Goal: Information Seeking & Learning: Learn about a topic

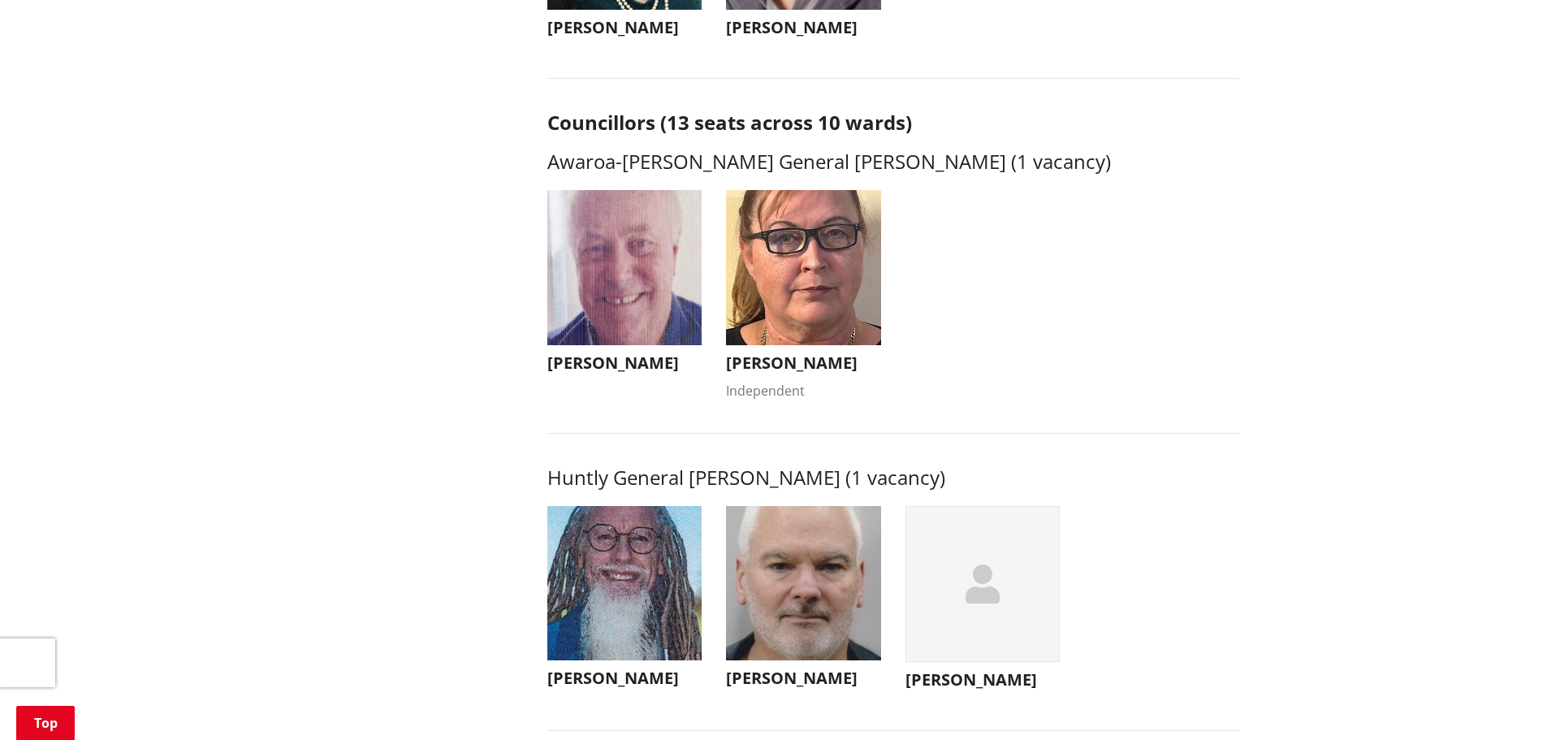
scroll to position [812, 0]
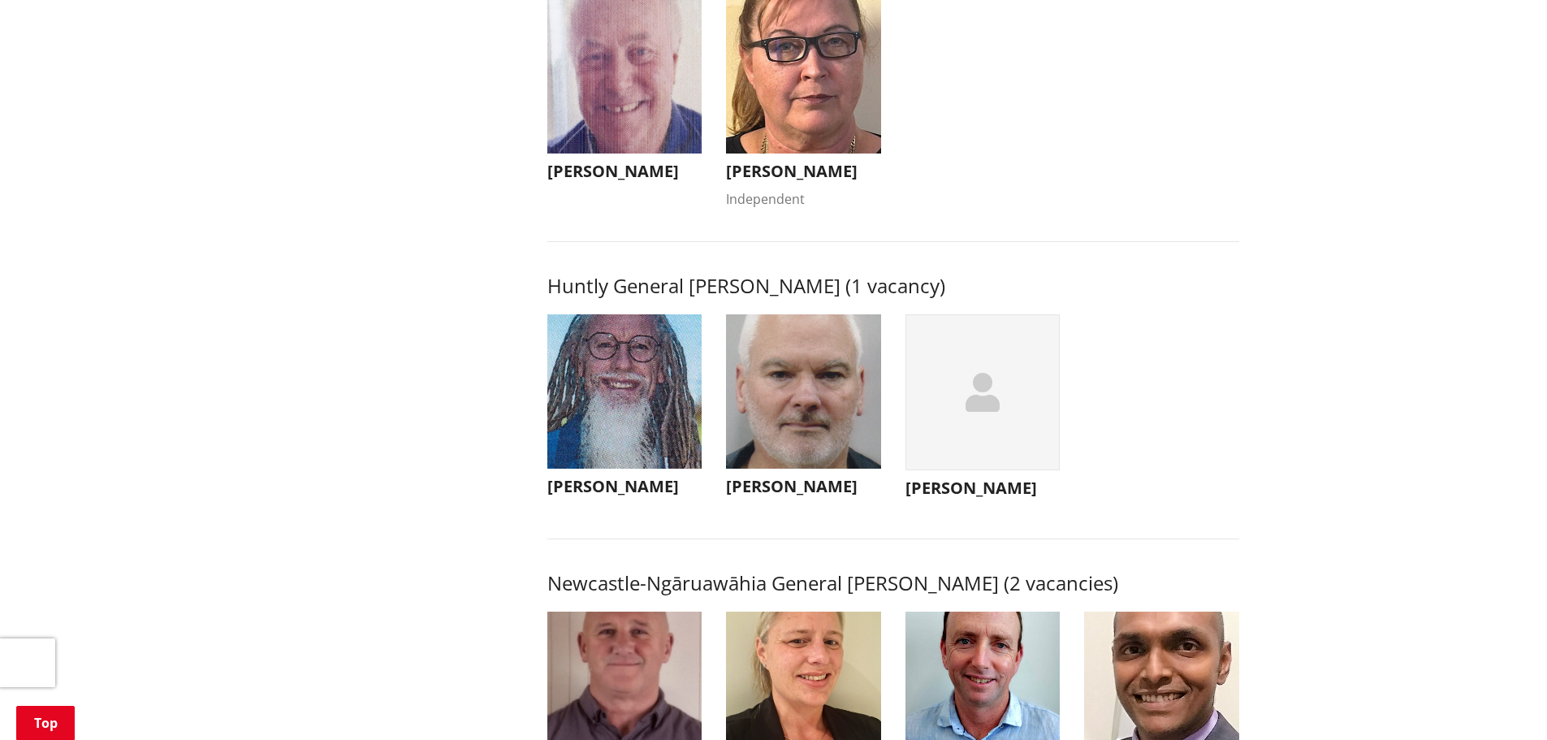
click at [963, 415] on div "button" at bounding box center [983, 392] width 155 height 157
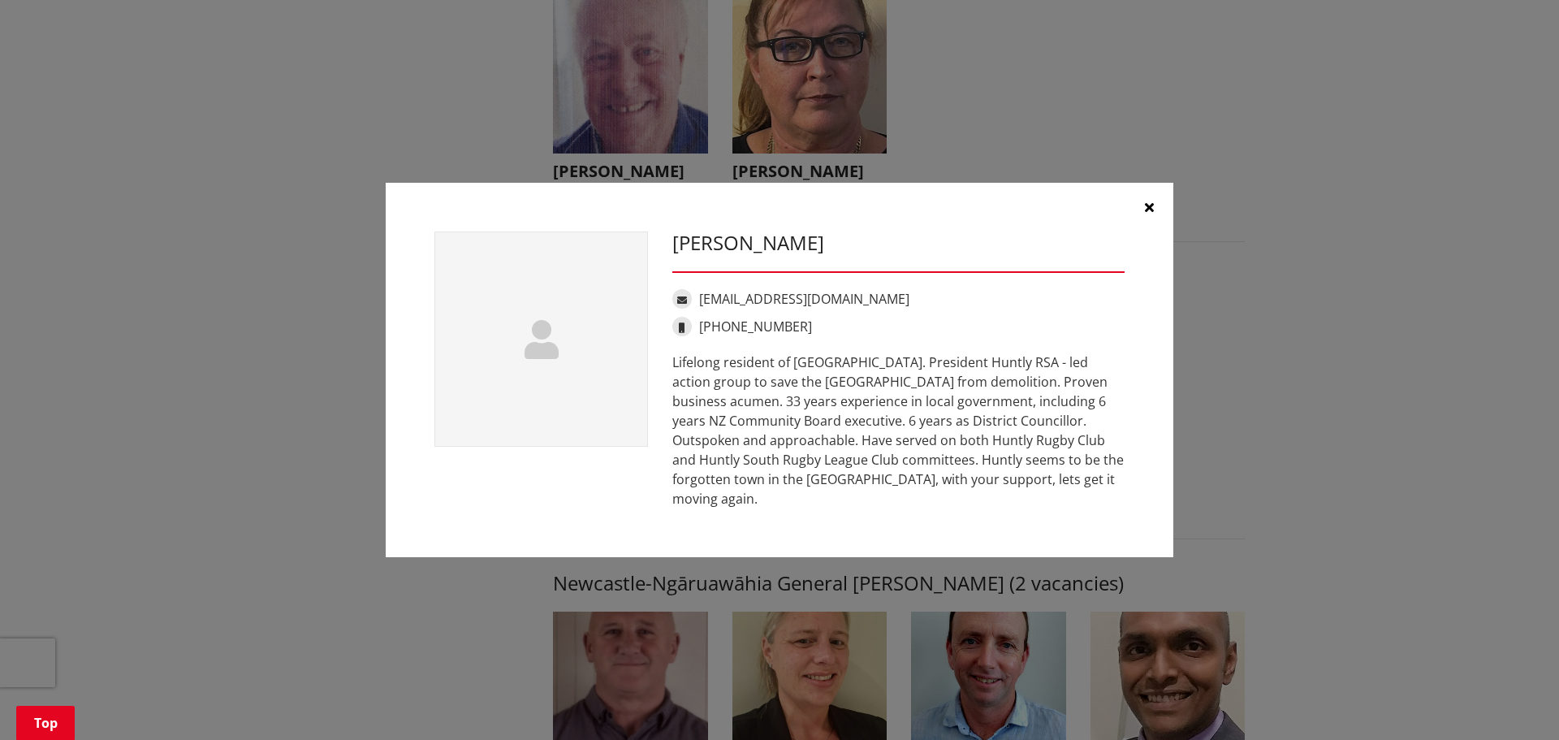
click at [765, 255] on h3 "[PERSON_NAME]" at bounding box center [898, 243] width 452 height 24
click at [578, 325] on div at bounding box center [542, 338] width 214 height 215
click at [538, 359] on icon at bounding box center [542, 339] width 34 height 39
click at [538, 341] on icon at bounding box center [542, 339] width 34 height 39
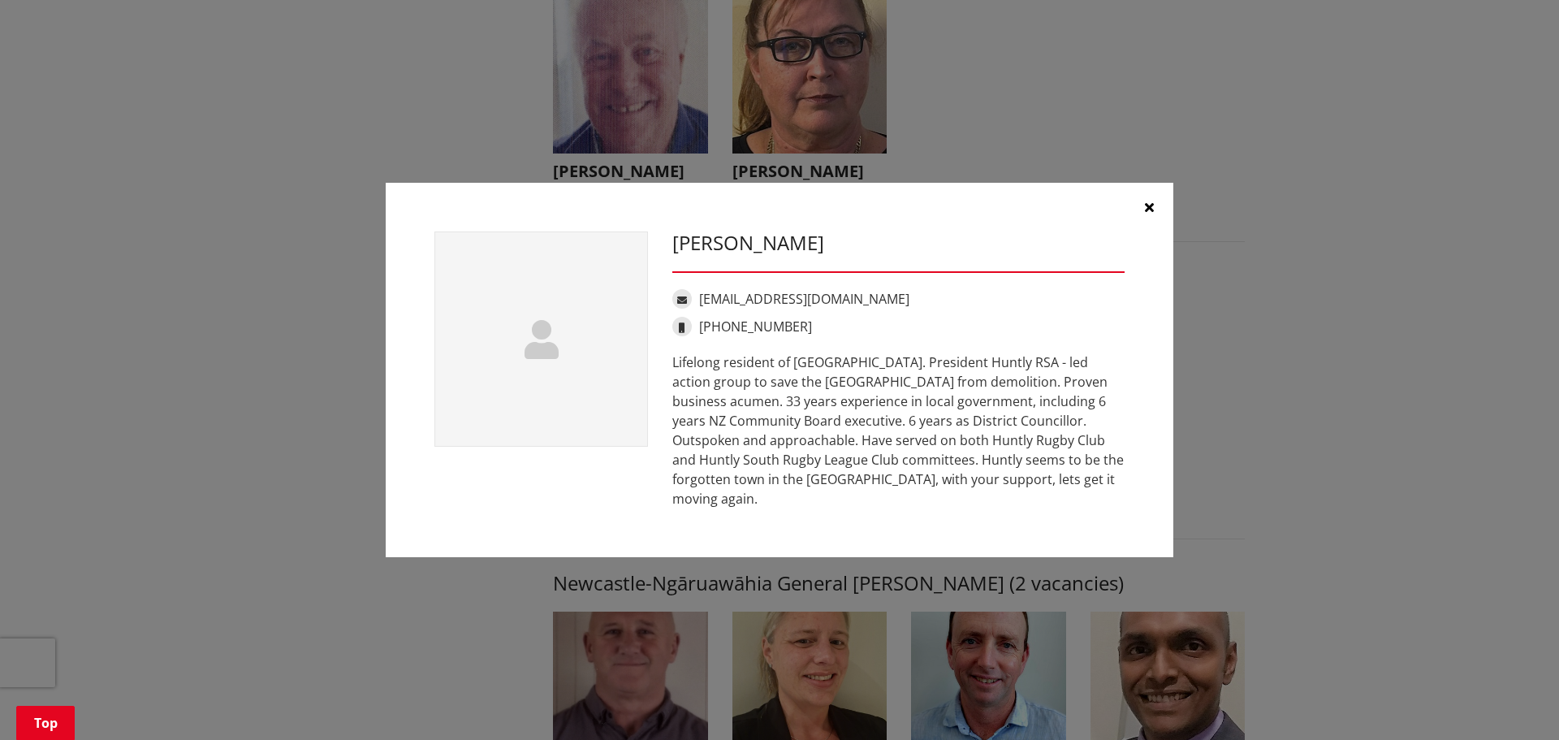
click at [538, 341] on icon at bounding box center [542, 339] width 34 height 39
drag, startPoint x: 805, startPoint y: 259, endPoint x: 676, endPoint y: 259, distance: 129.1
click at [676, 255] on h3 "[PERSON_NAME]" at bounding box center [898, 243] width 452 height 24
click at [1146, 212] on icon "button" at bounding box center [1149, 207] width 9 height 13
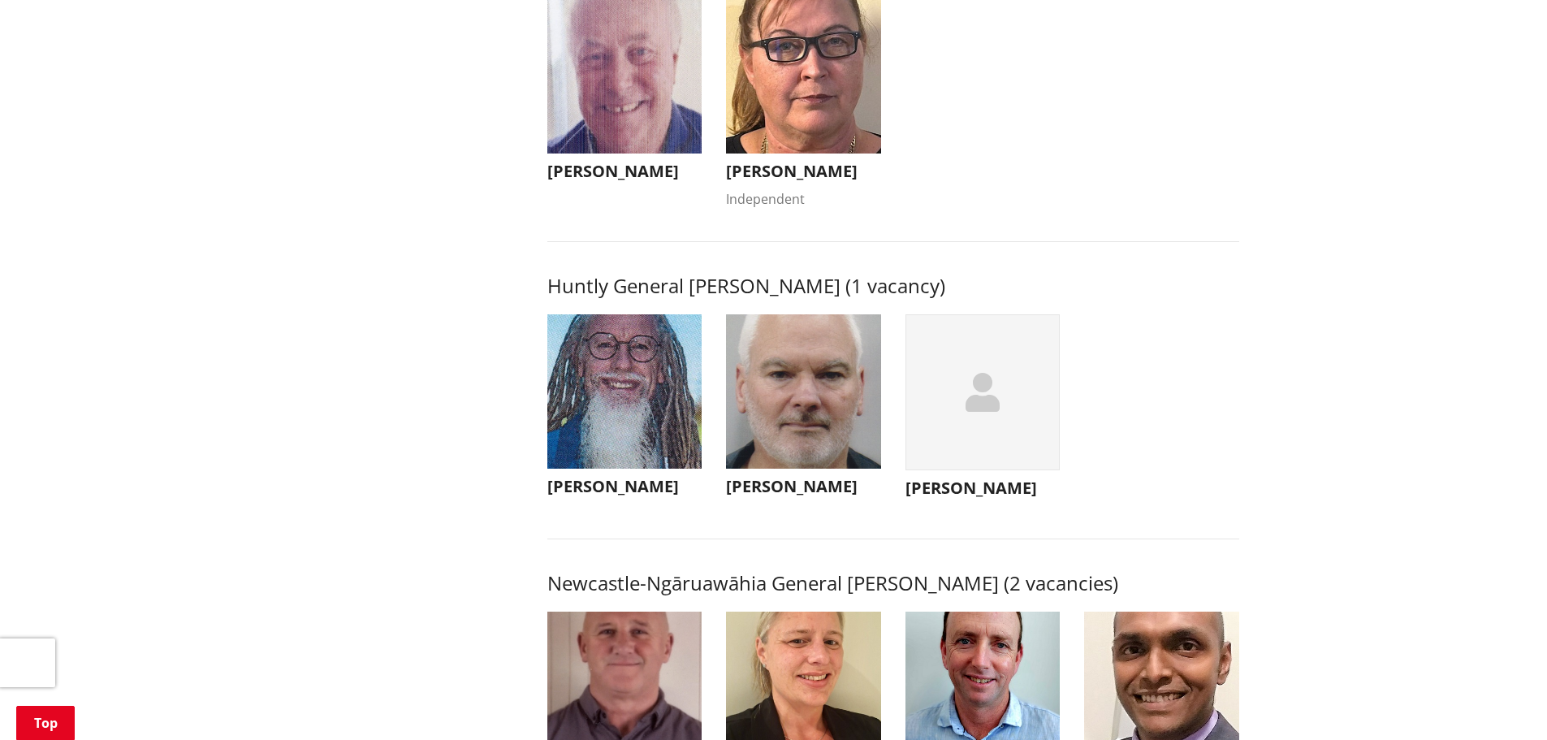
click at [811, 410] on img "button" at bounding box center [803, 391] width 155 height 155
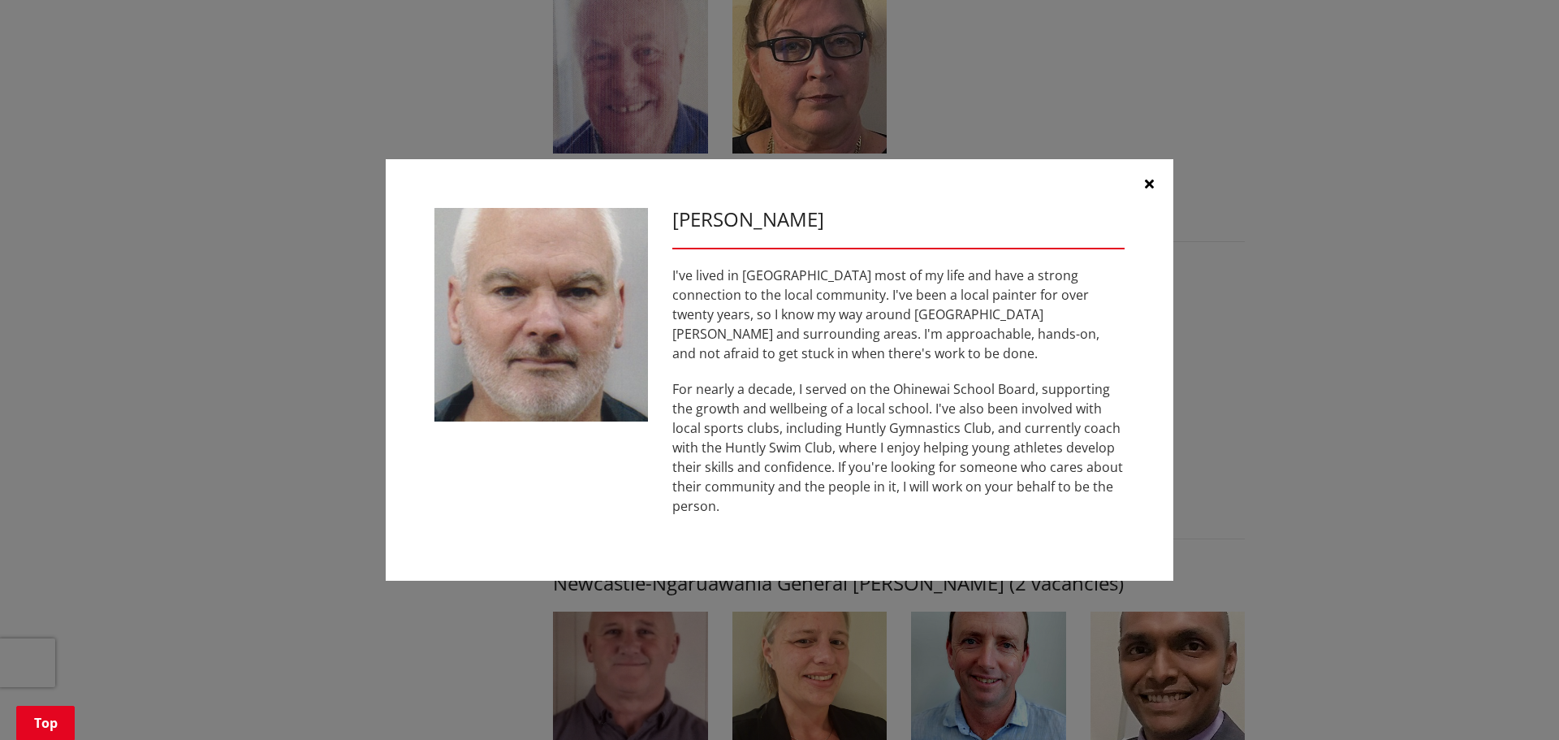
click at [1151, 190] on icon "button" at bounding box center [1149, 183] width 9 height 13
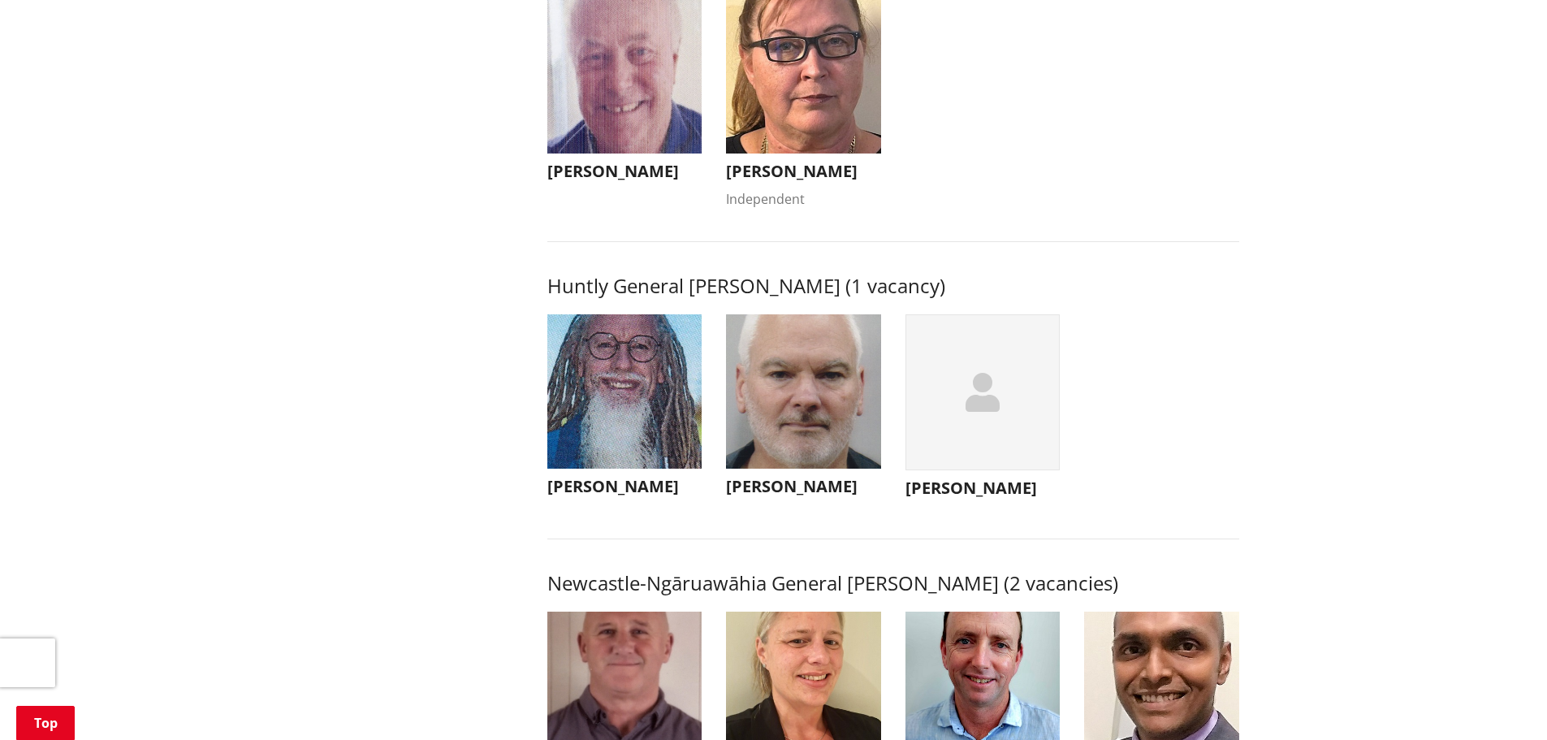
click at [674, 384] on img "button" at bounding box center [624, 391] width 155 height 155
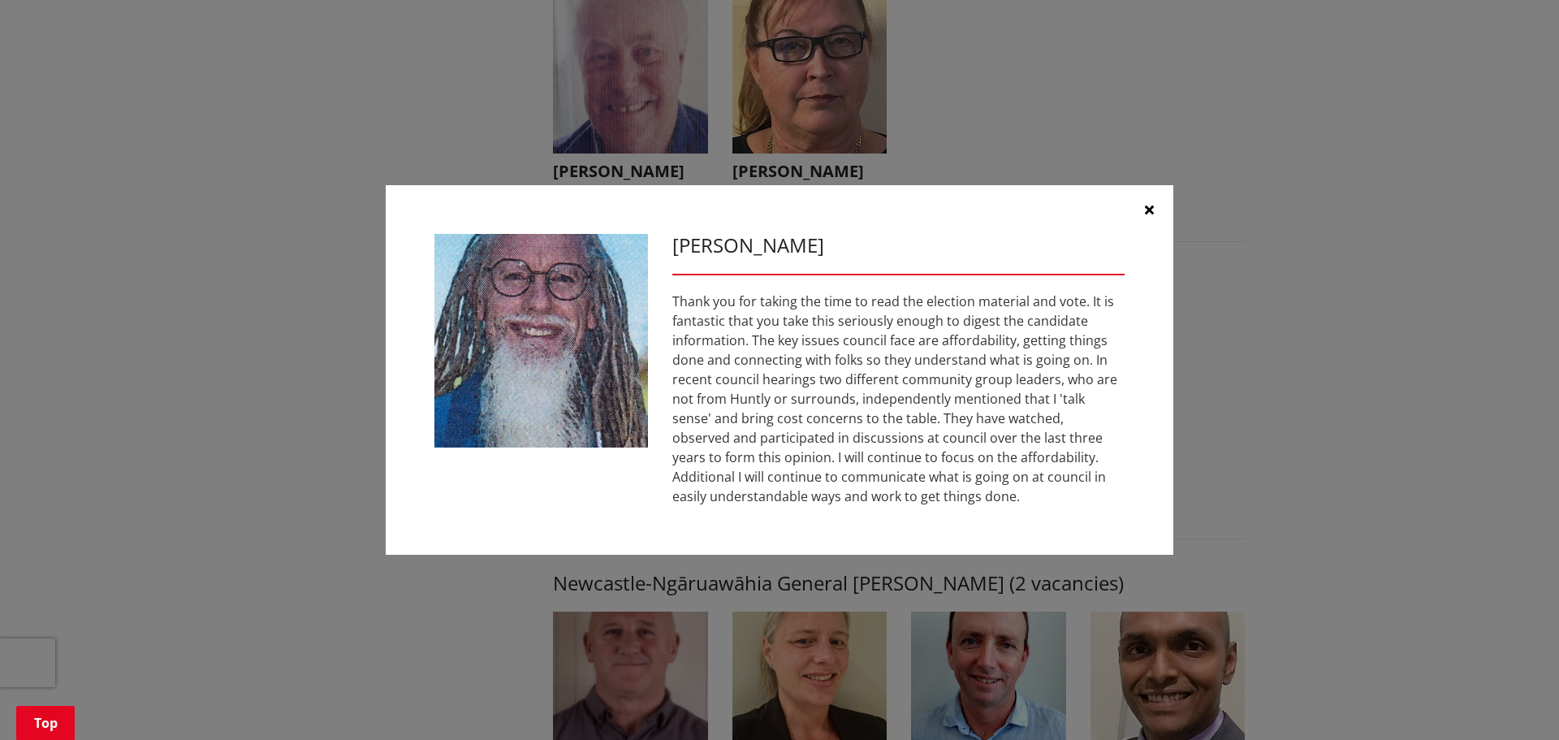
click at [1260, 354] on div "[PERSON_NAME] Thank you for taking the time to read the election material and v…" at bounding box center [779, 370] width 1494 height 418
click at [1152, 215] on icon "button" at bounding box center [1149, 209] width 9 height 13
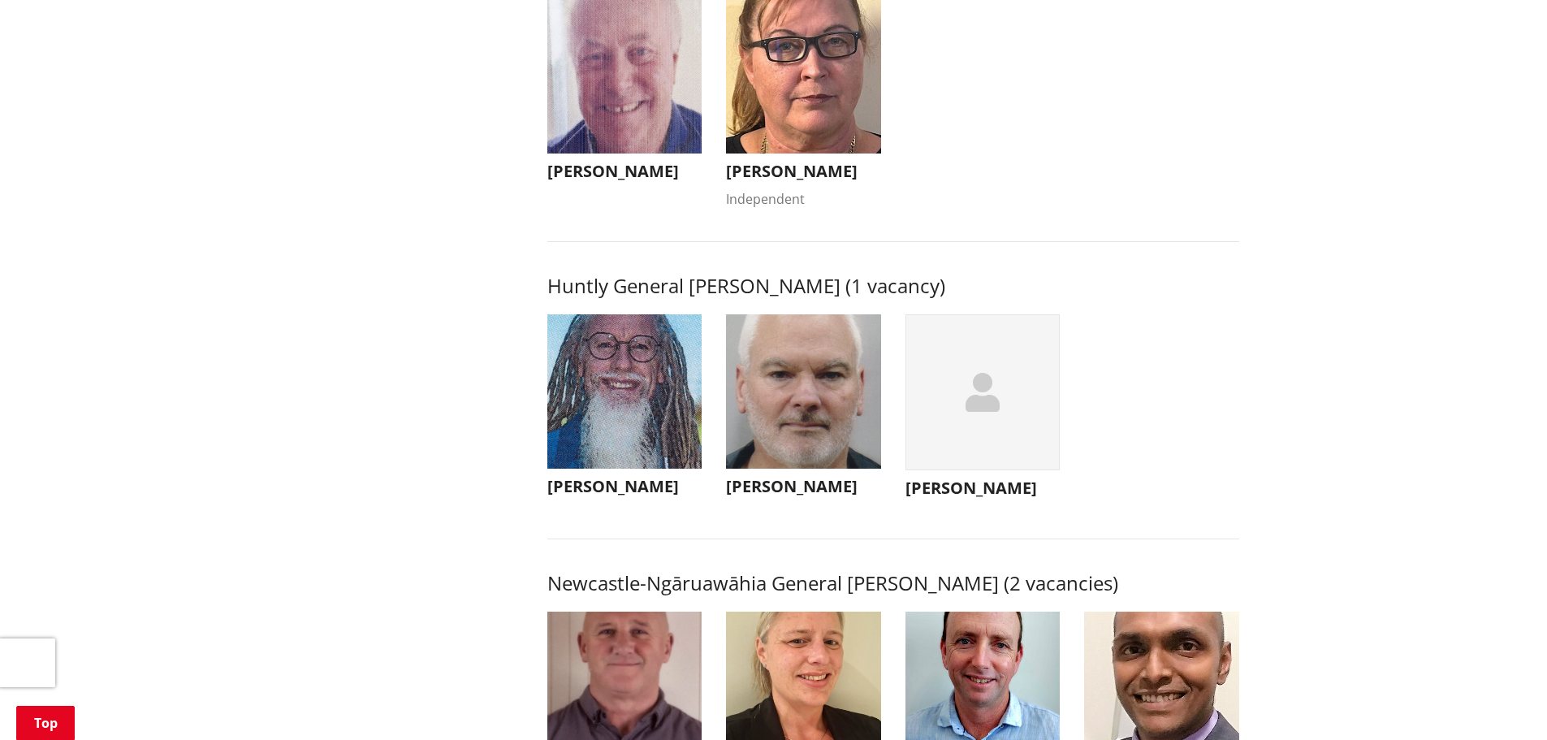
click at [730, 387] on img "button" at bounding box center [803, 391] width 155 height 155
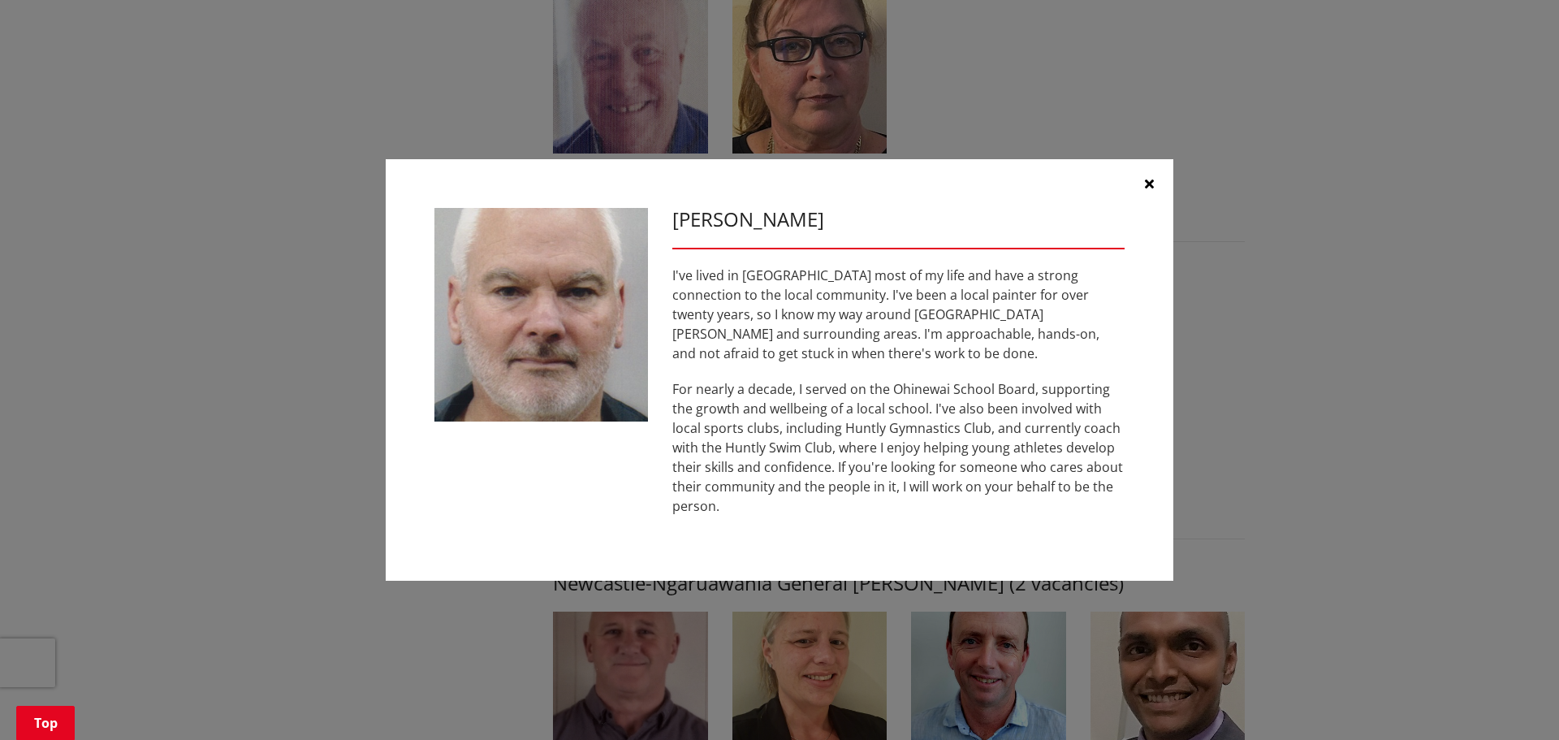
click at [1148, 190] on icon "button" at bounding box center [1149, 183] width 9 height 13
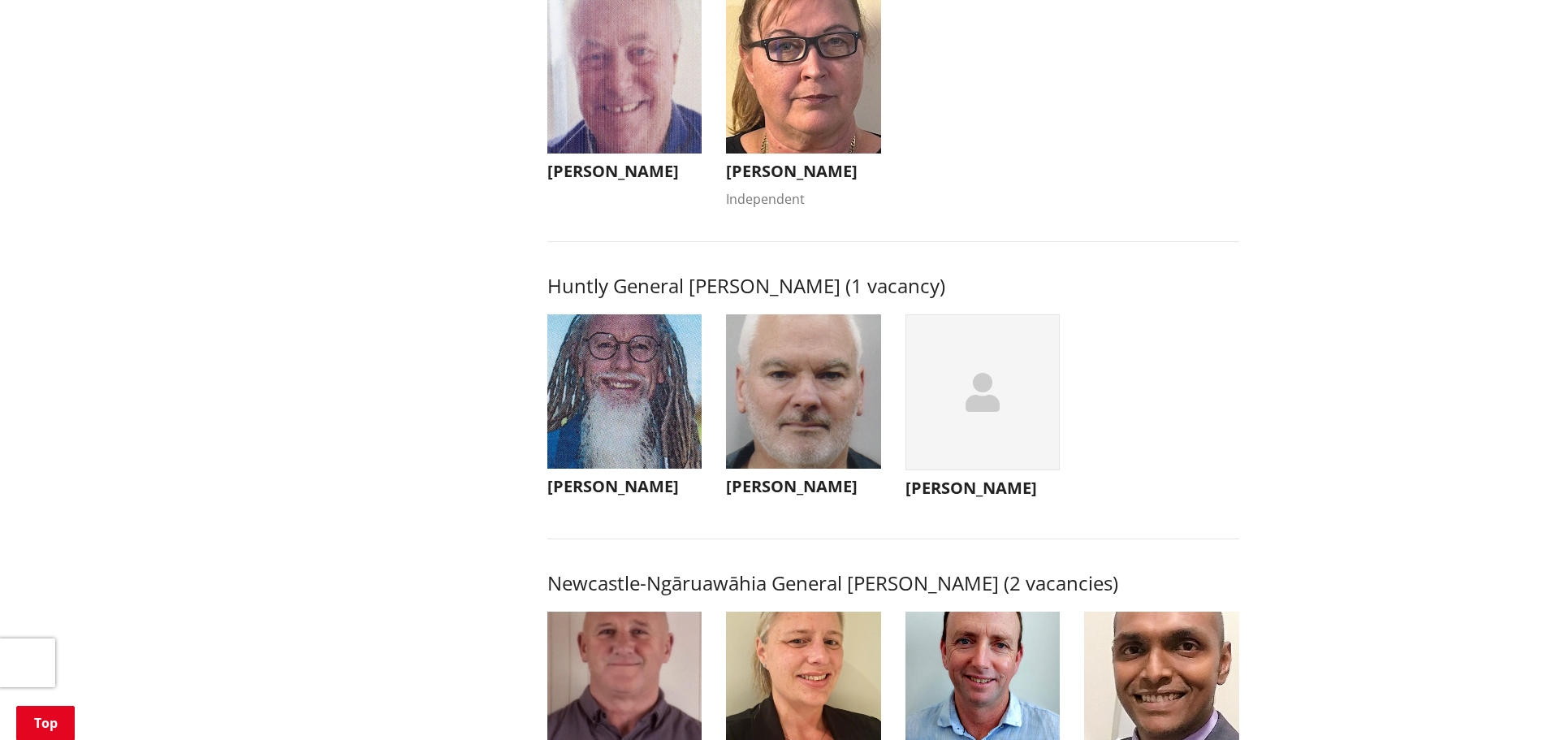
click at [971, 409] on icon "button" at bounding box center [983, 392] width 34 height 39
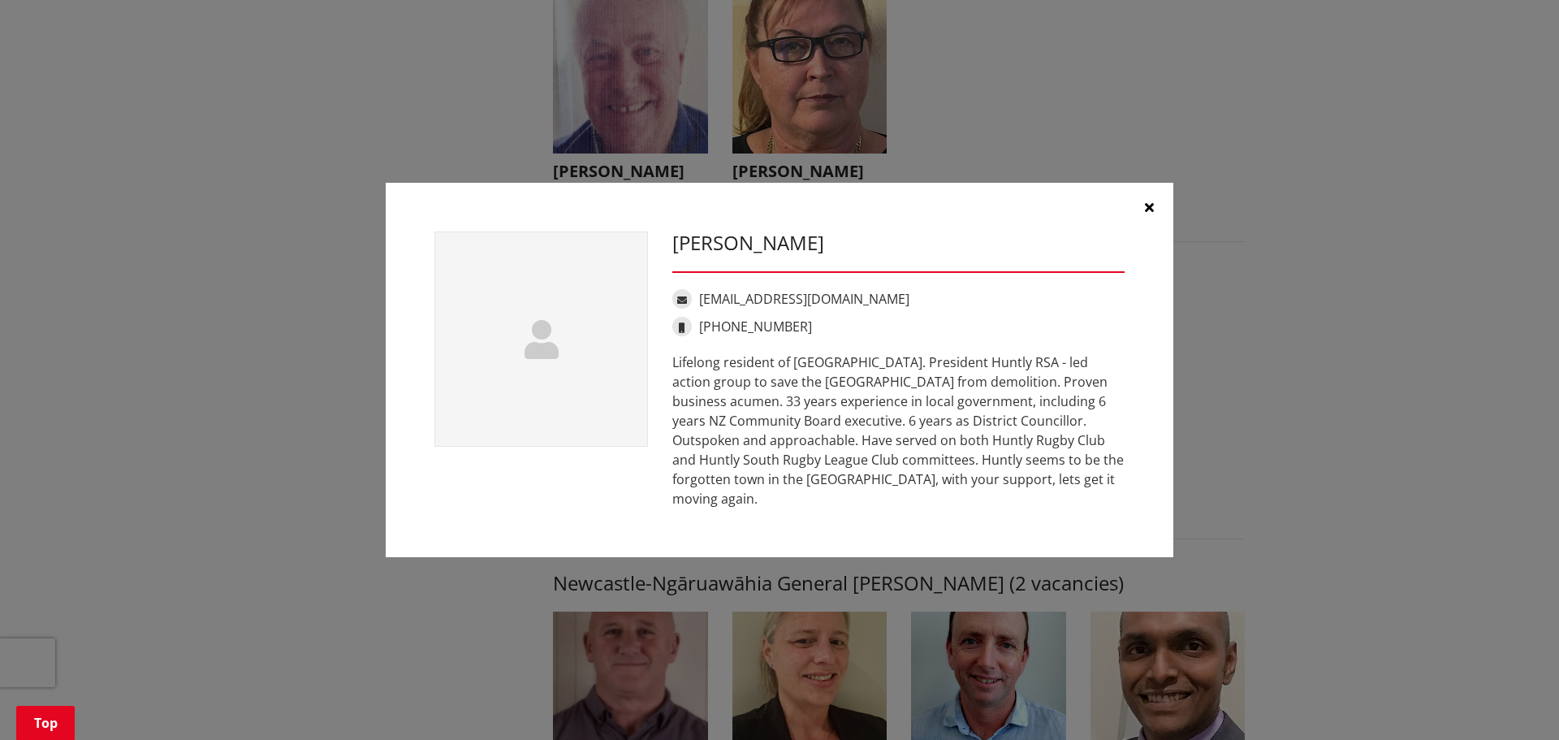
click at [1151, 210] on icon "button" at bounding box center [1149, 207] width 9 height 13
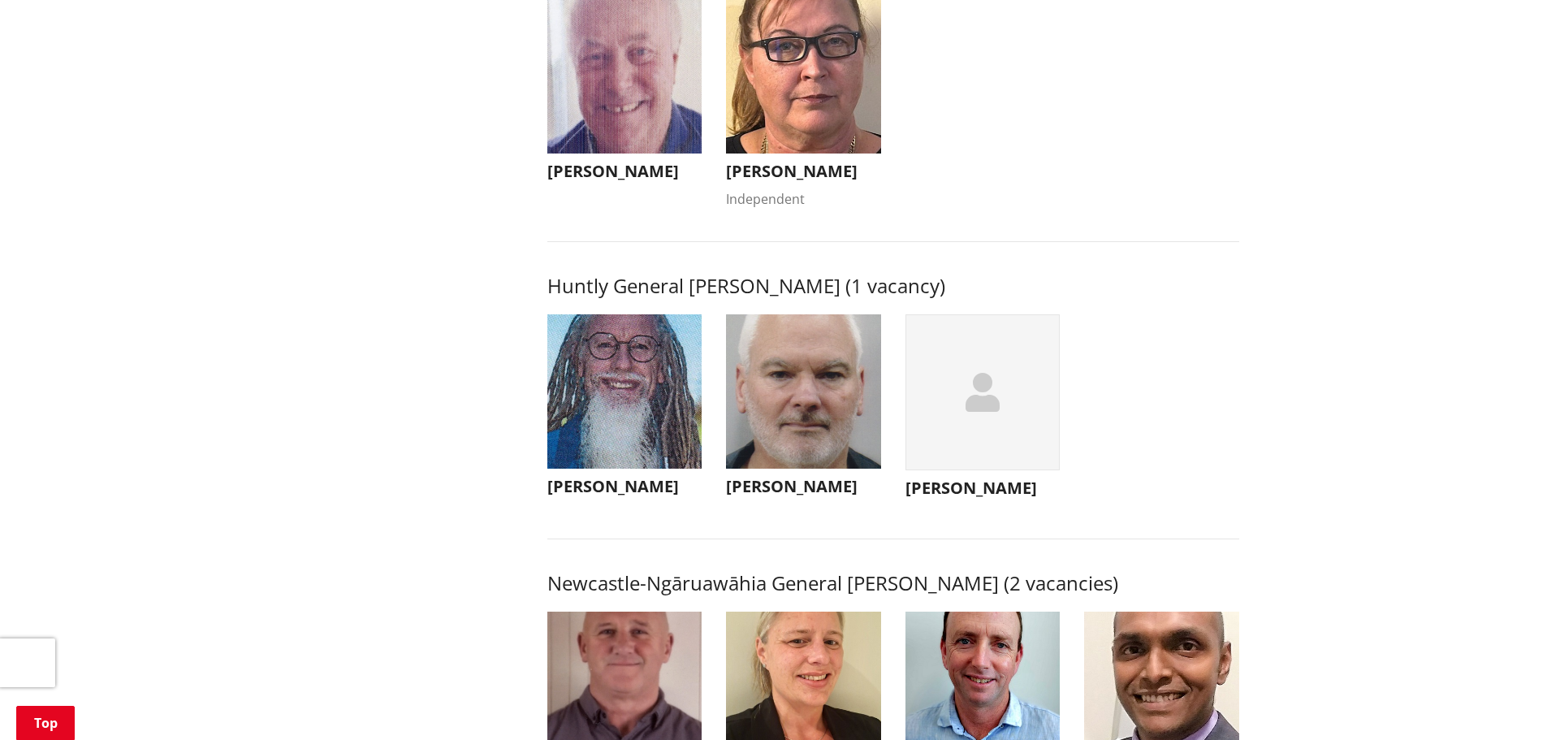
click at [778, 422] on img "button" at bounding box center [803, 391] width 155 height 155
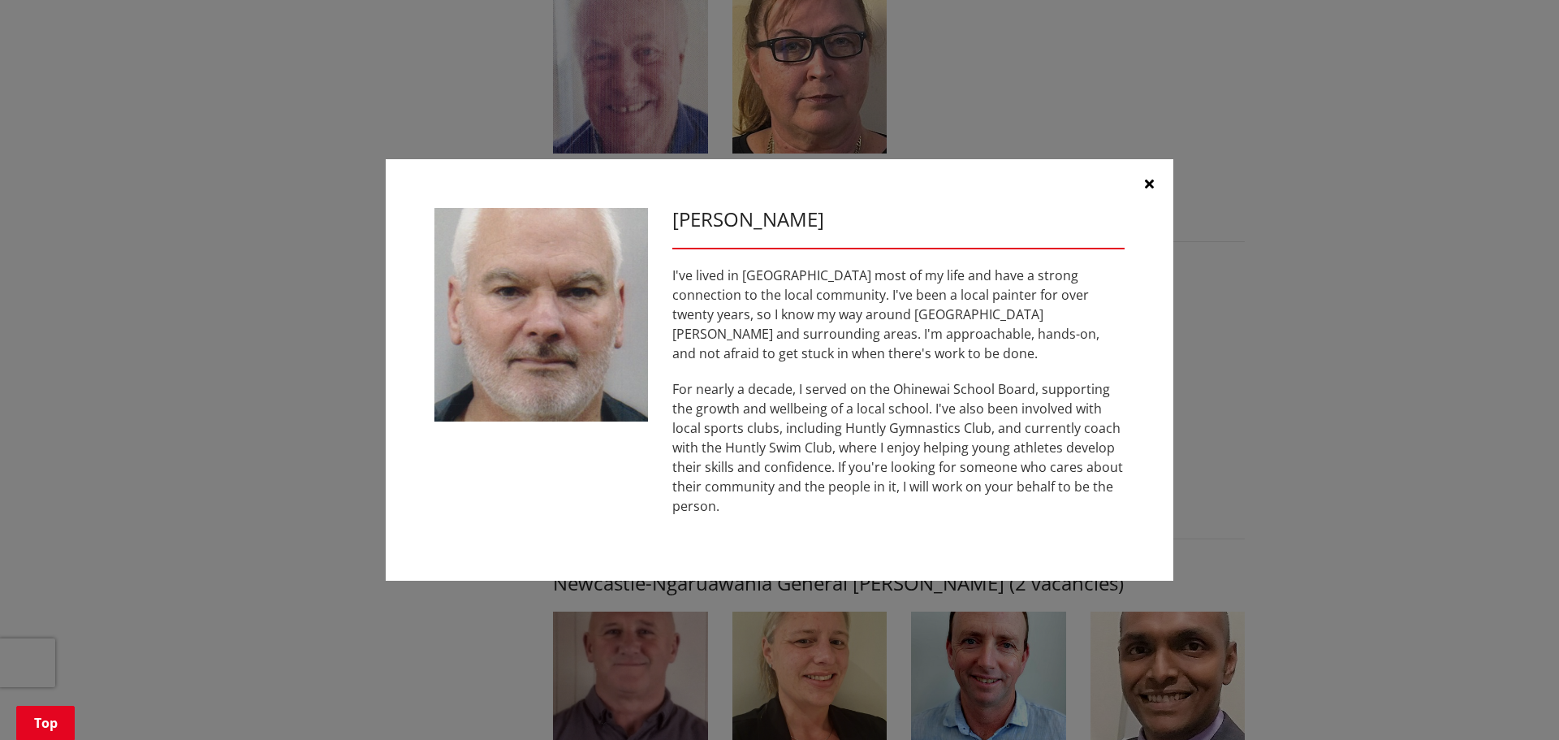
click at [1149, 190] on icon "button" at bounding box center [1149, 183] width 9 height 13
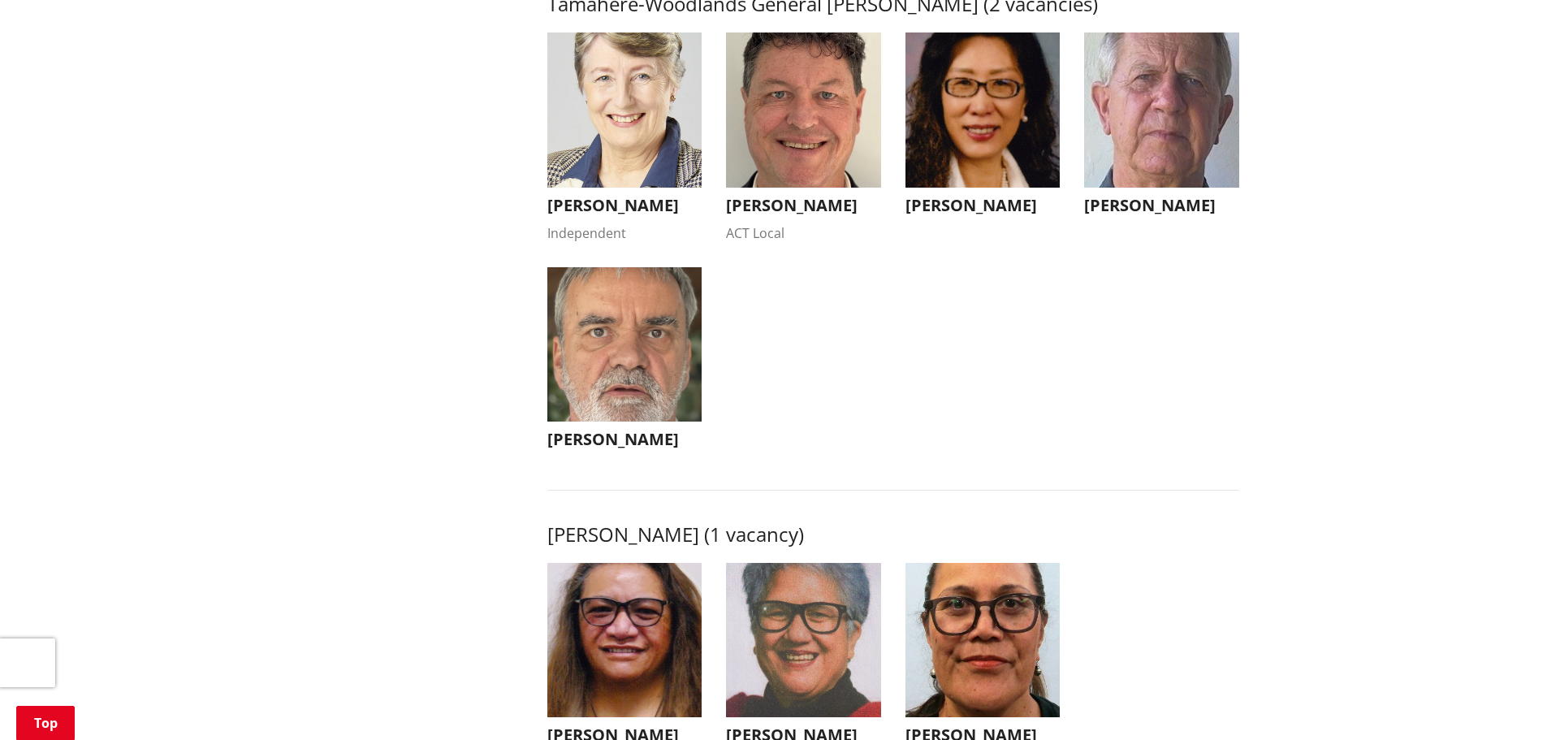
scroll to position [1868, 0]
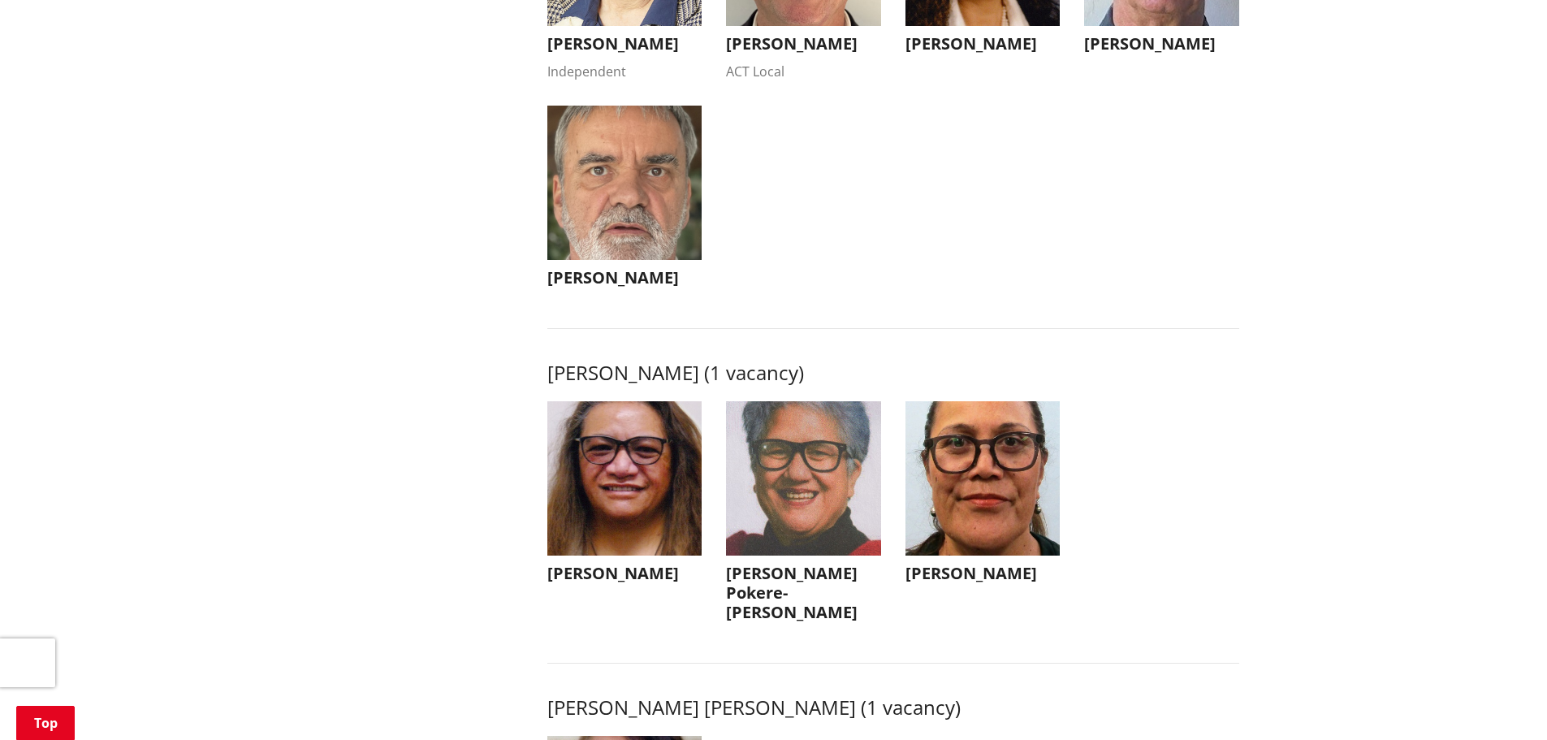
click at [631, 217] on img "button" at bounding box center [624, 183] width 155 height 155
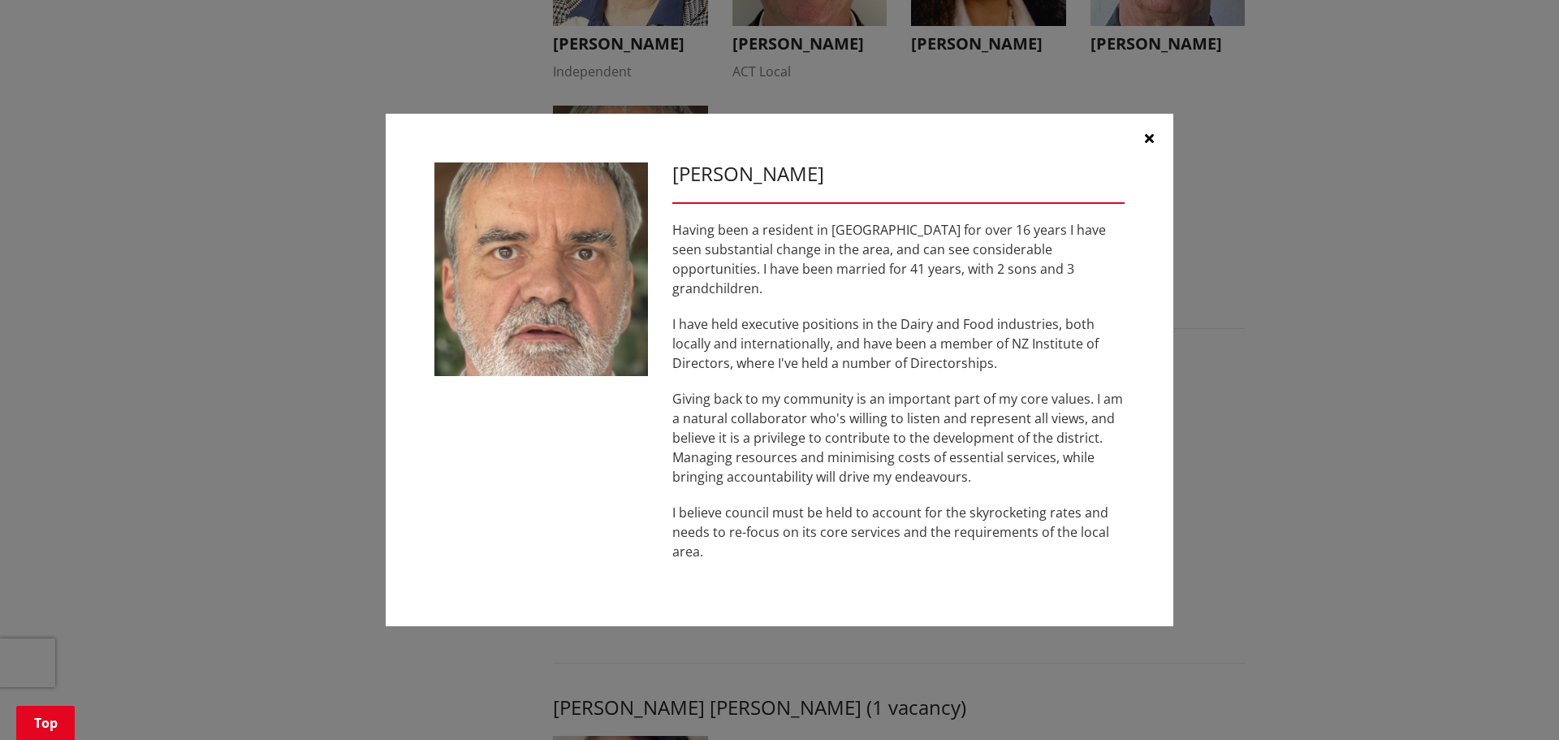
click at [1149, 145] on icon "button" at bounding box center [1149, 138] width 9 height 13
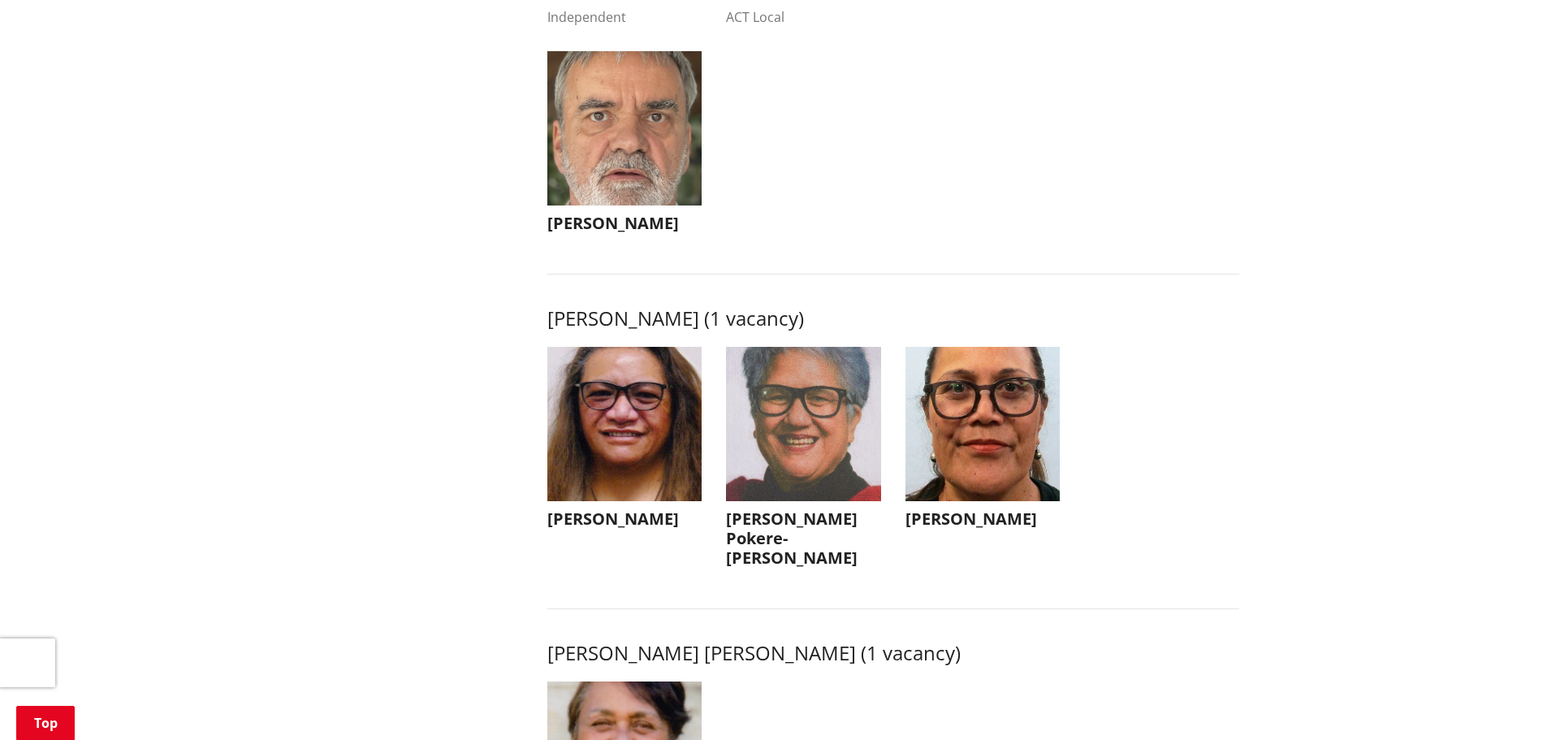
scroll to position [2030, 0]
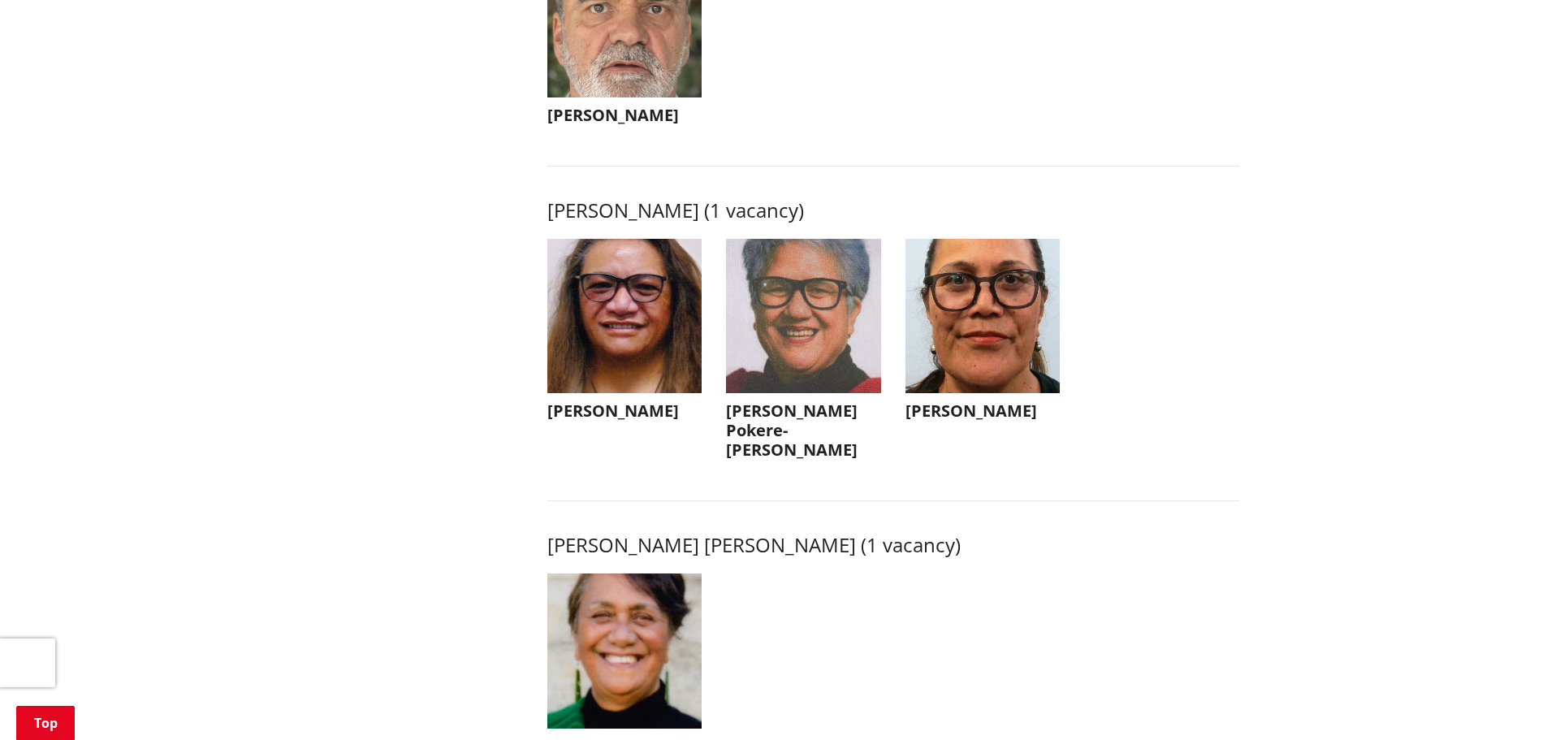
click at [974, 342] on img "button" at bounding box center [983, 316] width 155 height 155
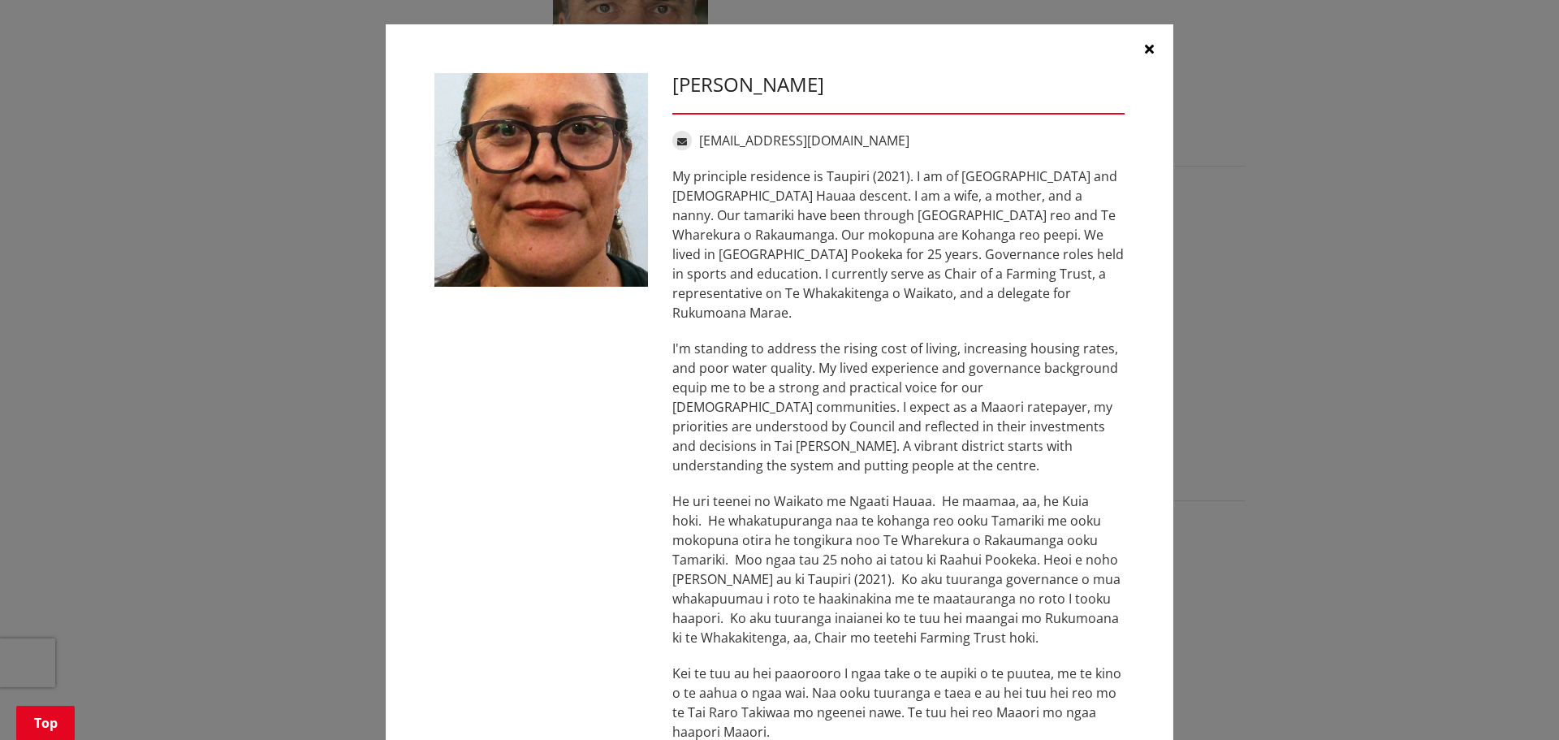
click at [1148, 46] on button "button" at bounding box center [1149, 48] width 49 height 49
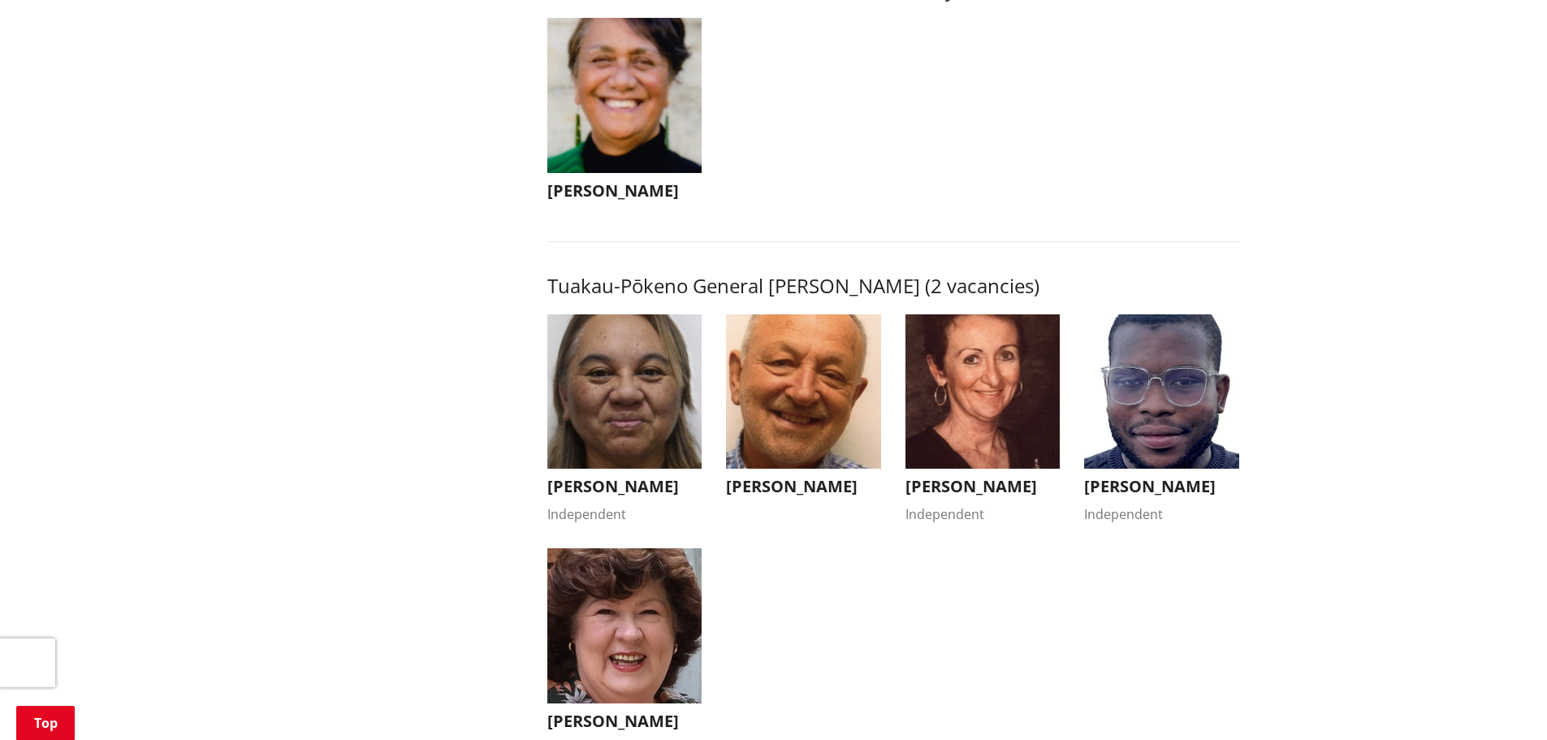
scroll to position [2599, 0]
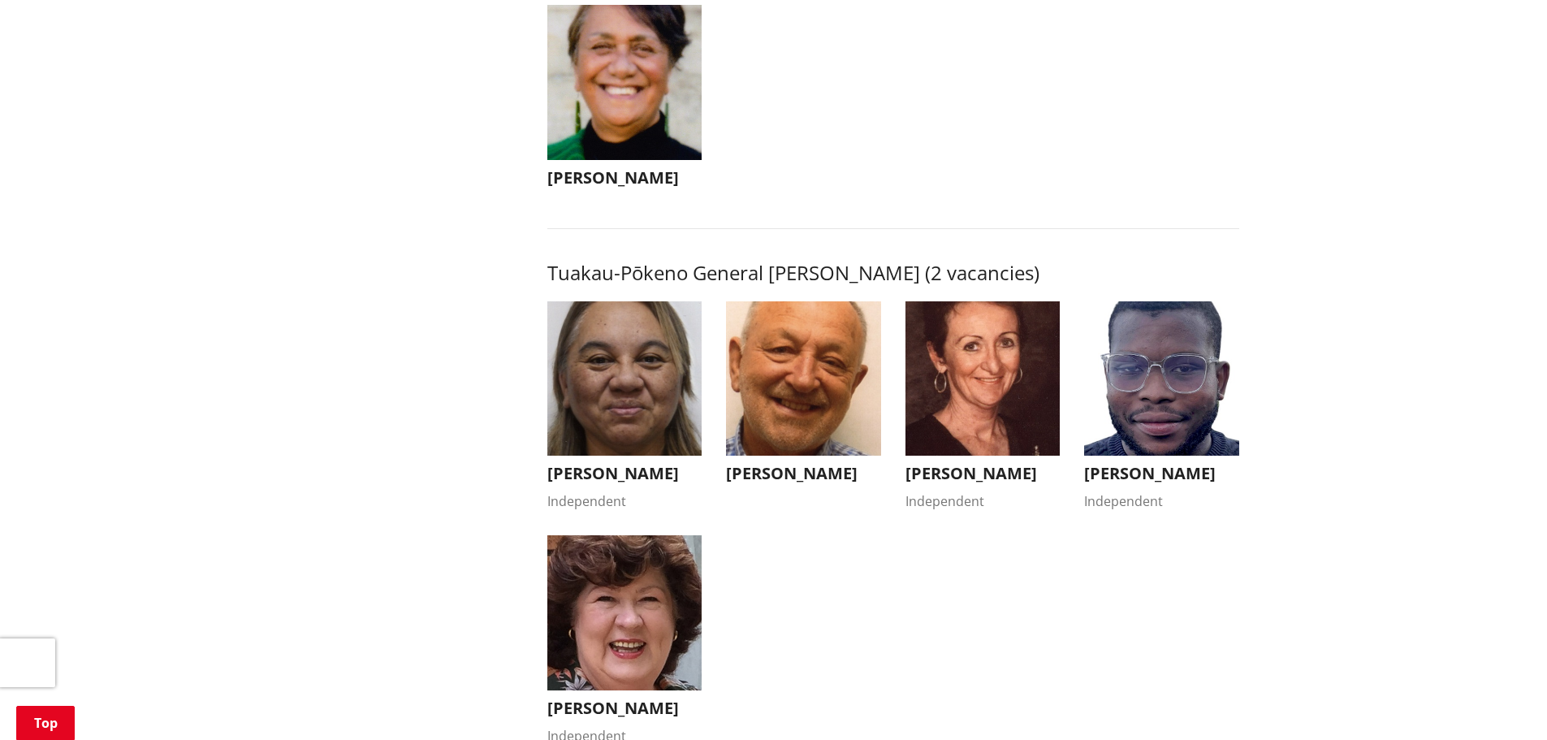
click at [1143, 399] on img "button" at bounding box center [1161, 378] width 155 height 155
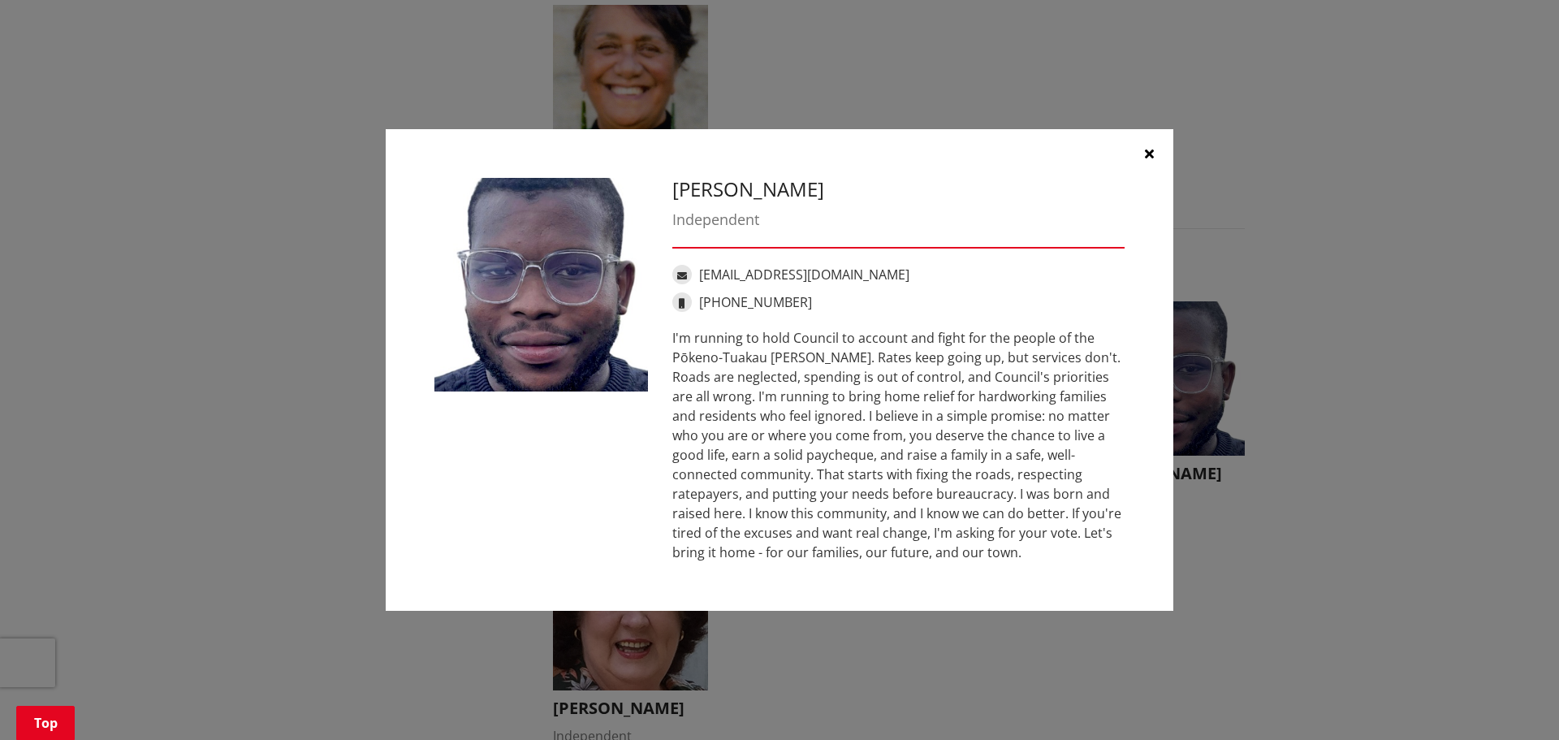
click at [1147, 149] on icon "button" at bounding box center [1149, 153] width 9 height 13
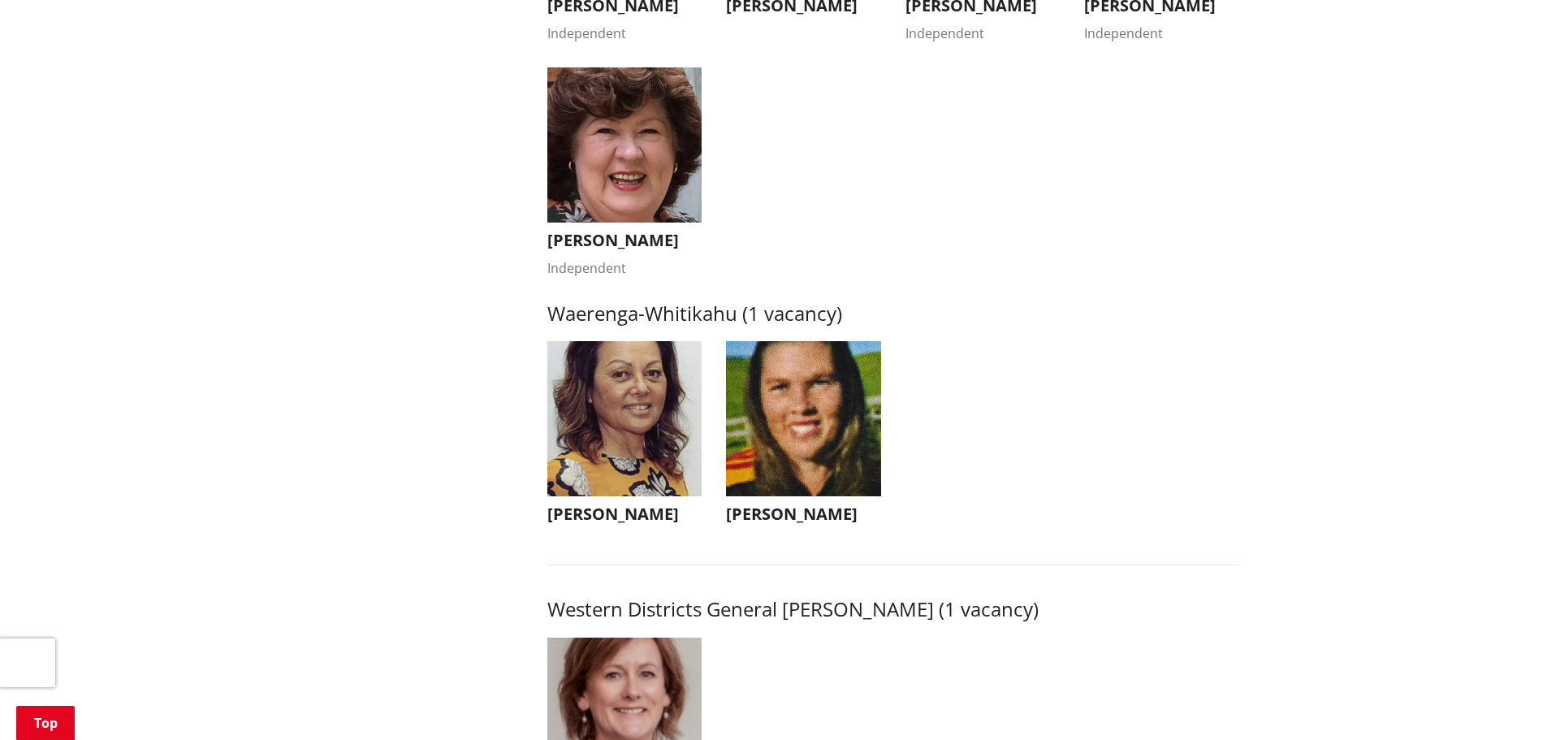
scroll to position [3167, 0]
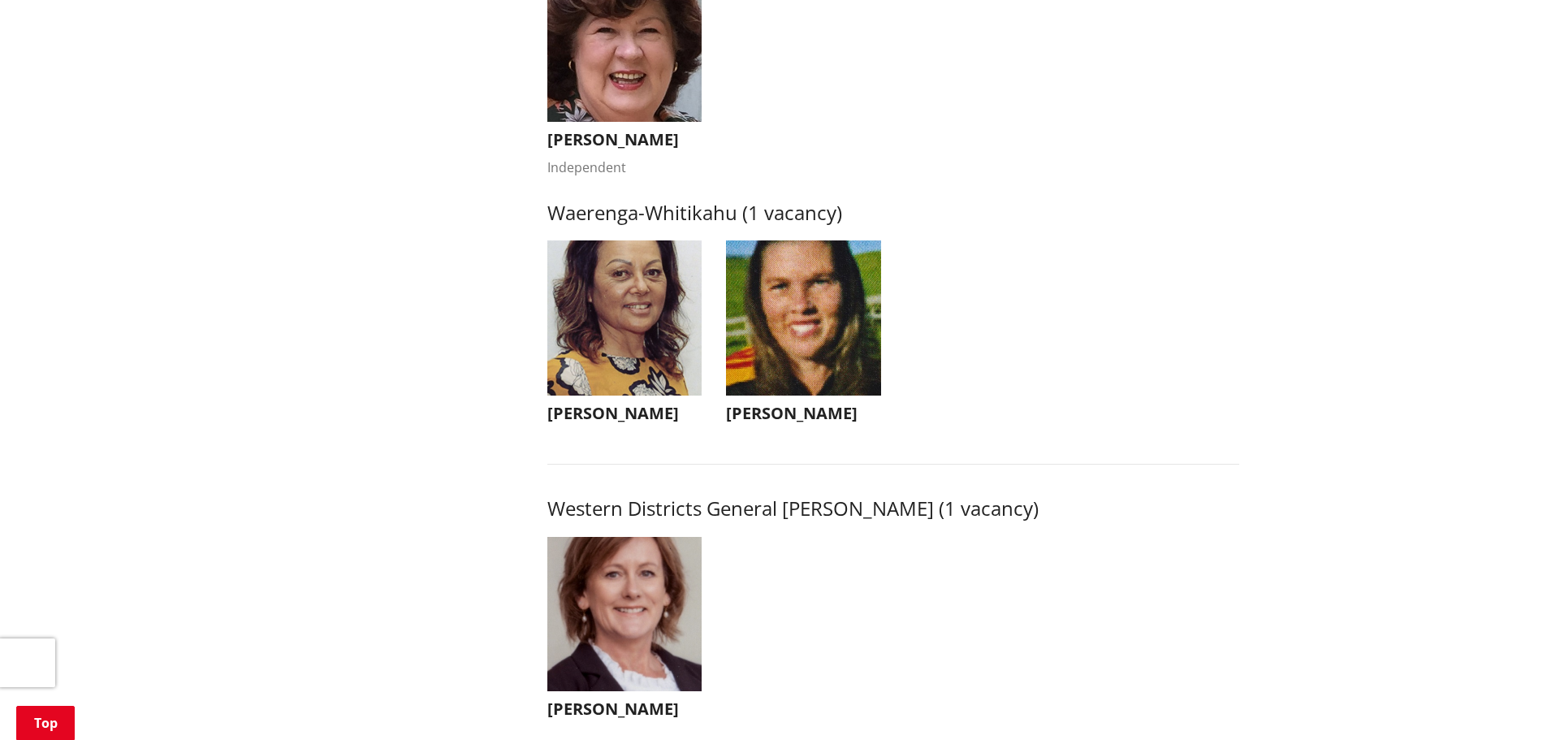
click at [816, 357] on img "button" at bounding box center [803, 317] width 155 height 155
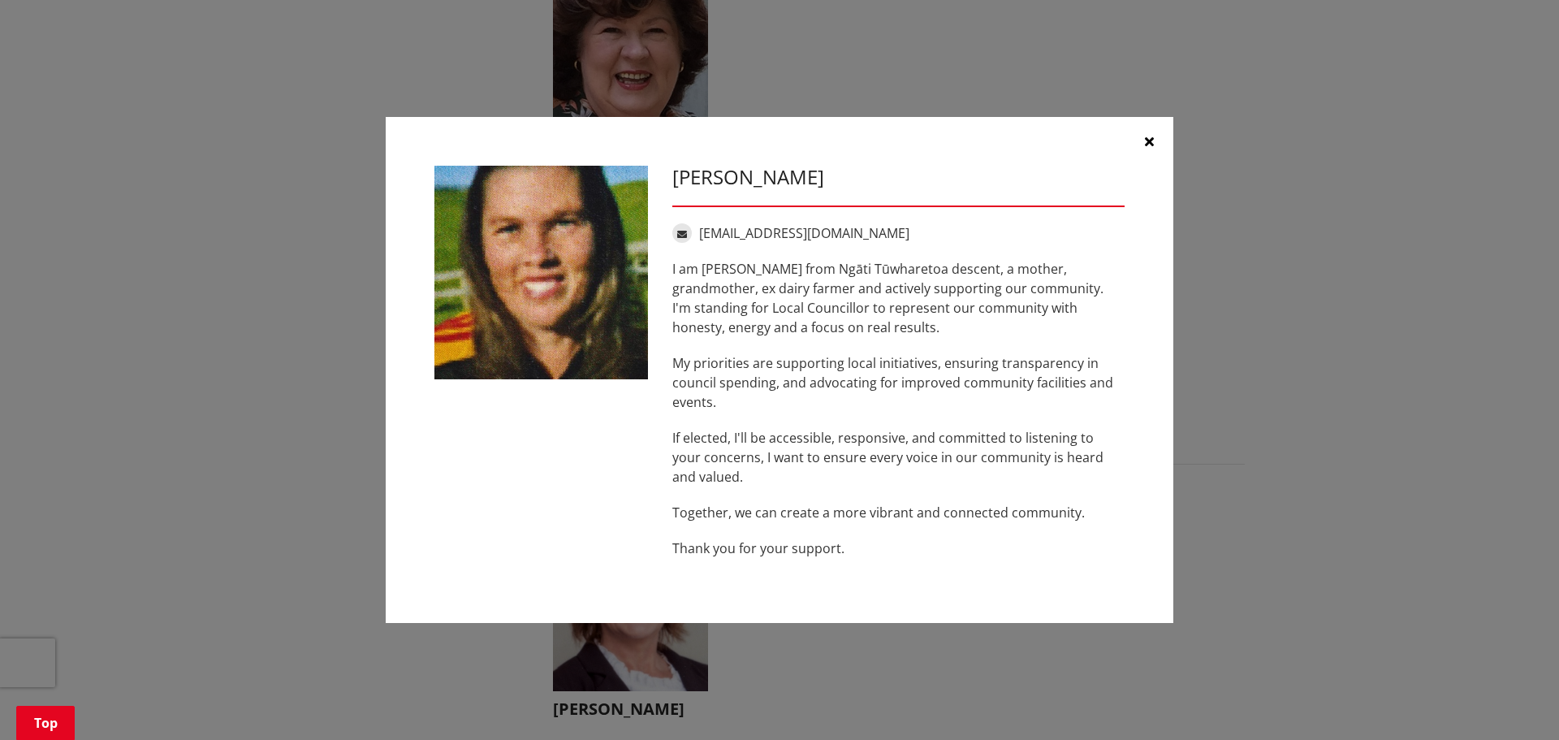
click at [1149, 142] on icon "button" at bounding box center [1149, 141] width 9 height 13
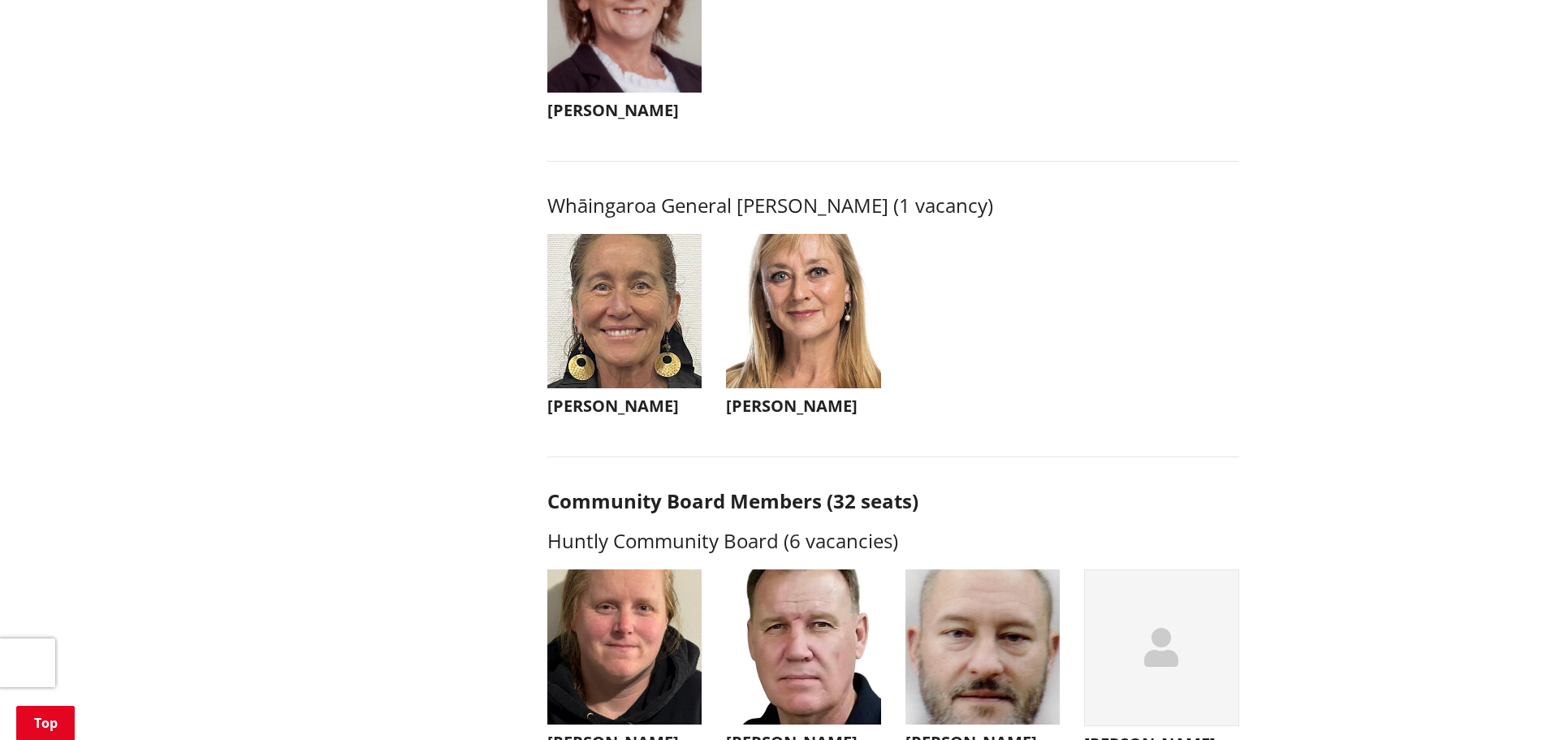
scroll to position [3980, 0]
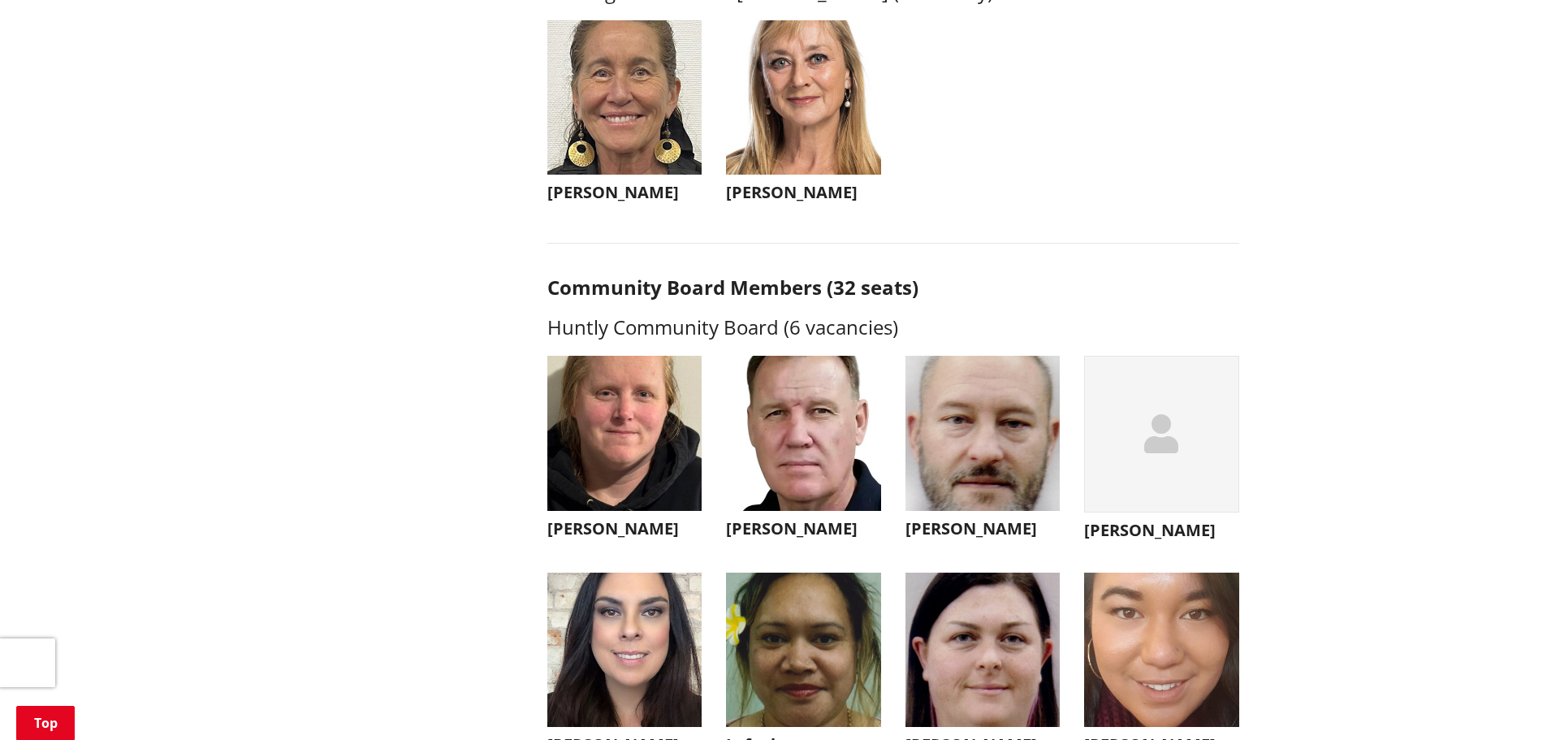
click at [1029, 417] on img "button" at bounding box center [983, 433] width 155 height 155
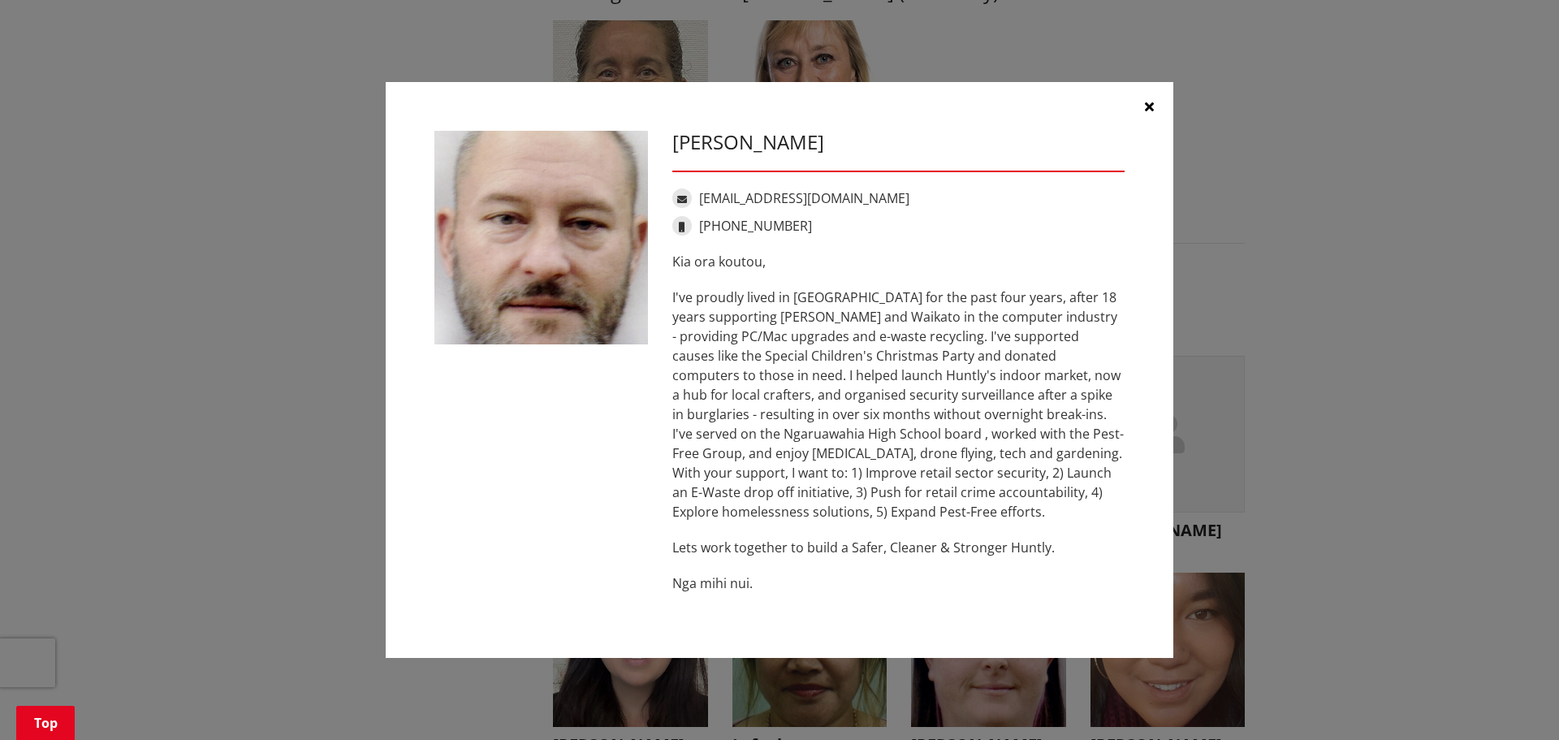
click at [1149, 109] on icon "button" at bounding box center [1149, 106] width 9 height 13
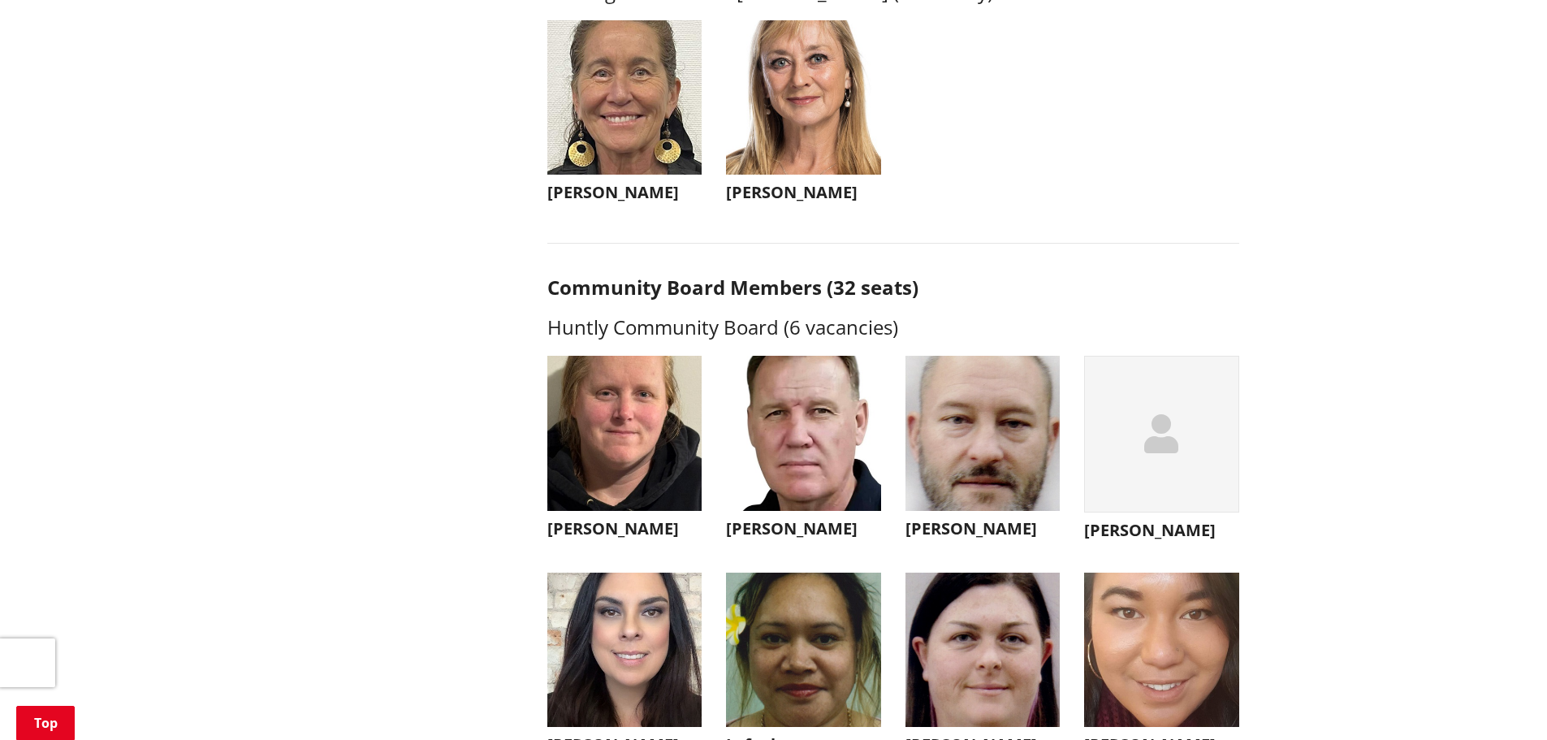
click at [646, 455] on img "button" at bounding box center [624, 433] width 155 height 155
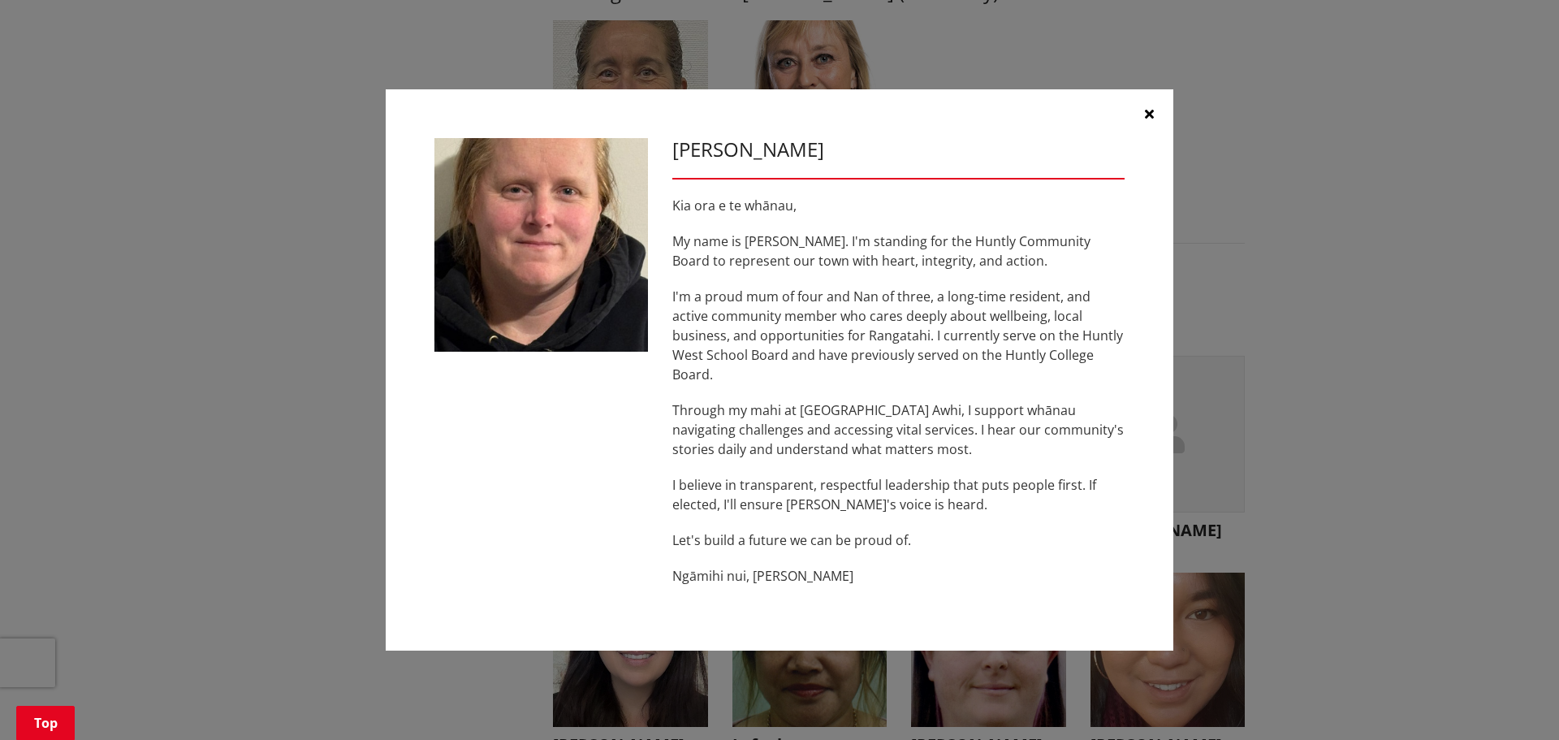
click at [1151, 115] on icon "button" at bounding box center [1149, 113] width 9 height 13
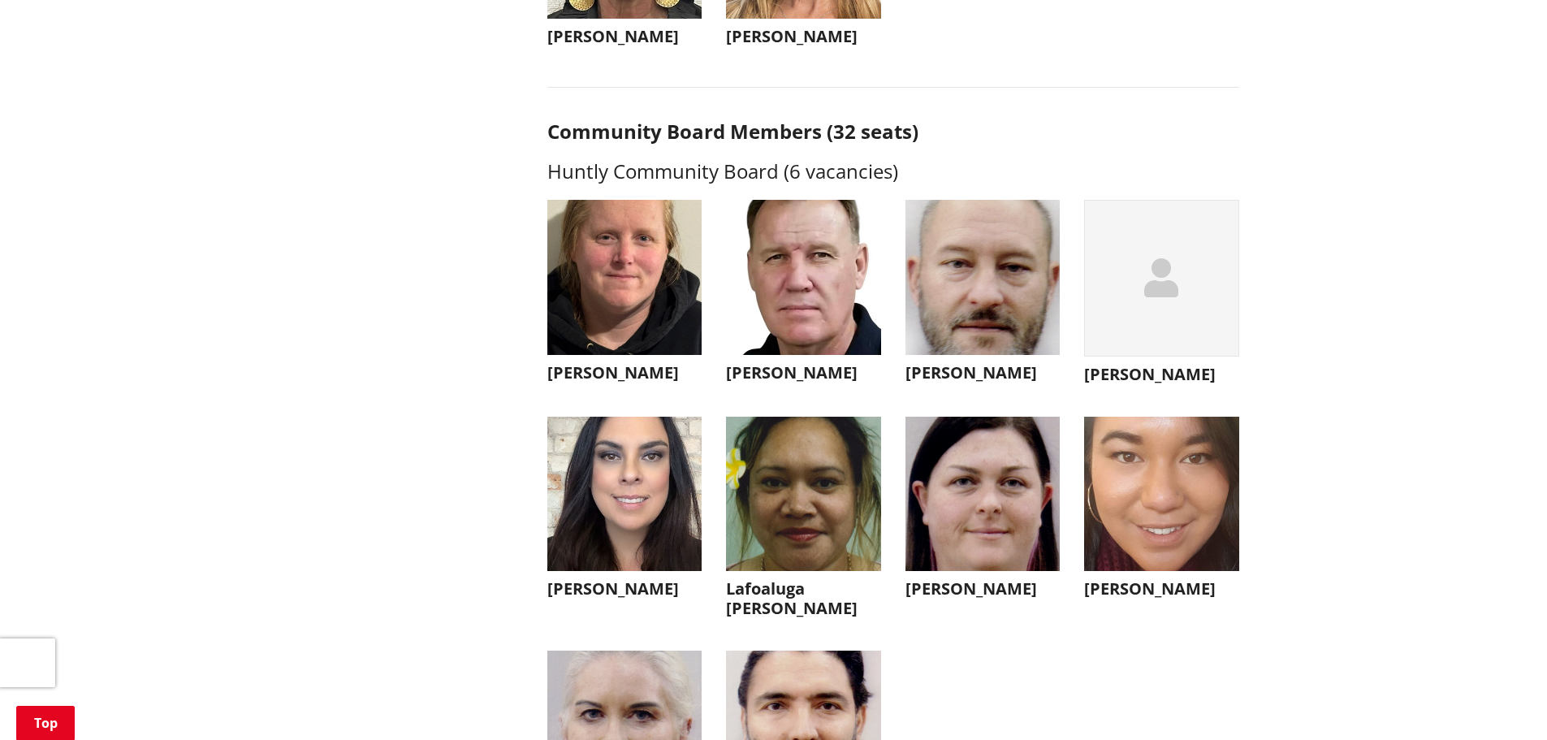
scroll to position [4142, 0]
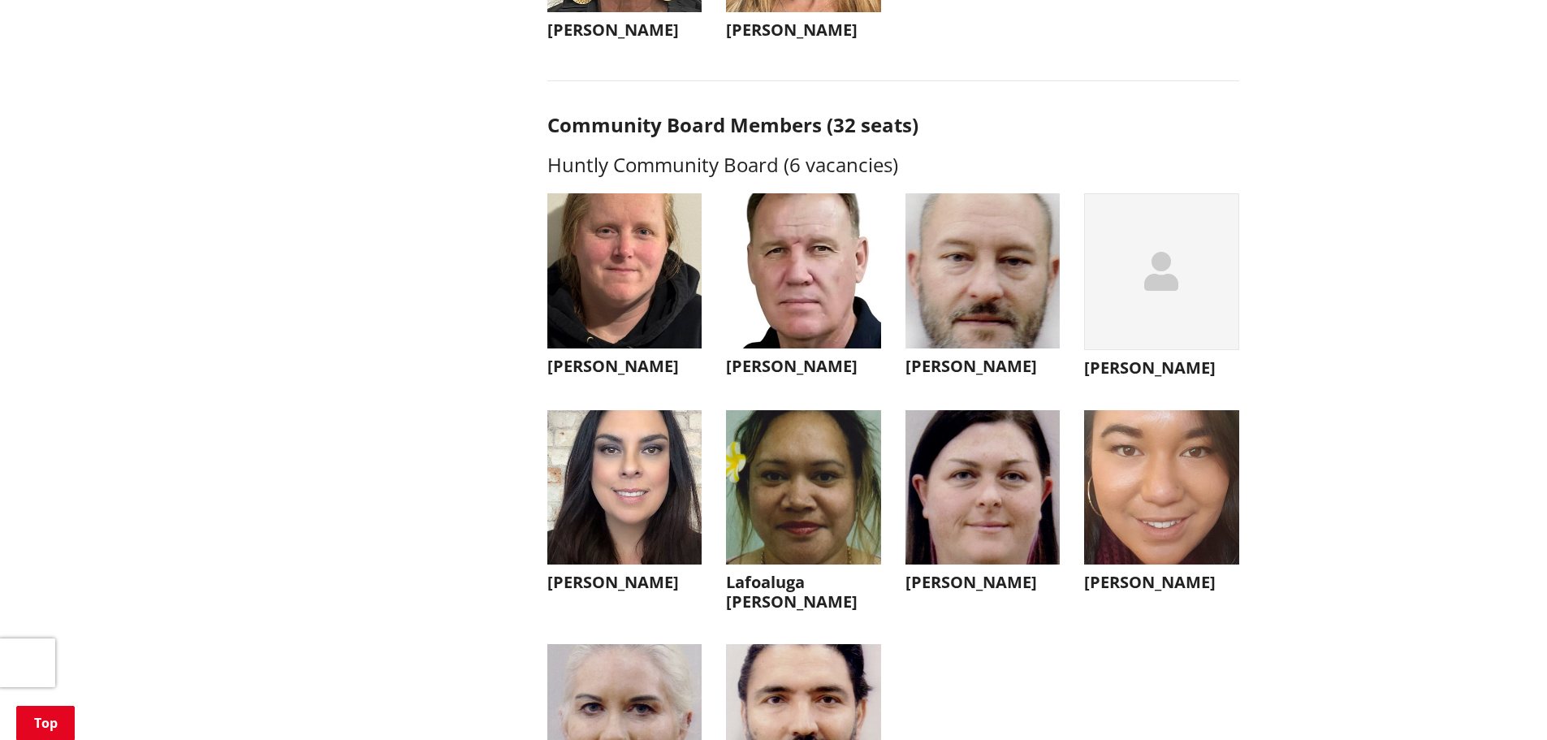
click at [828, 301] on img "button" at bounding box center [803, 270] width 155 height 155
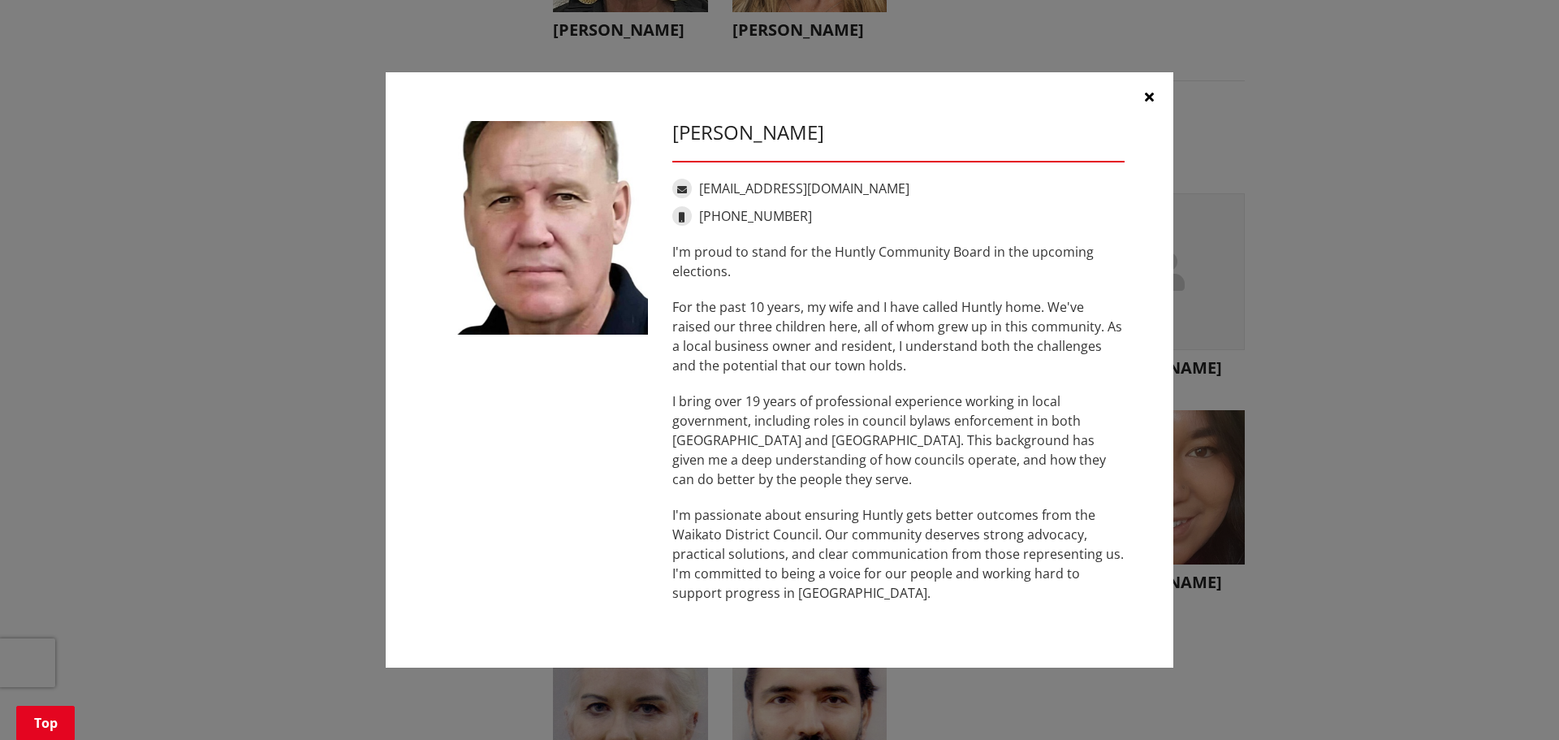
click at [1148, 98] on icon "button" at bounding box center [1149, 96] width 9 height 13
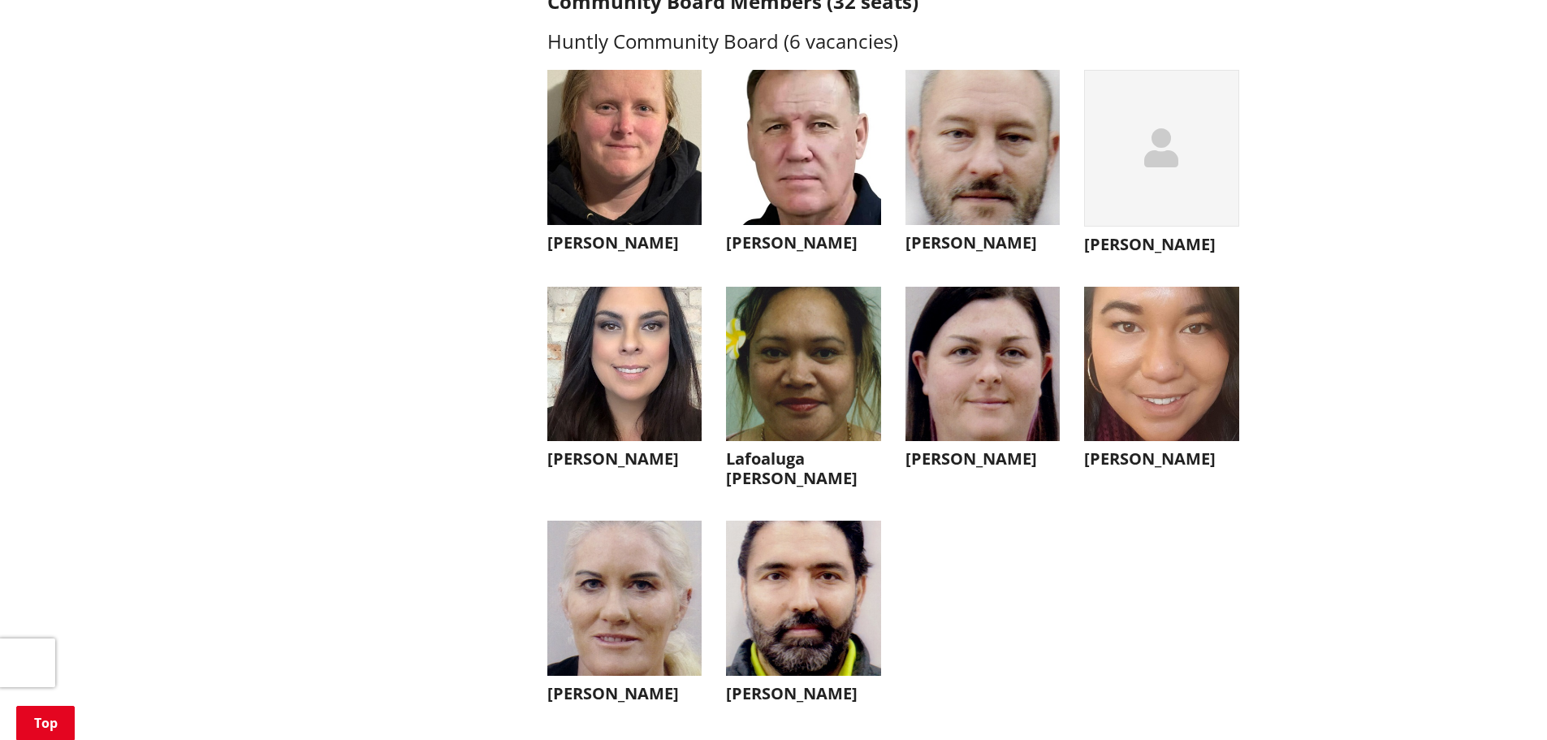
scroll to position [4305, 0]
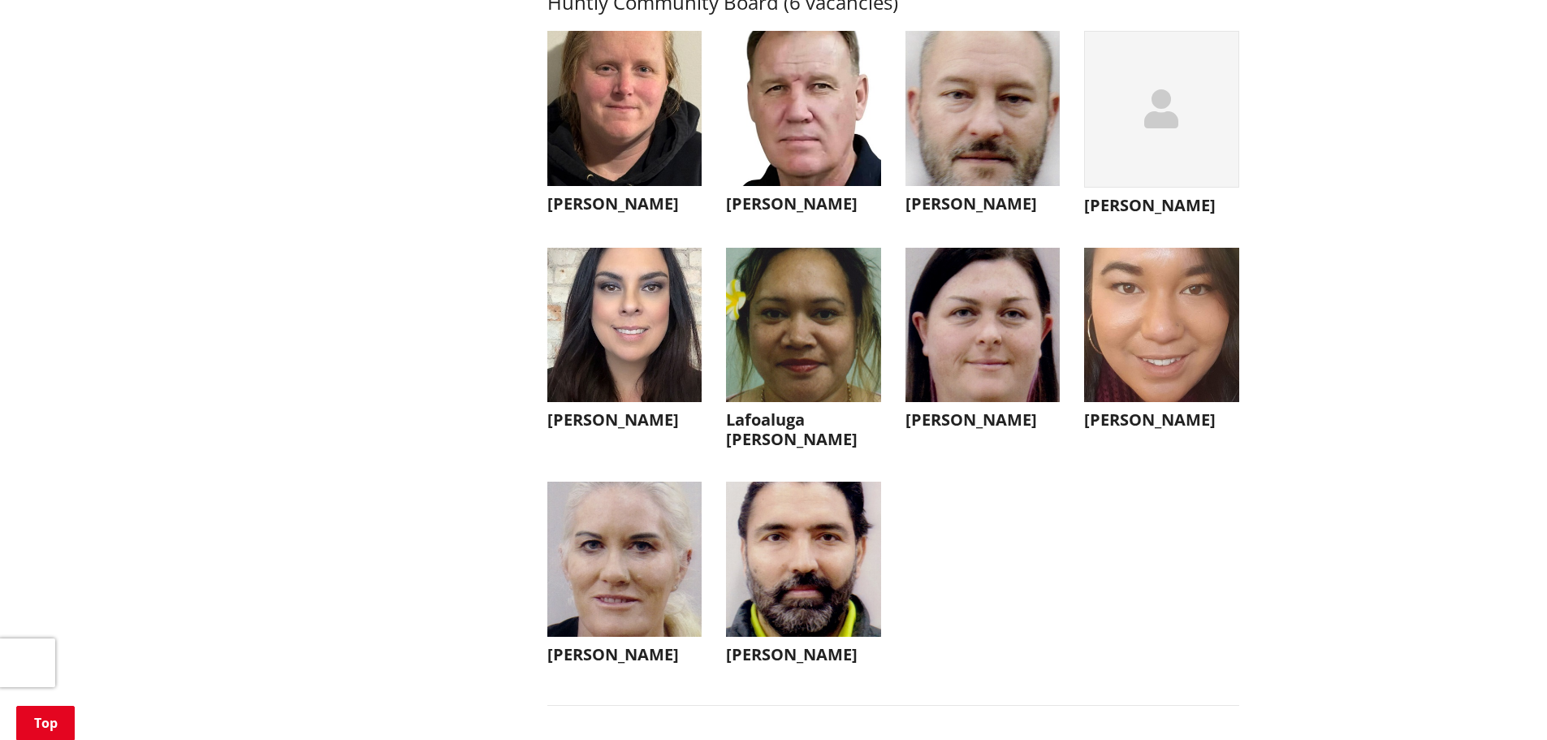
click at [982, 348] on img "button" at bounding box center [983, 325] width 155 height 155
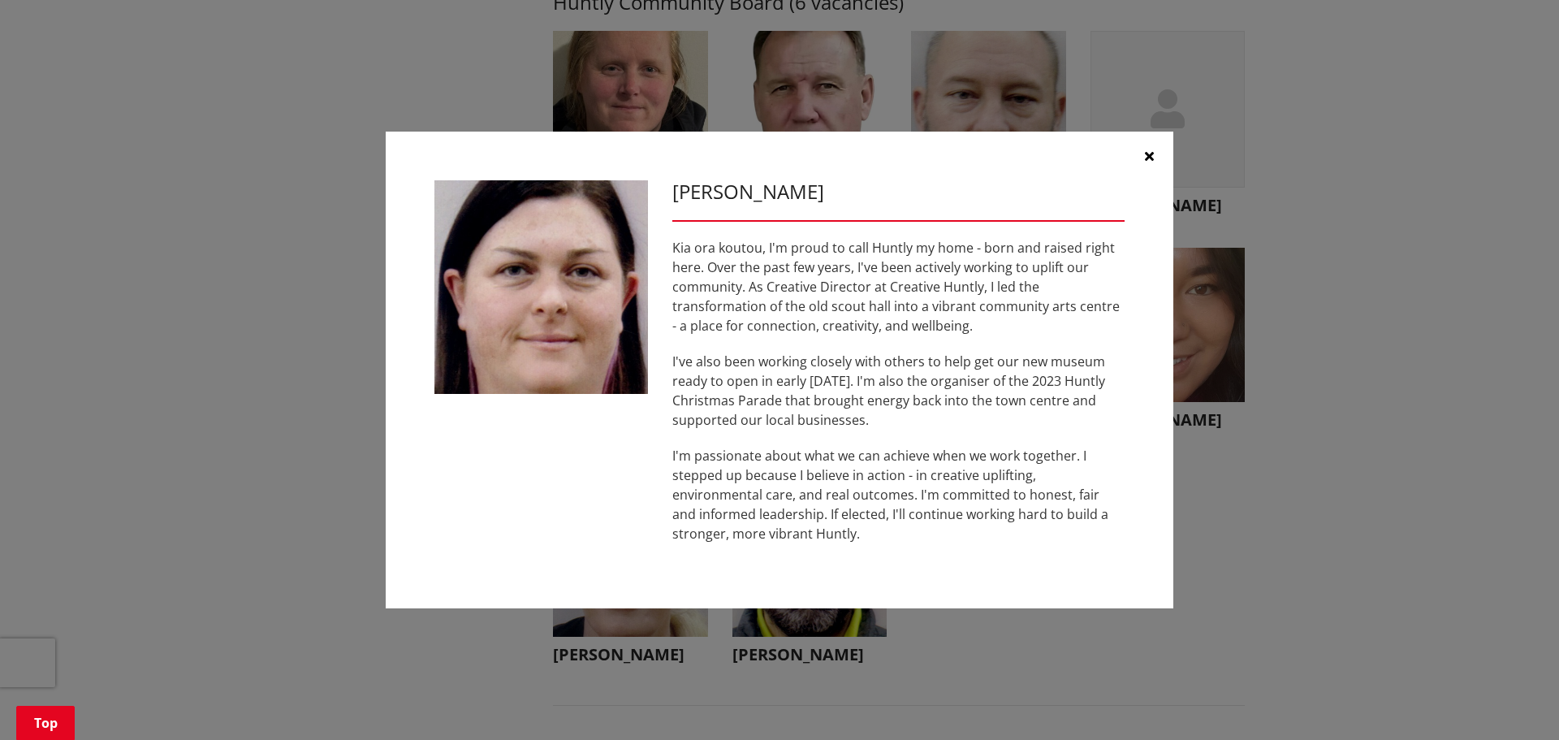
click at [1144, 158] on button "button" at bounding box center [1149, 156] width 49 height 49
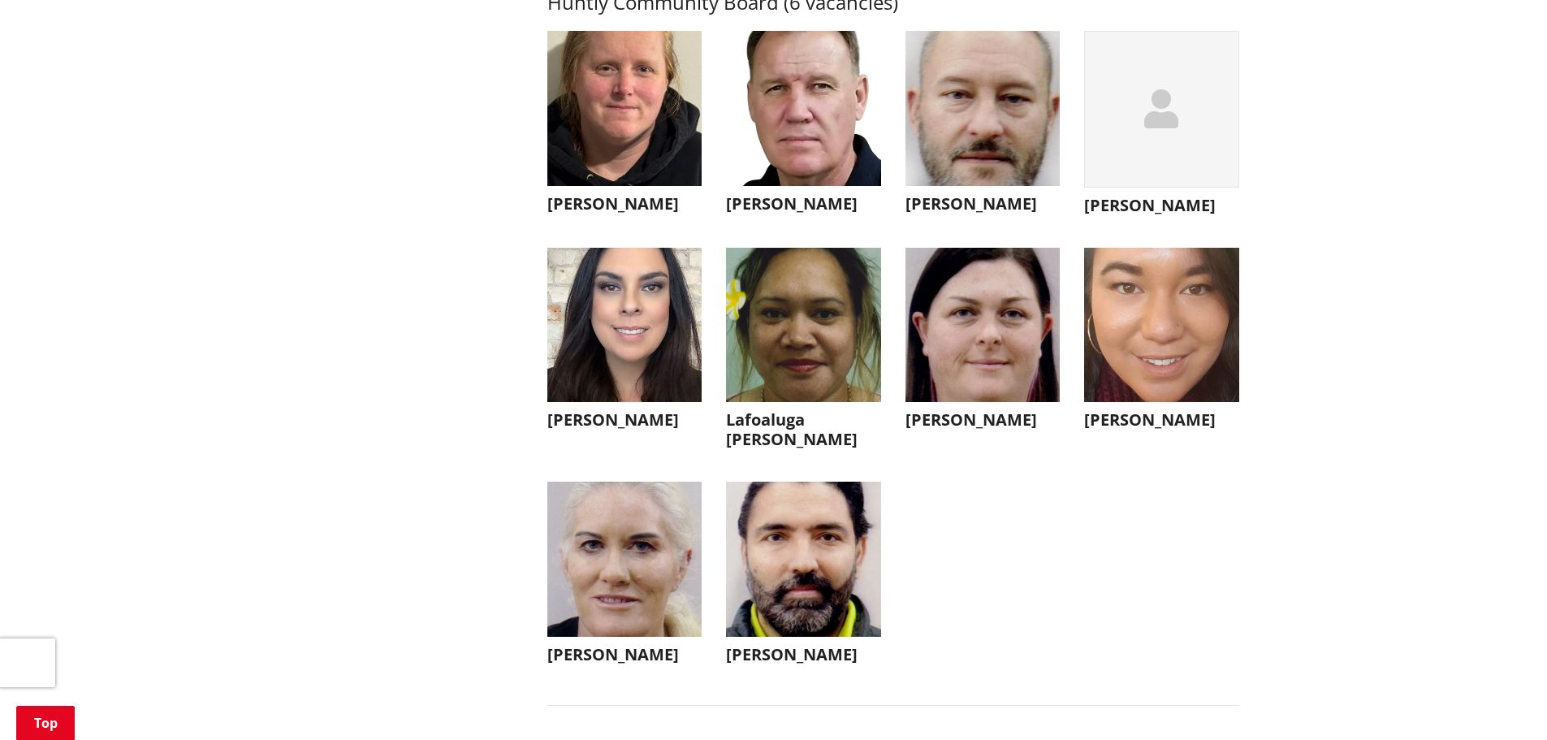
click at [803, 595] on img "button" at bounding box center [803, 559] width 155 height 155
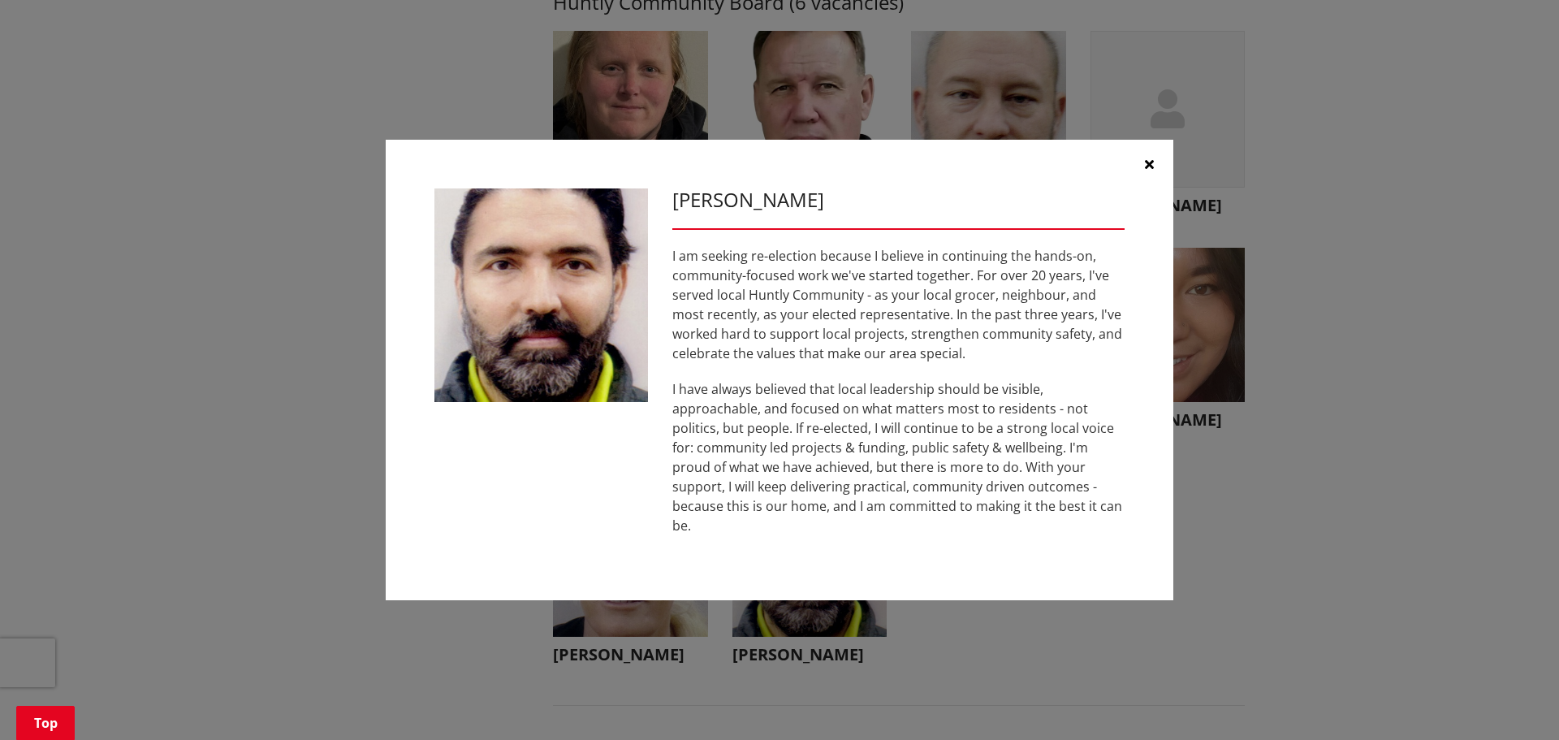
click at [1155, 171] on button "button" at bounding box center [1149, 164] width 49 height 49
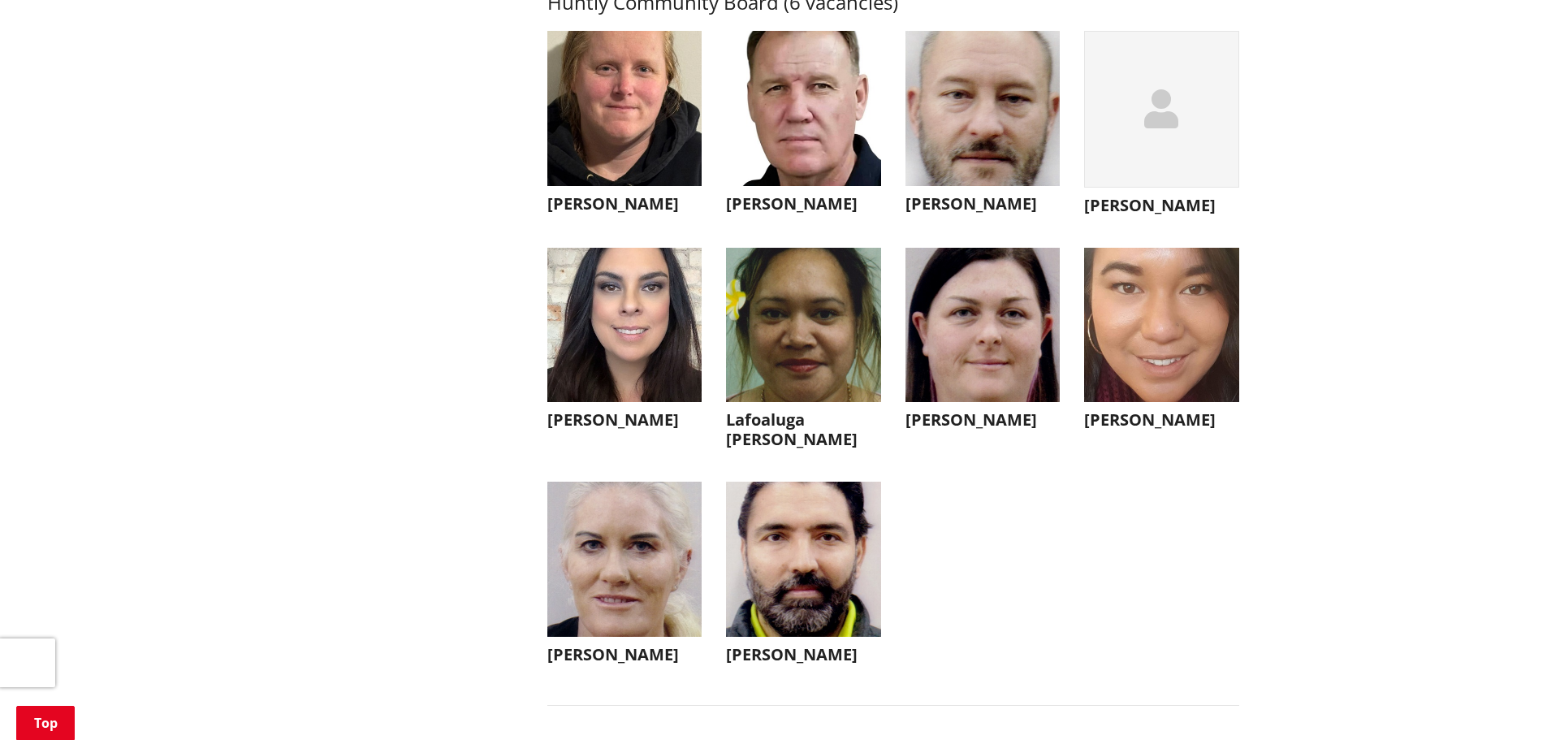
click at [656, 586] on img "button" at bounding box center [624, 559] width 155 height 155
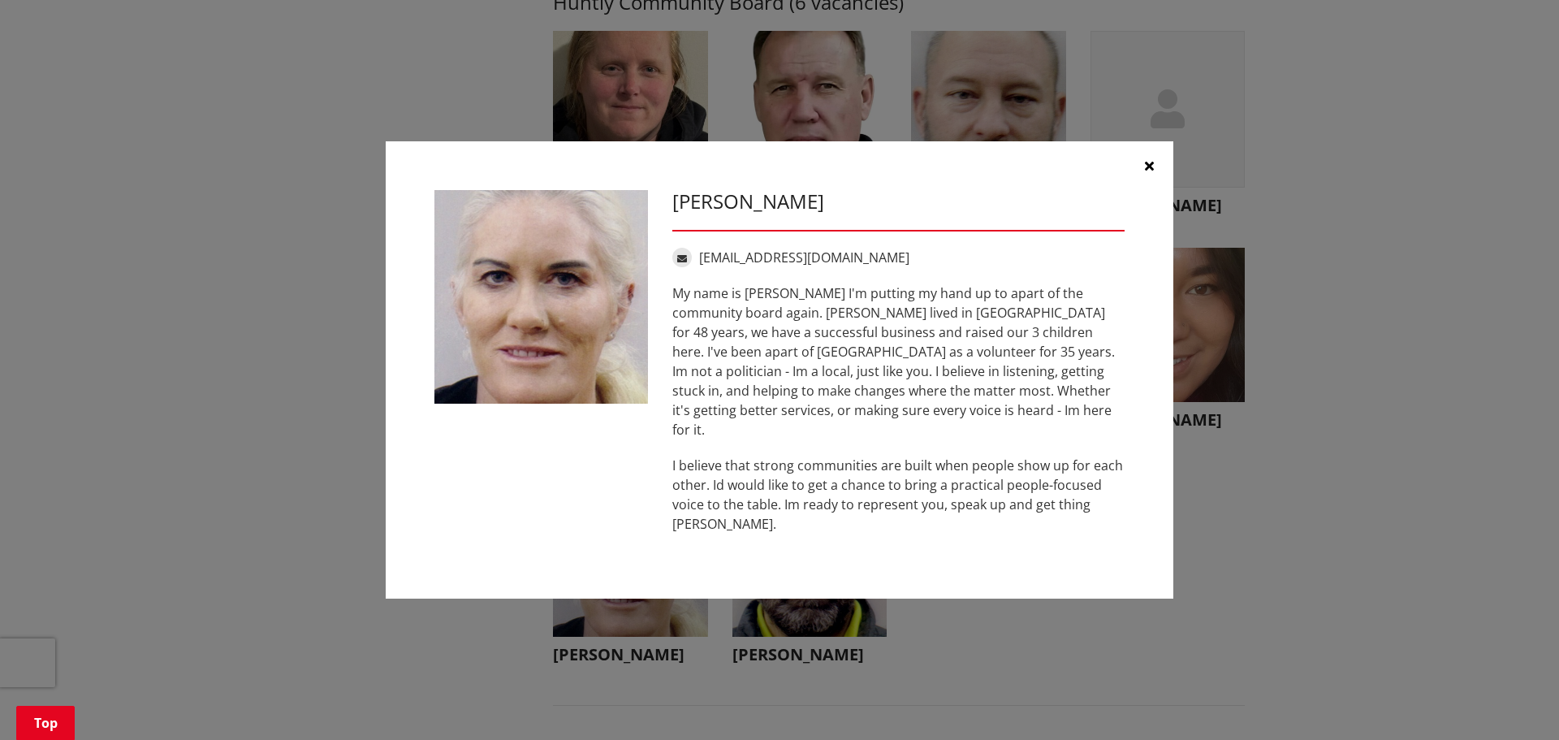
click at [1143, 175] on button "button" at bounding box center [1149, 165] width 49 height 49
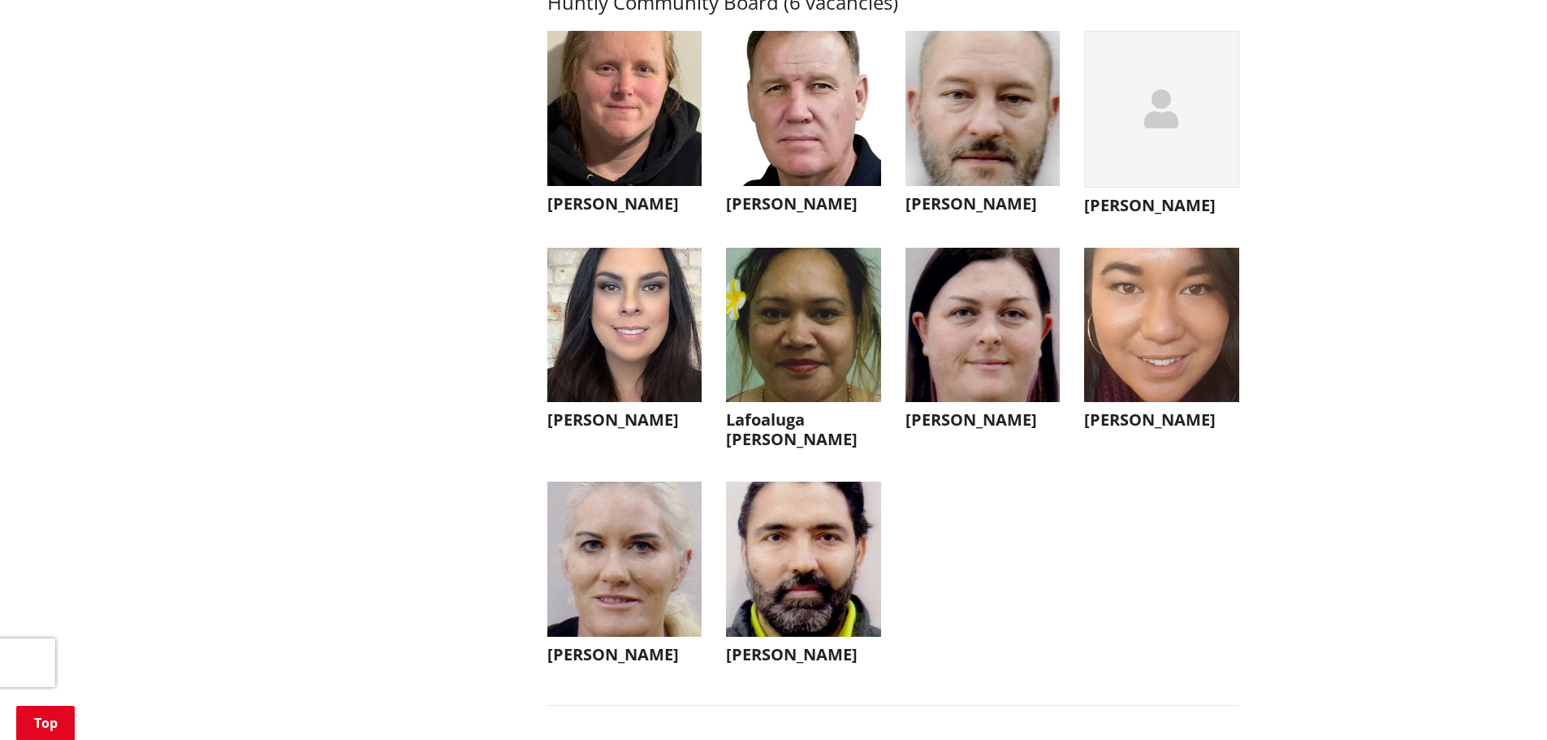
click at [642, 357] on img "button" at bounding box center [624, 325] width 155 height 155
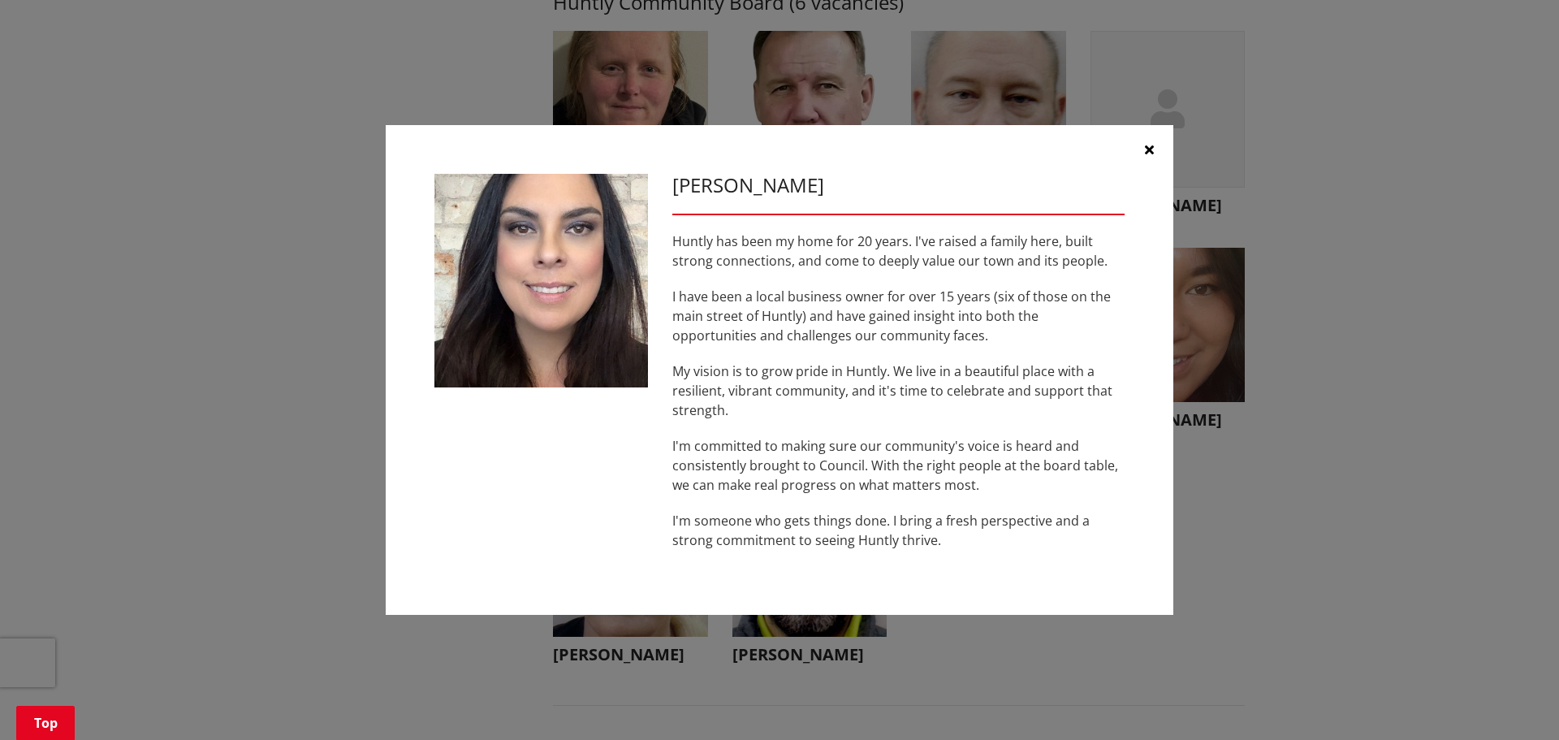
click at [1141, 150] on button "button" at bounding box center [1149, 149] width 49 height 49
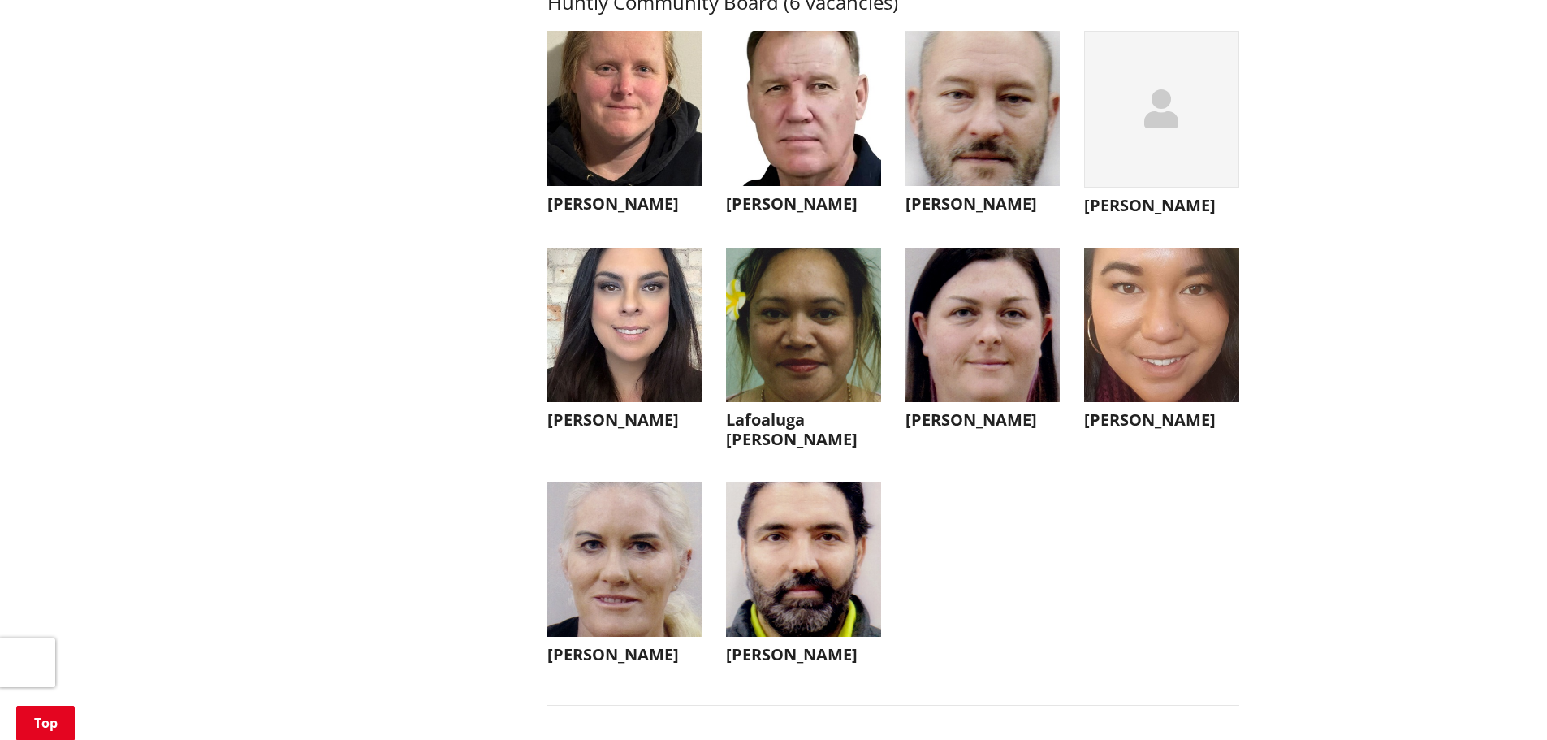
click at [1203, 159] on div "button" at bounding box center [1161, 109] width 155 height 157
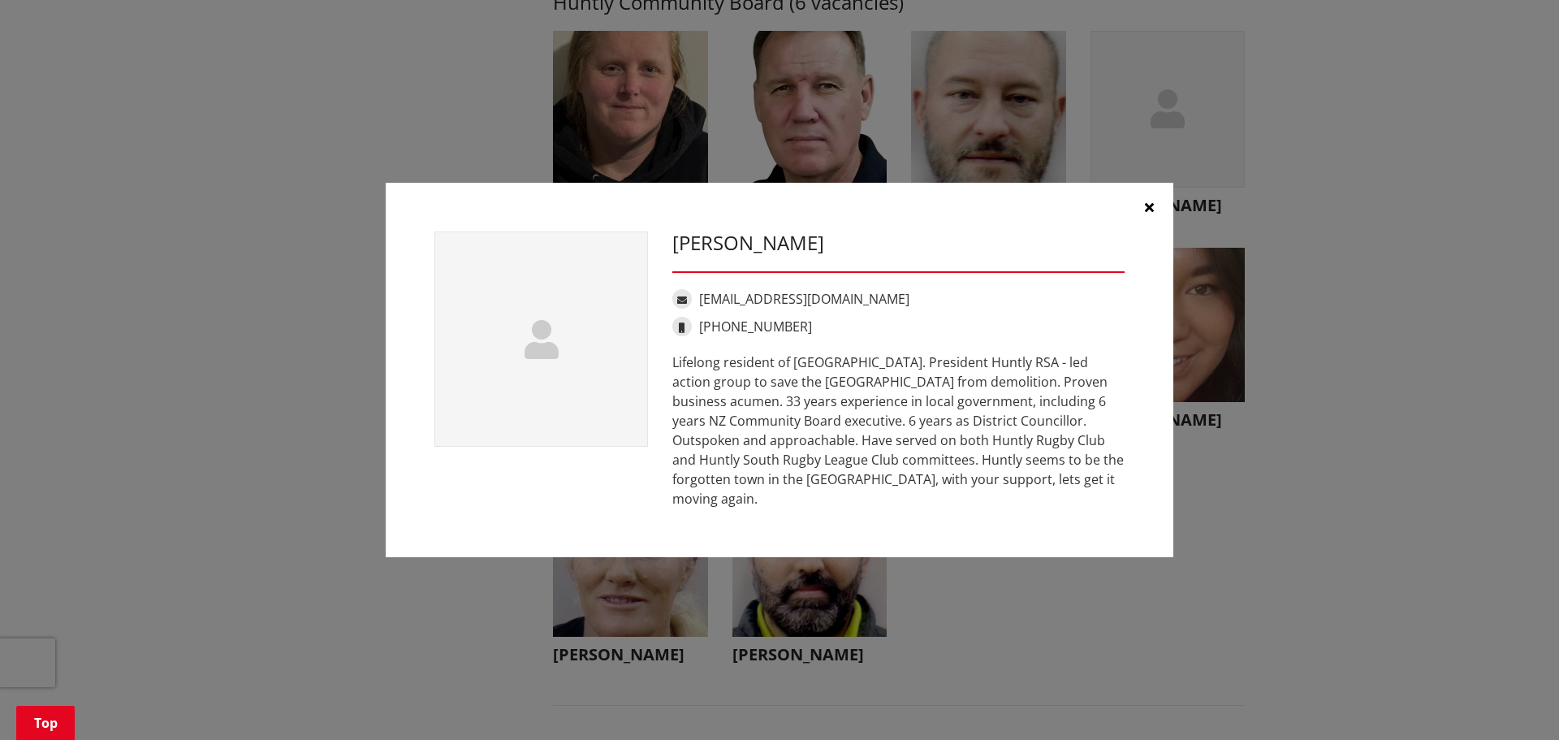
click at [1151, 214] on icon "button" at bounding box center [1149, 207] width 9 height 13
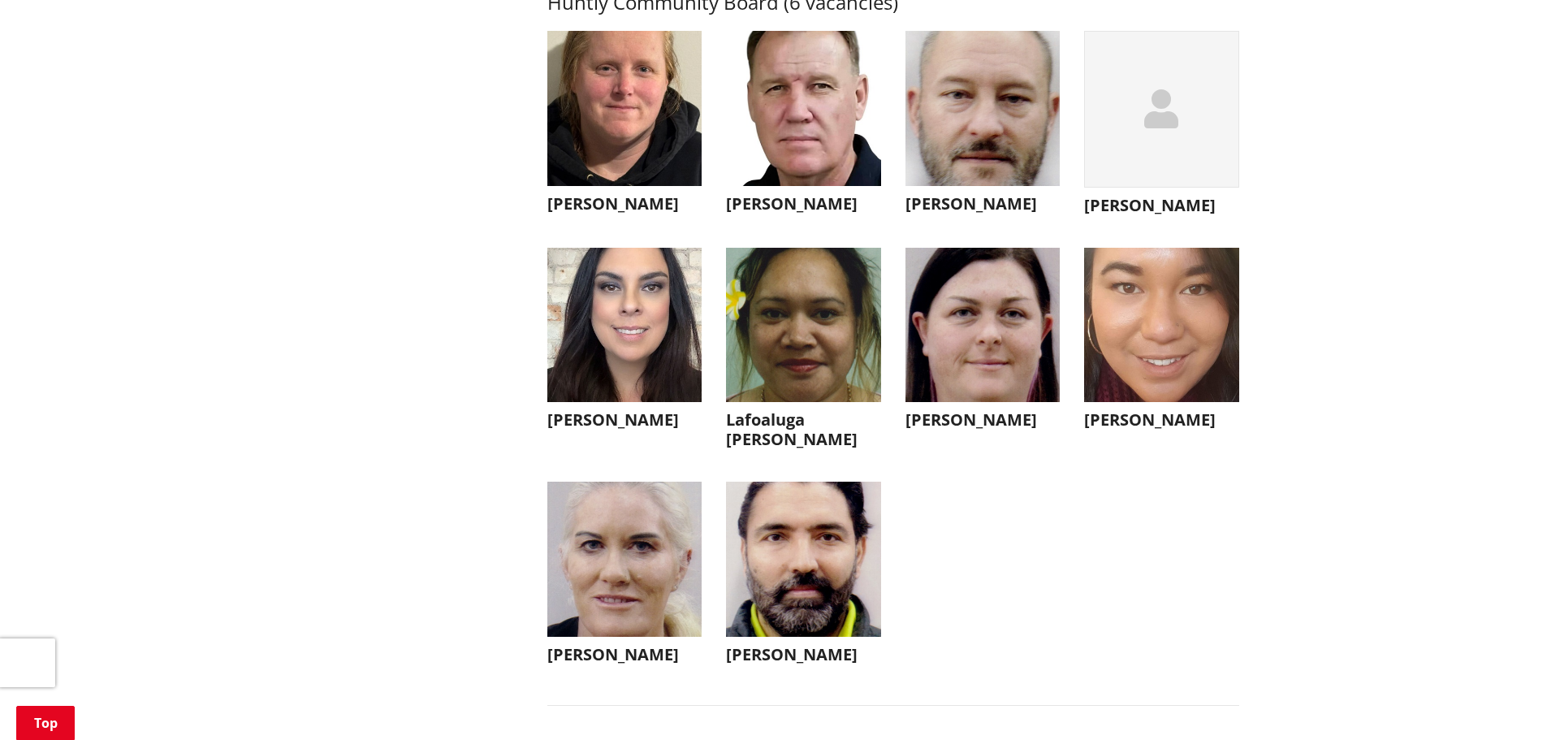
click at [1171, 166] on div "button" at bounding box center [1161, 109] width 155 height 157
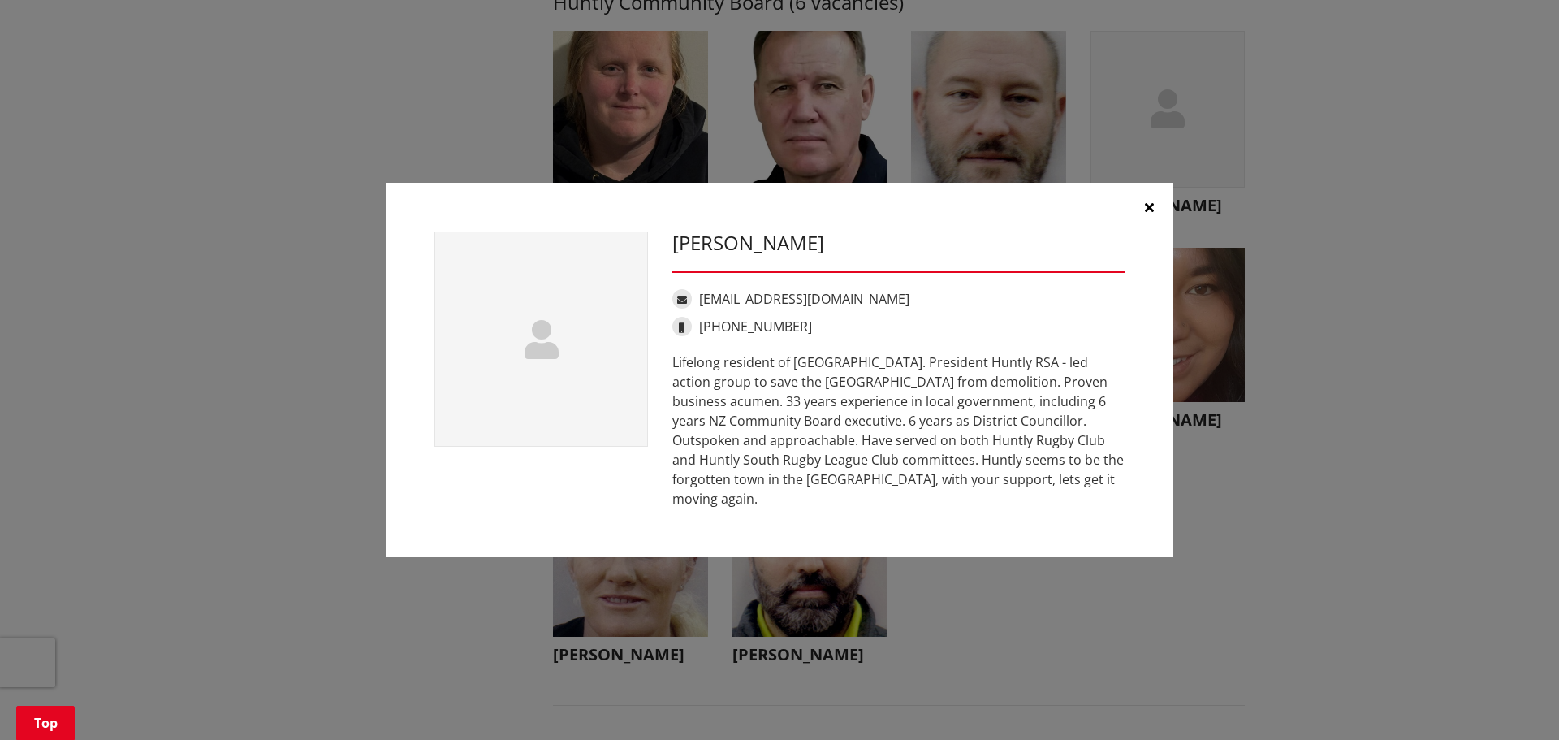
click at [1151, 214] on icon "button" at bounding box center [1149, 207] width 9 height 13
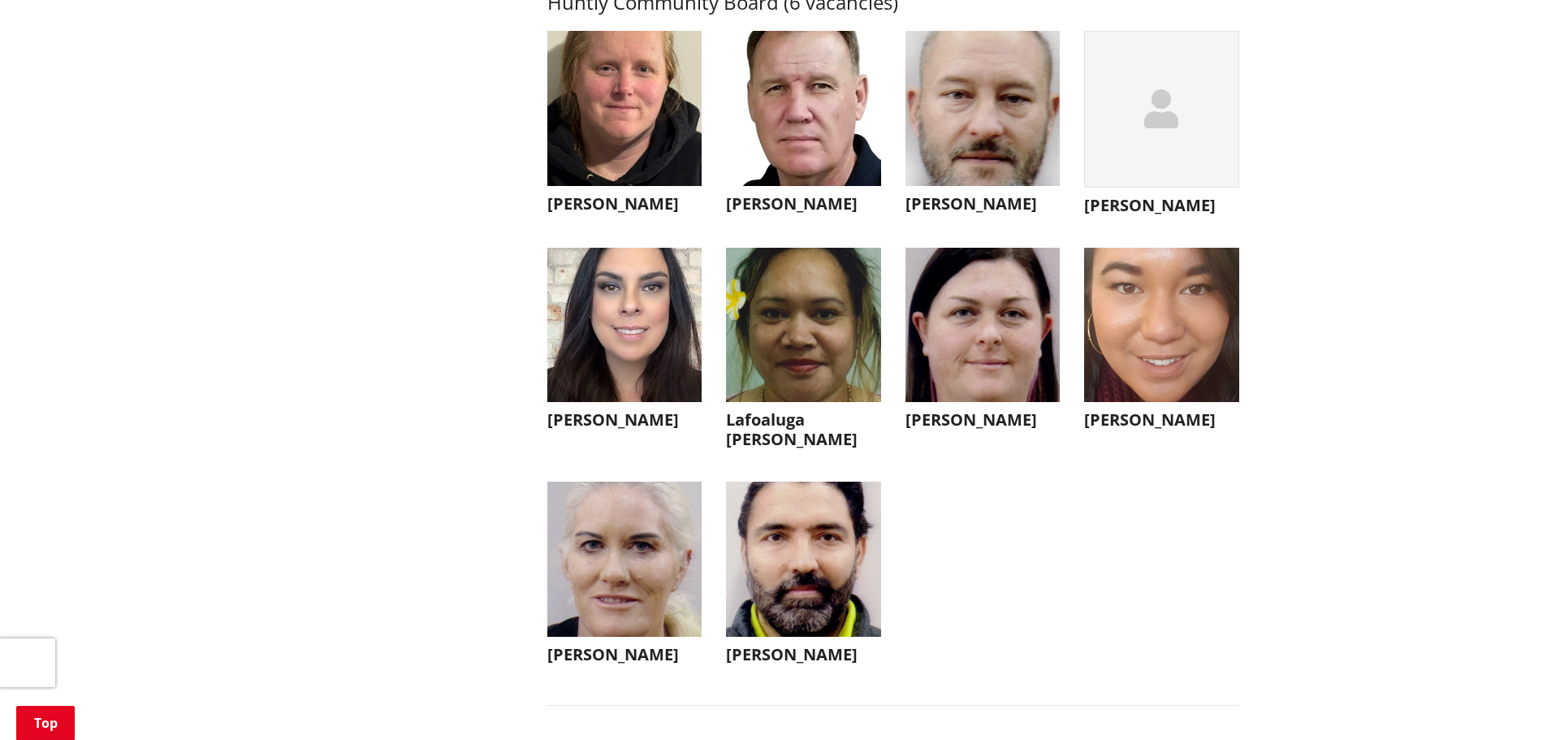
click at [926, 80] on img "button" at bounding box center [983, 108] width 155 height 155
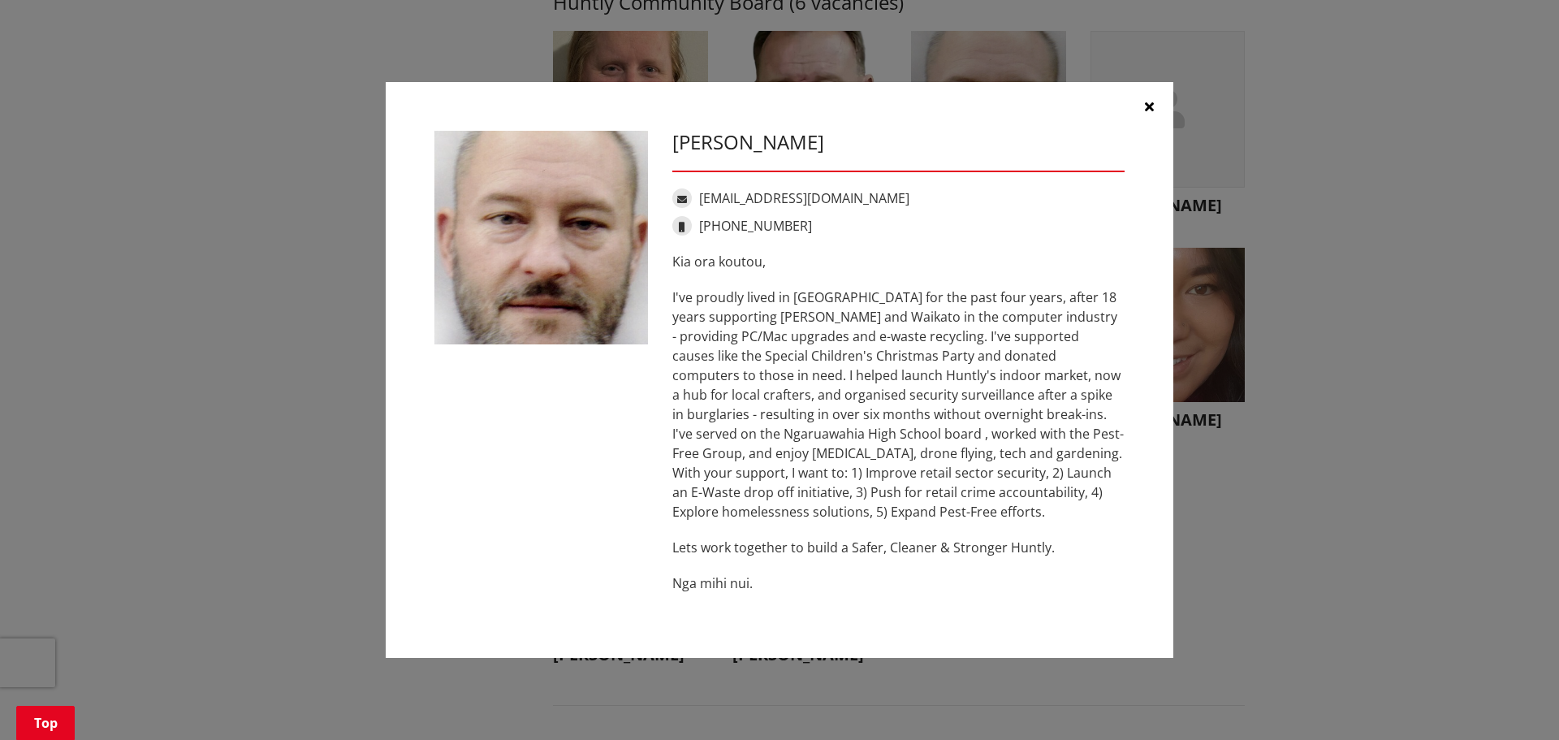
click at [1148, 106] on icon "button" at bounding box center [1149, 106] width 9 height 13
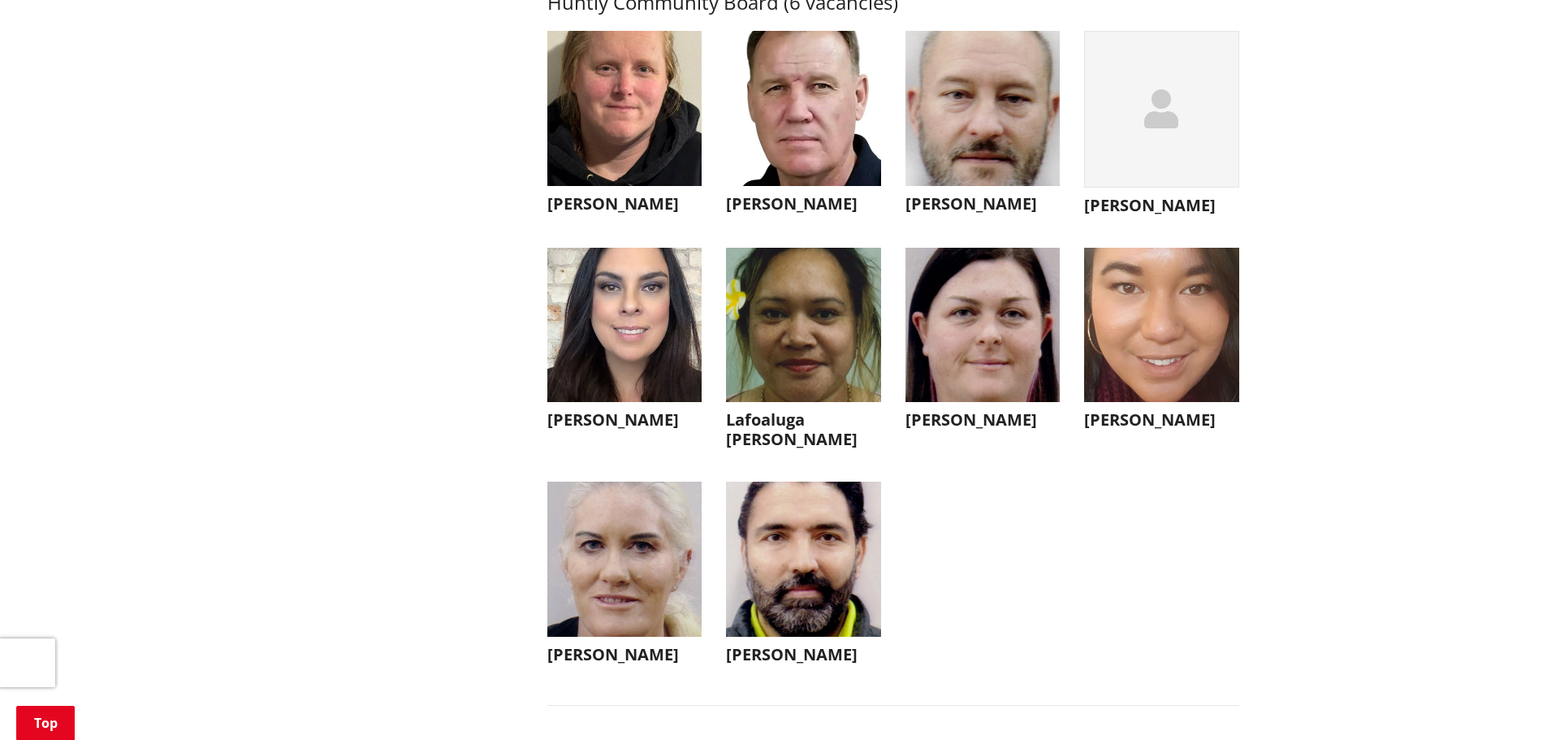
click at [834, 136] on img "button" at bounding box center [803, 108] width 155 height 155
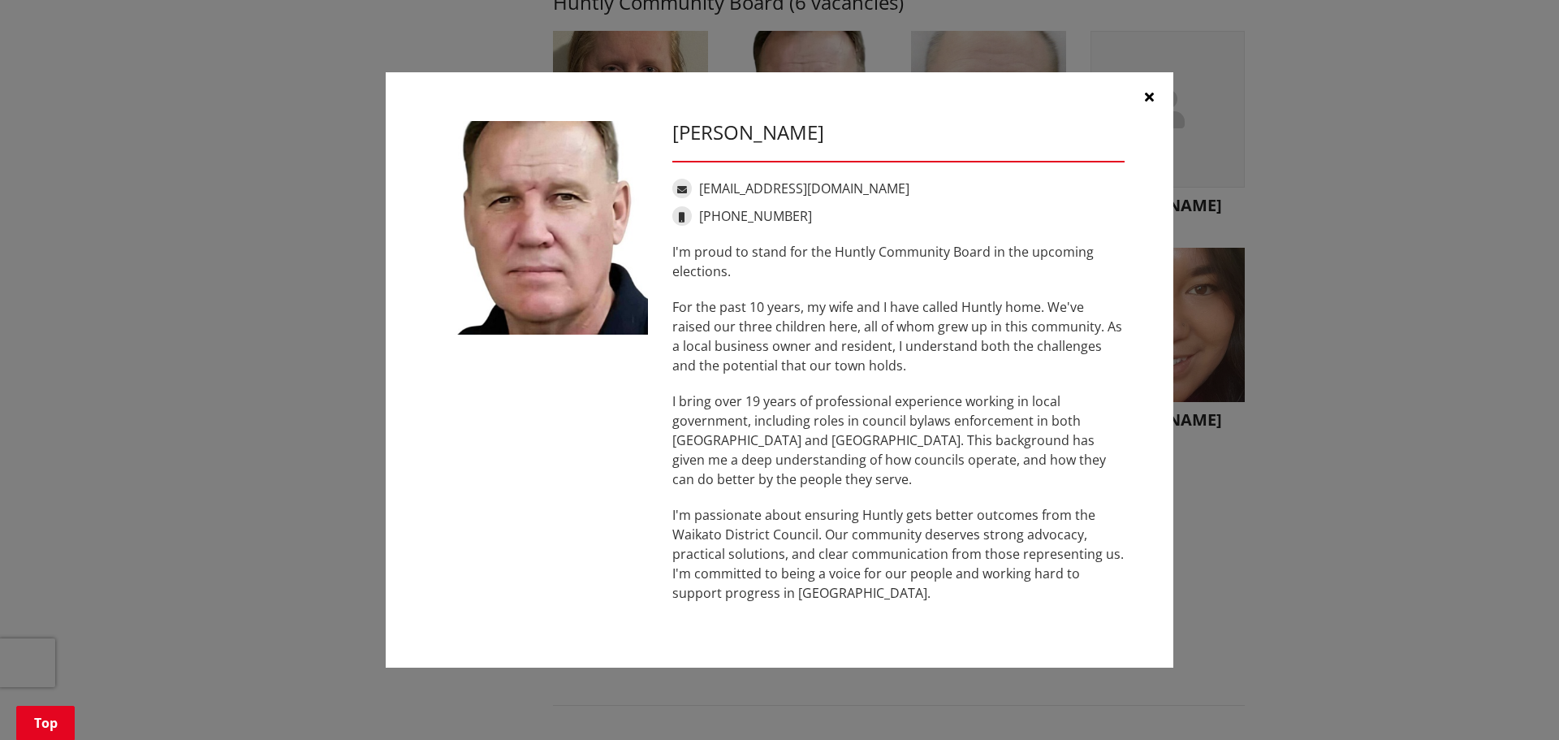
click at [1145, 97] on icon "button" at bounding box center [1149, 96] width 9 height 13
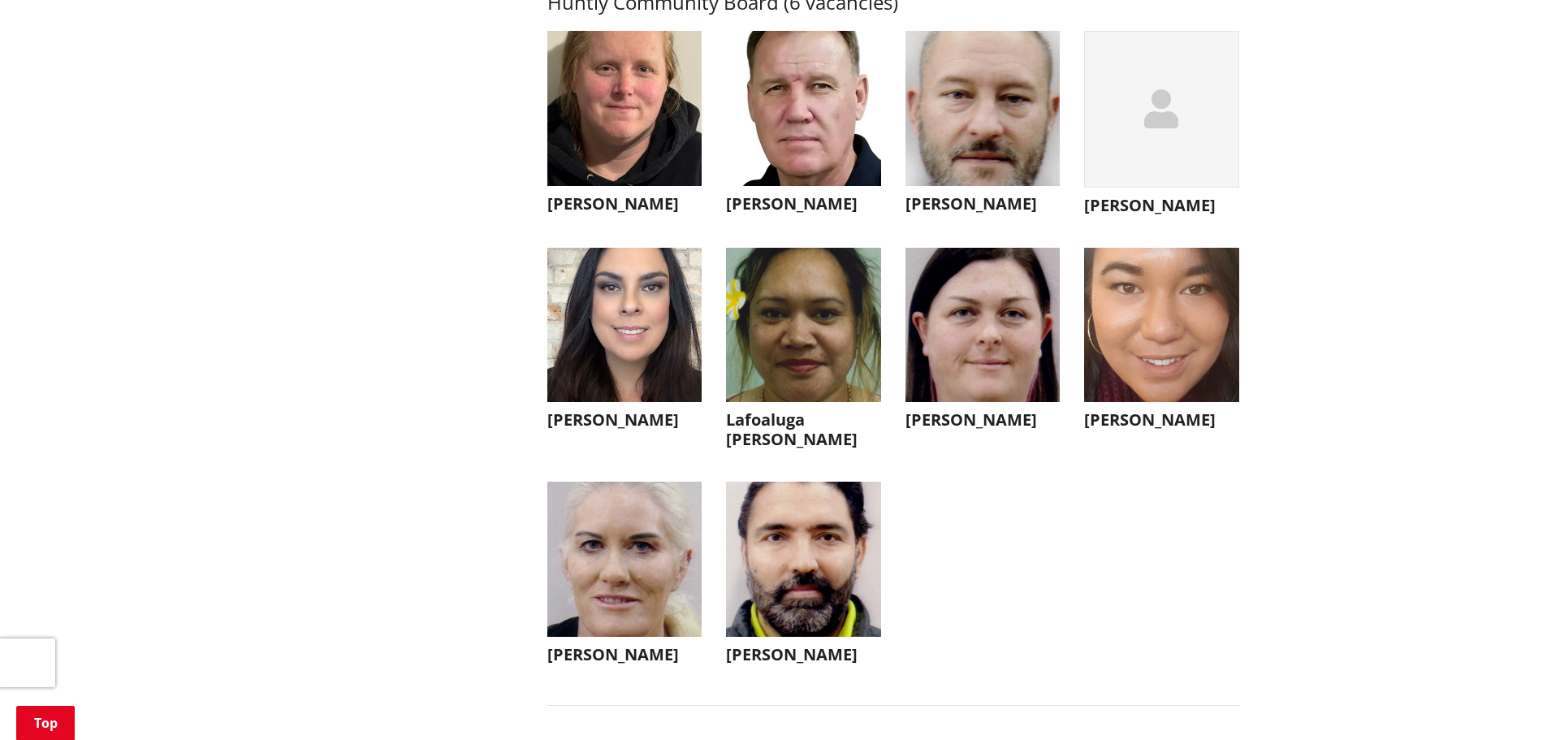
click at [1157, 349] on img "button" at bounding box center [1161, 325] width 155 height 155
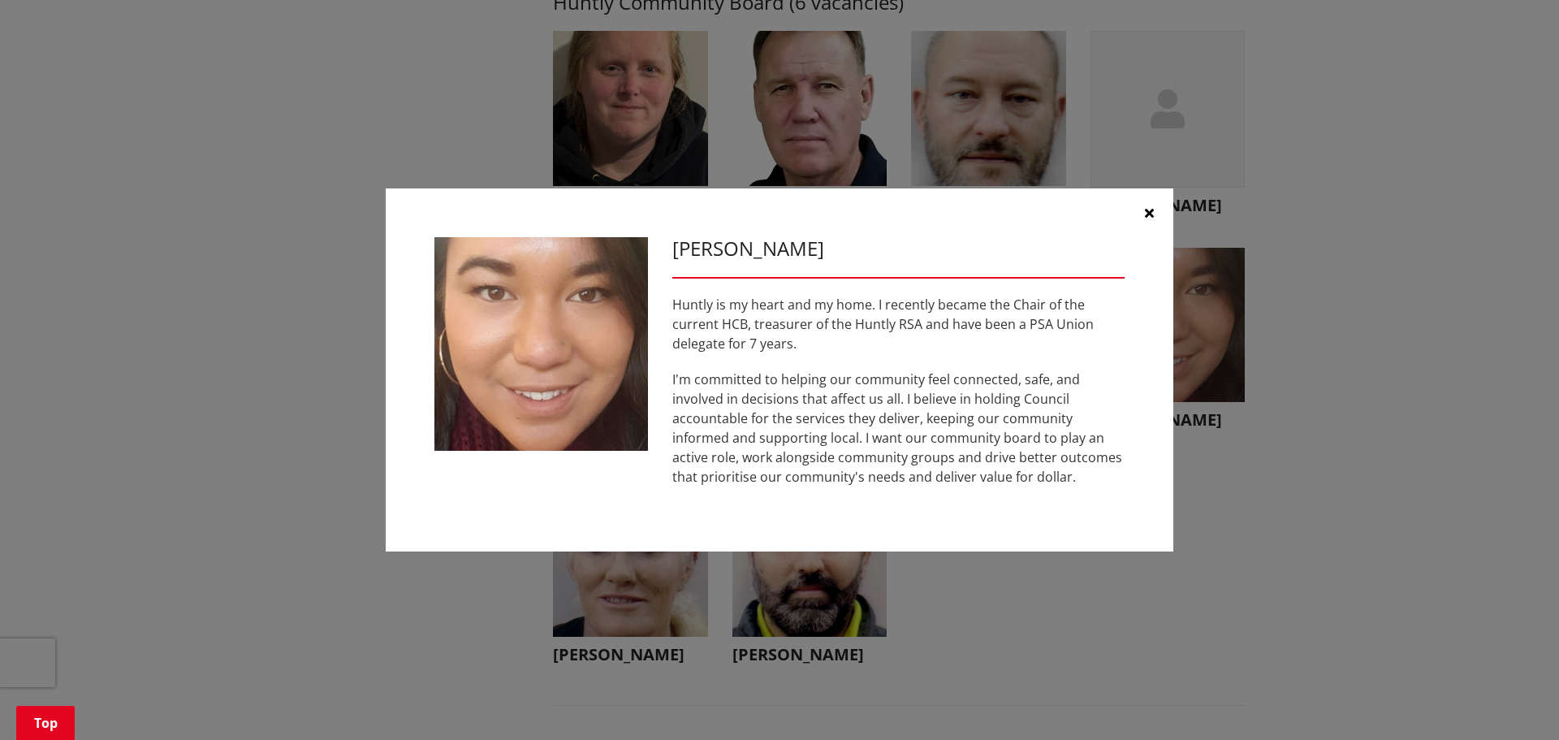
click at [1148, 210] on icon "button" at bounding box center [1149, 212] width 9 height 13
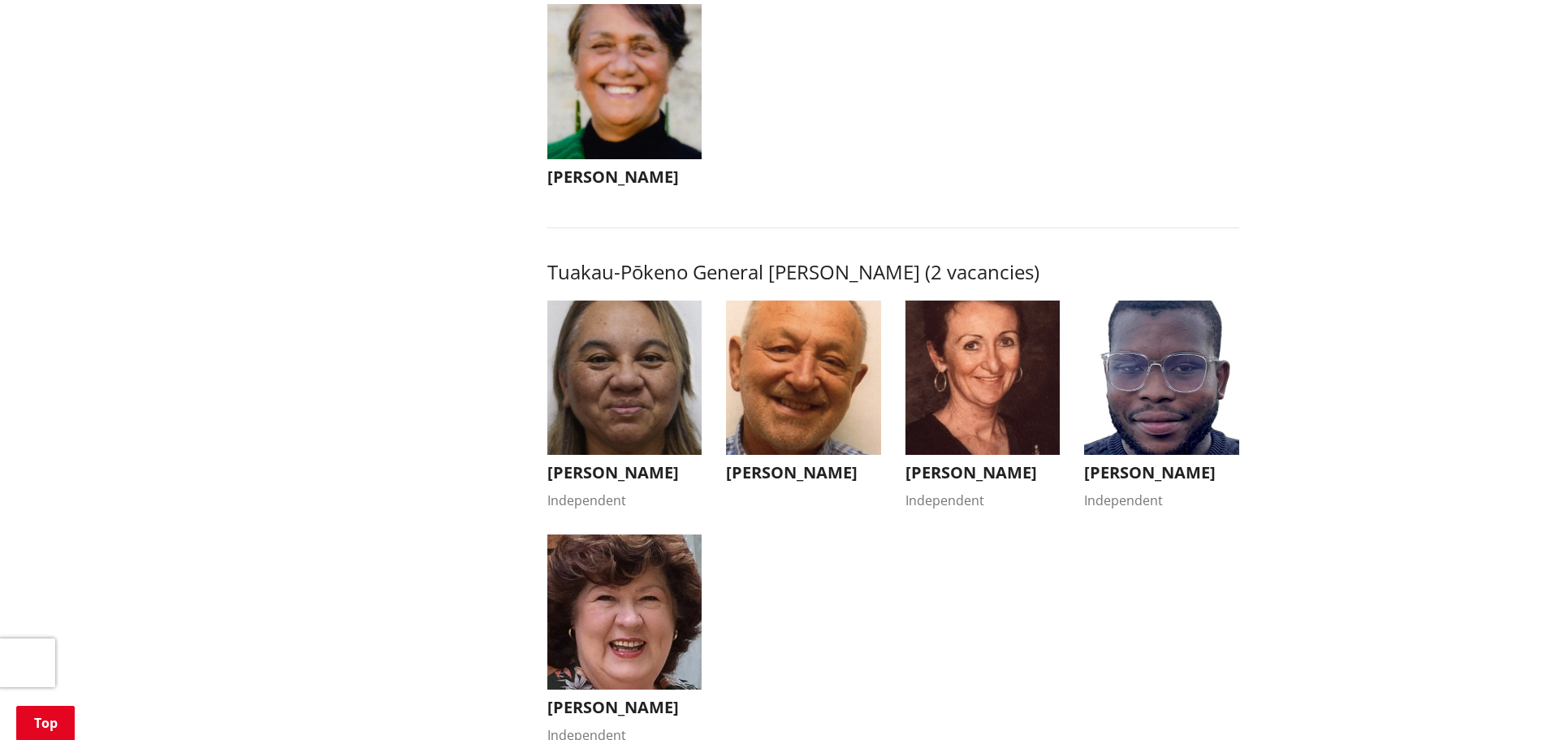
scroll to position [2599, 0]
click at [962, 365] on img "button" at bounding box center [983, 378] width 155 height 155
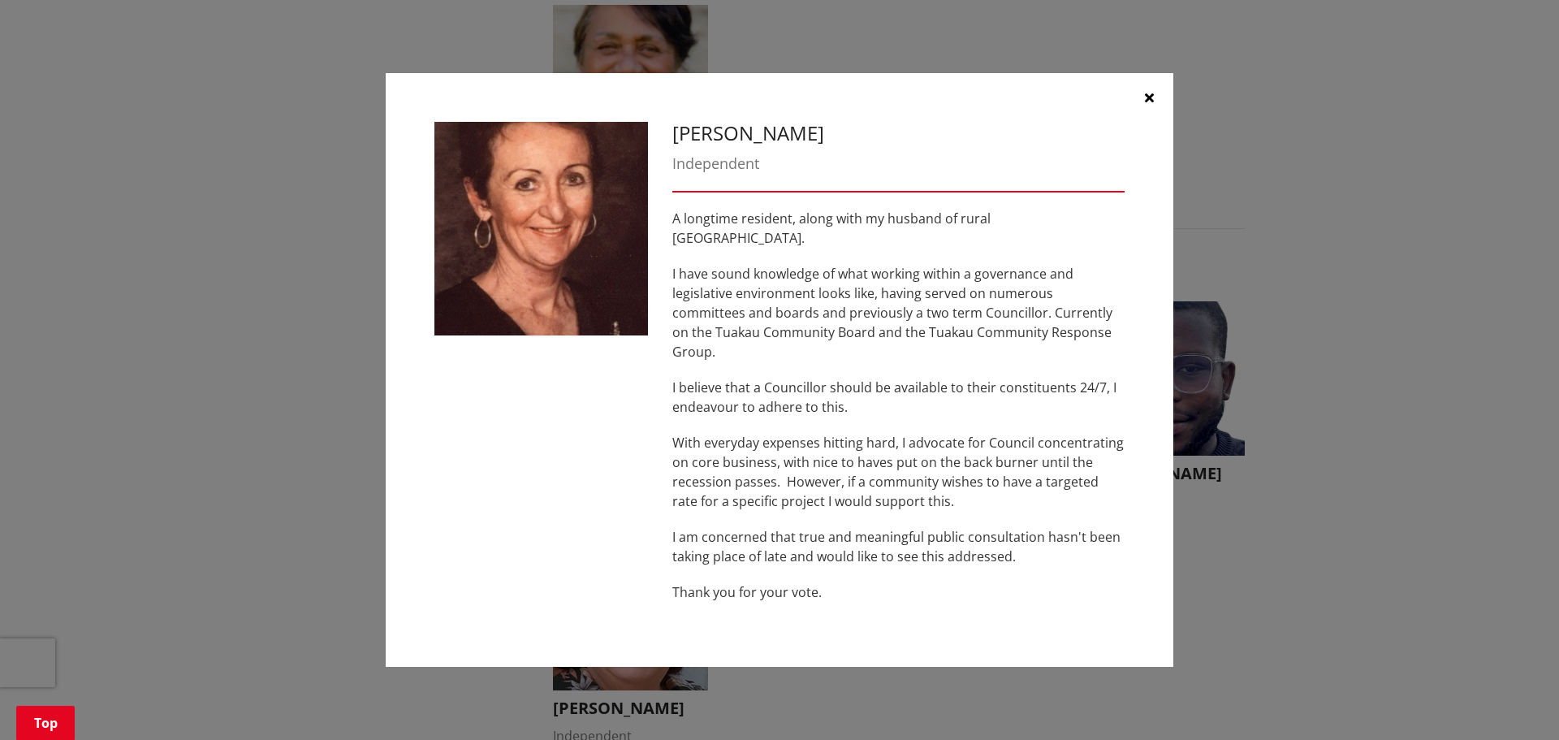
click at [1146, 104] on icon "button" at bounding box center [1149, 97] width 9 height 13
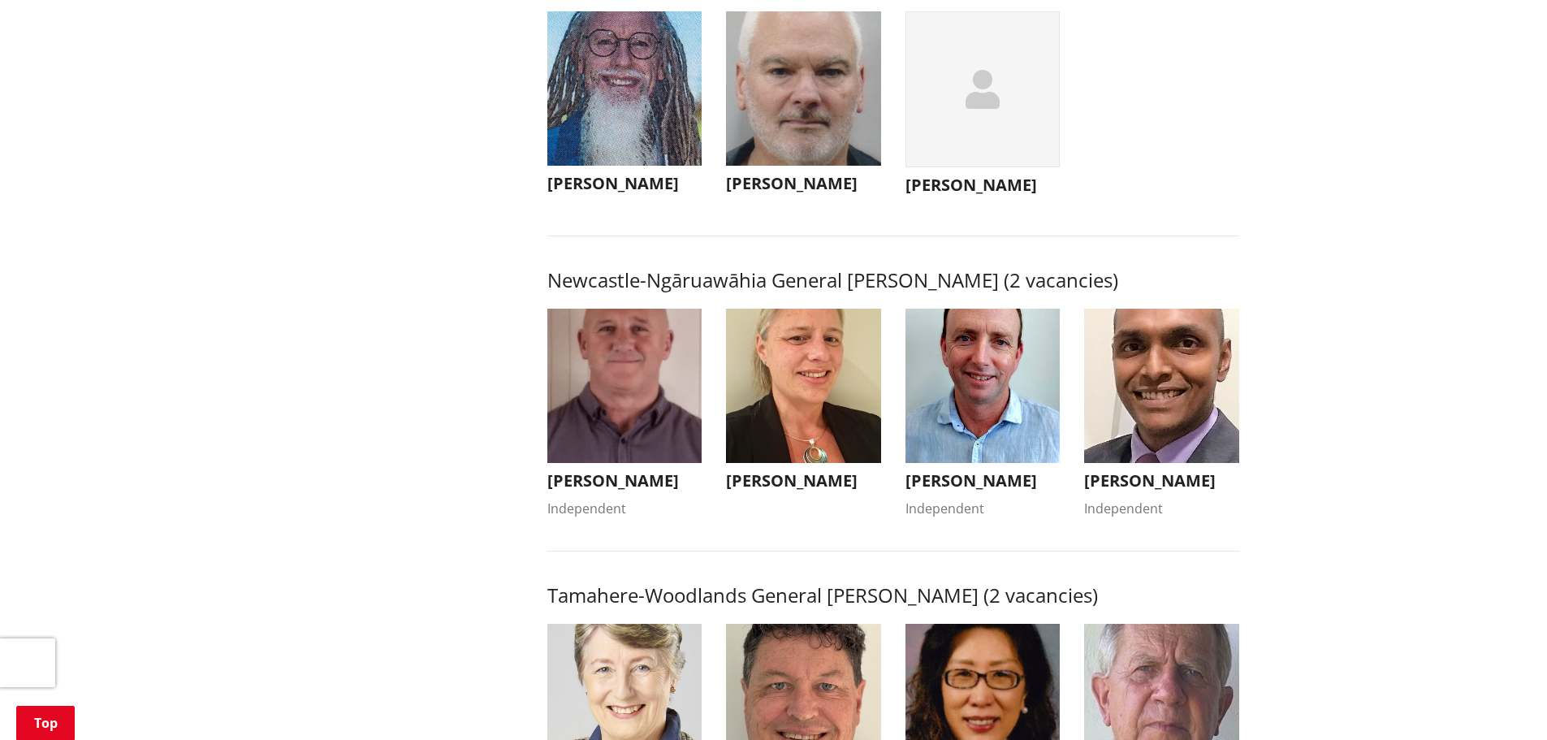
scroll to position [893, 0]
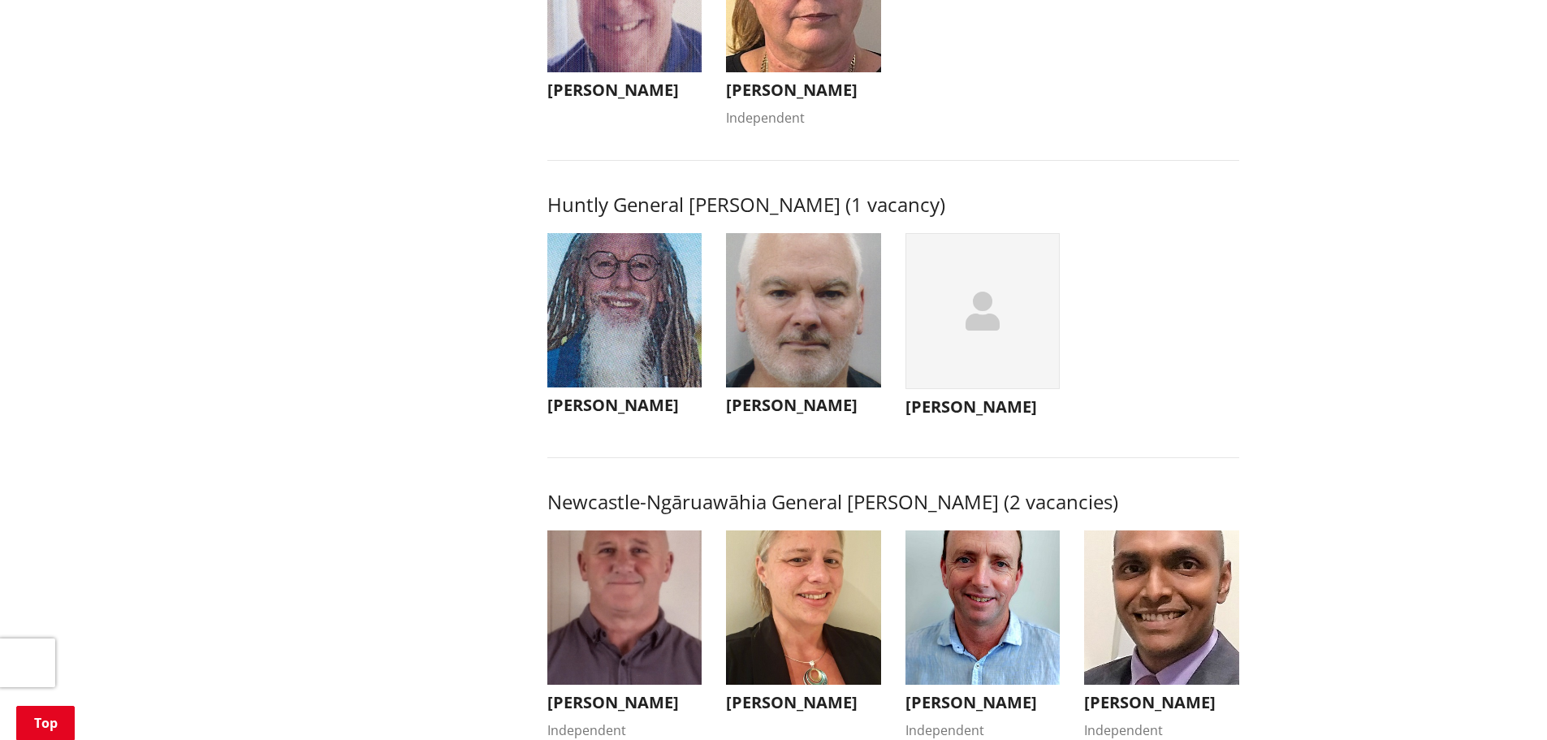
click at [574, 598] on img "button" at bounding box center [624, 607] width 155 height 155
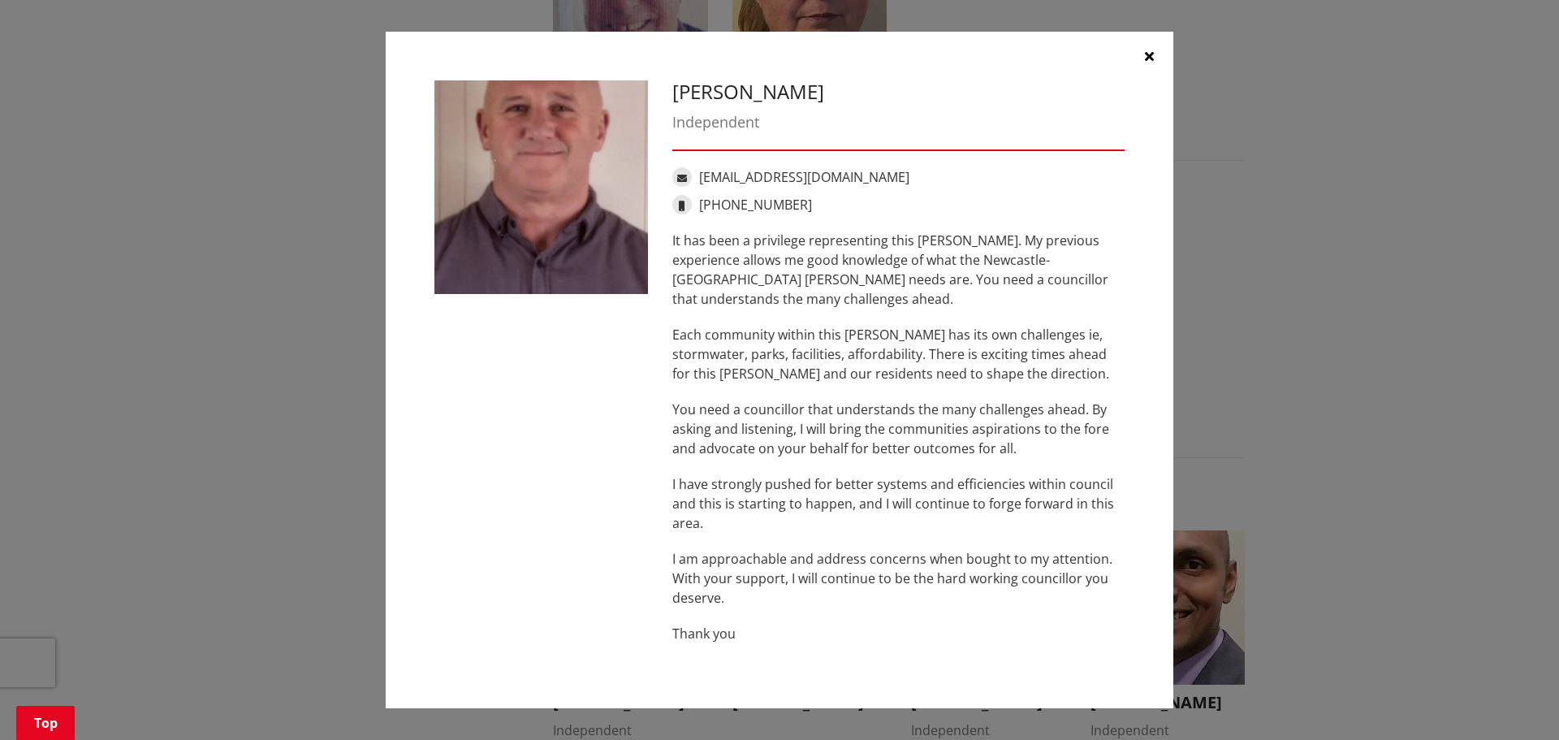
click at [1146, 51] on icon "button" at bounding box center [1149, 56] width 9 height 13
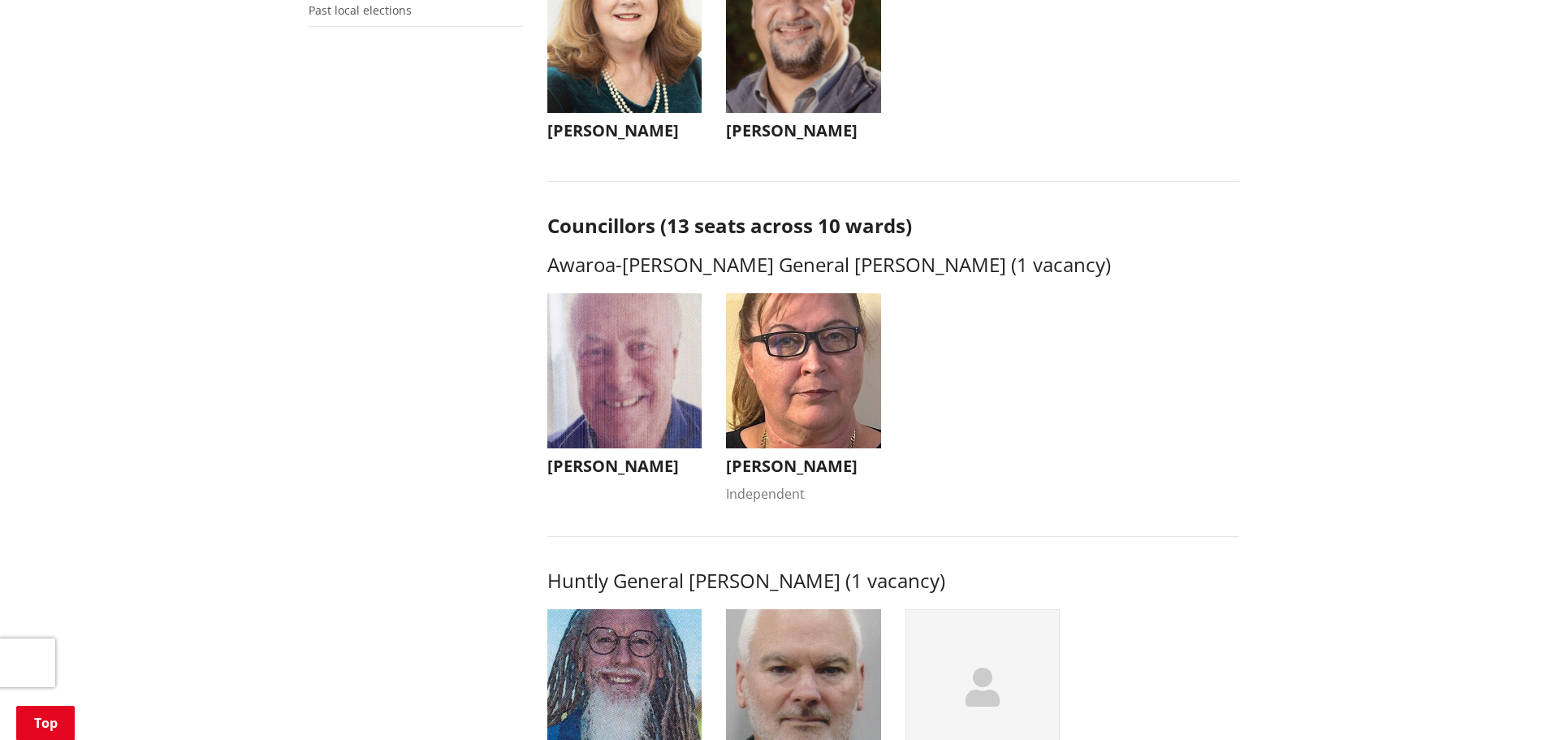
scroll to position [487, 0]
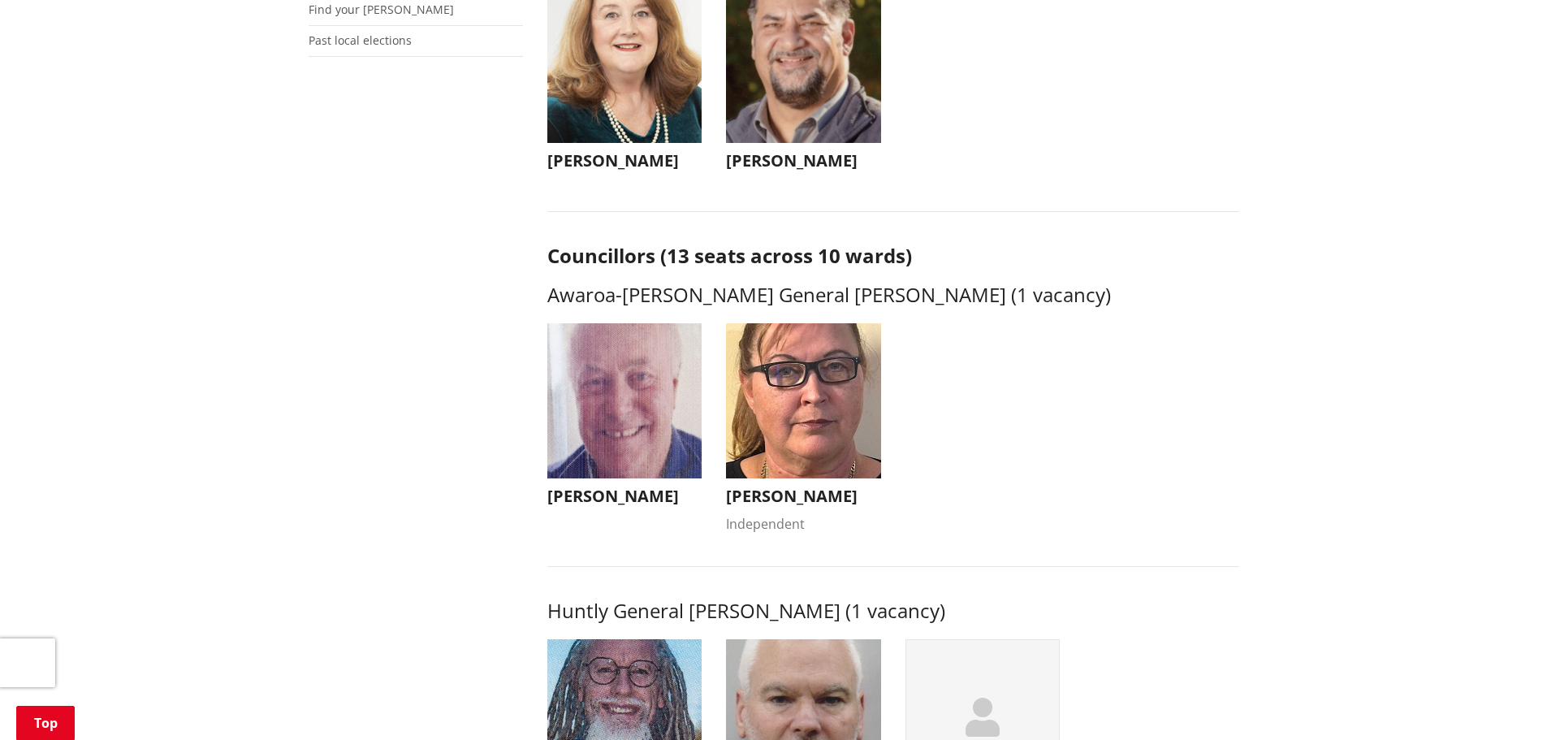
click at [591, 395] on img "button" at bounding box center [624, 400] width 155 height 155
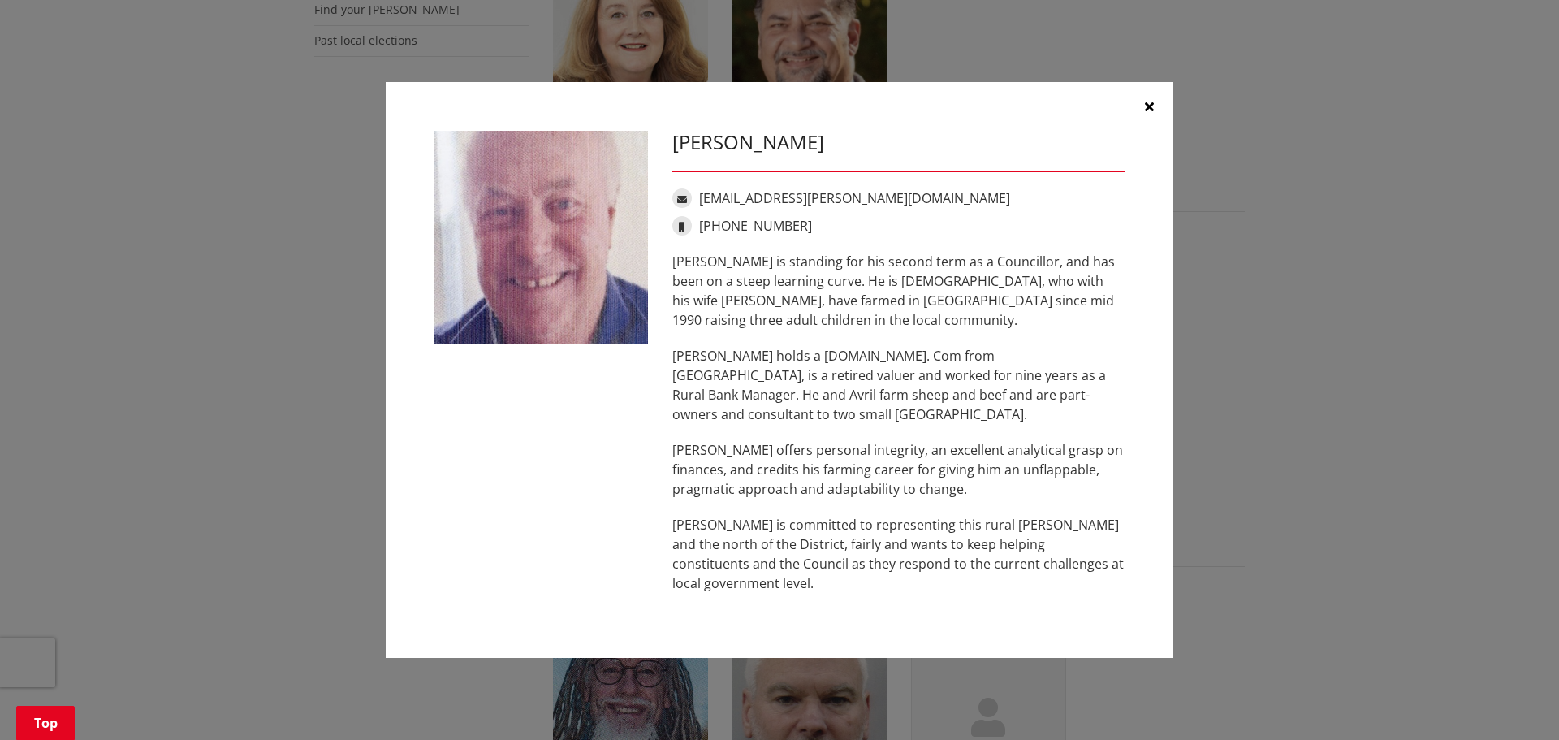
click at [1148, 113] on icon "button" at bounding box center [1149, 106] width 9 height 13
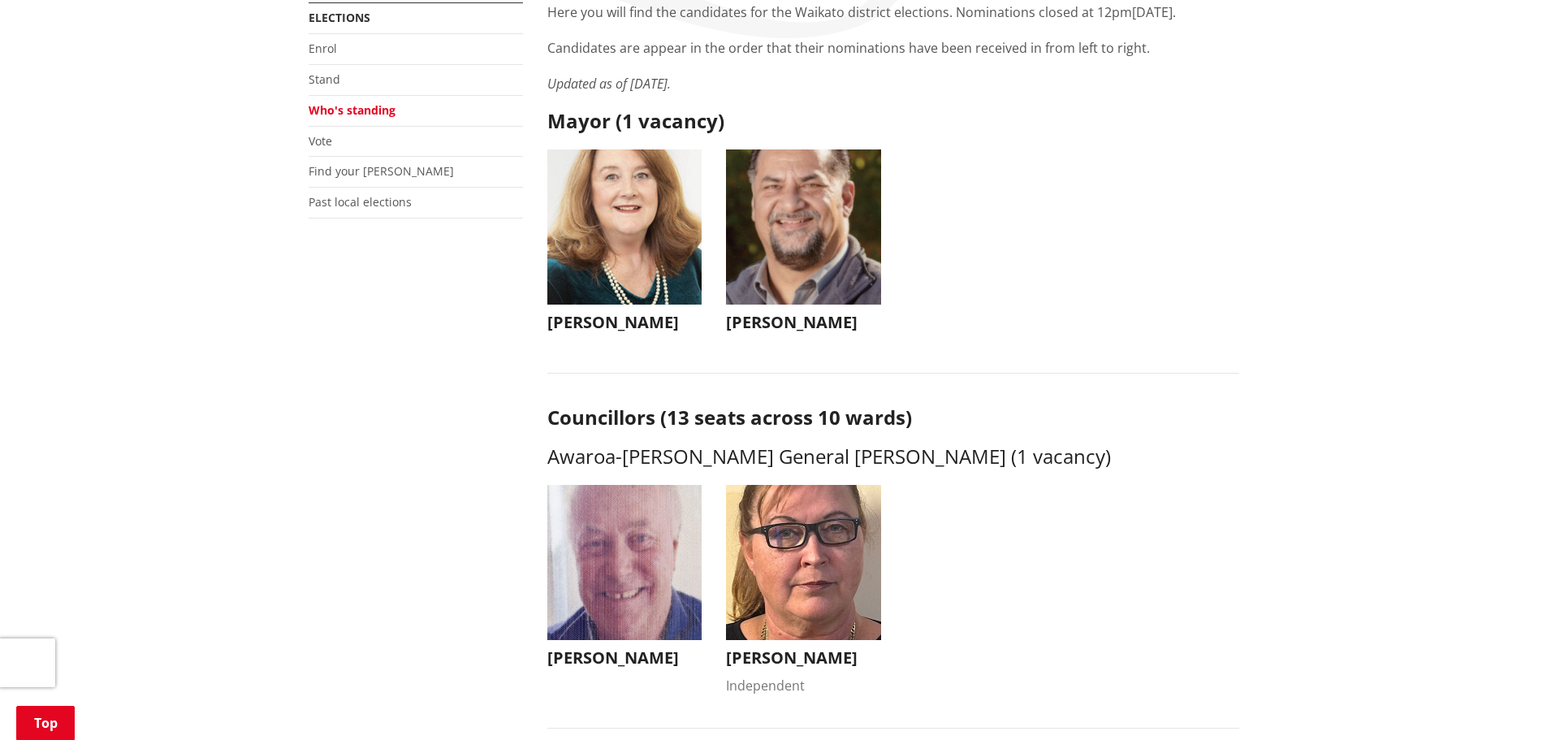
scroll to position [325, 0]
click at [755, 212] on img "button" at bounding box center [803, 227] width 155 height 155
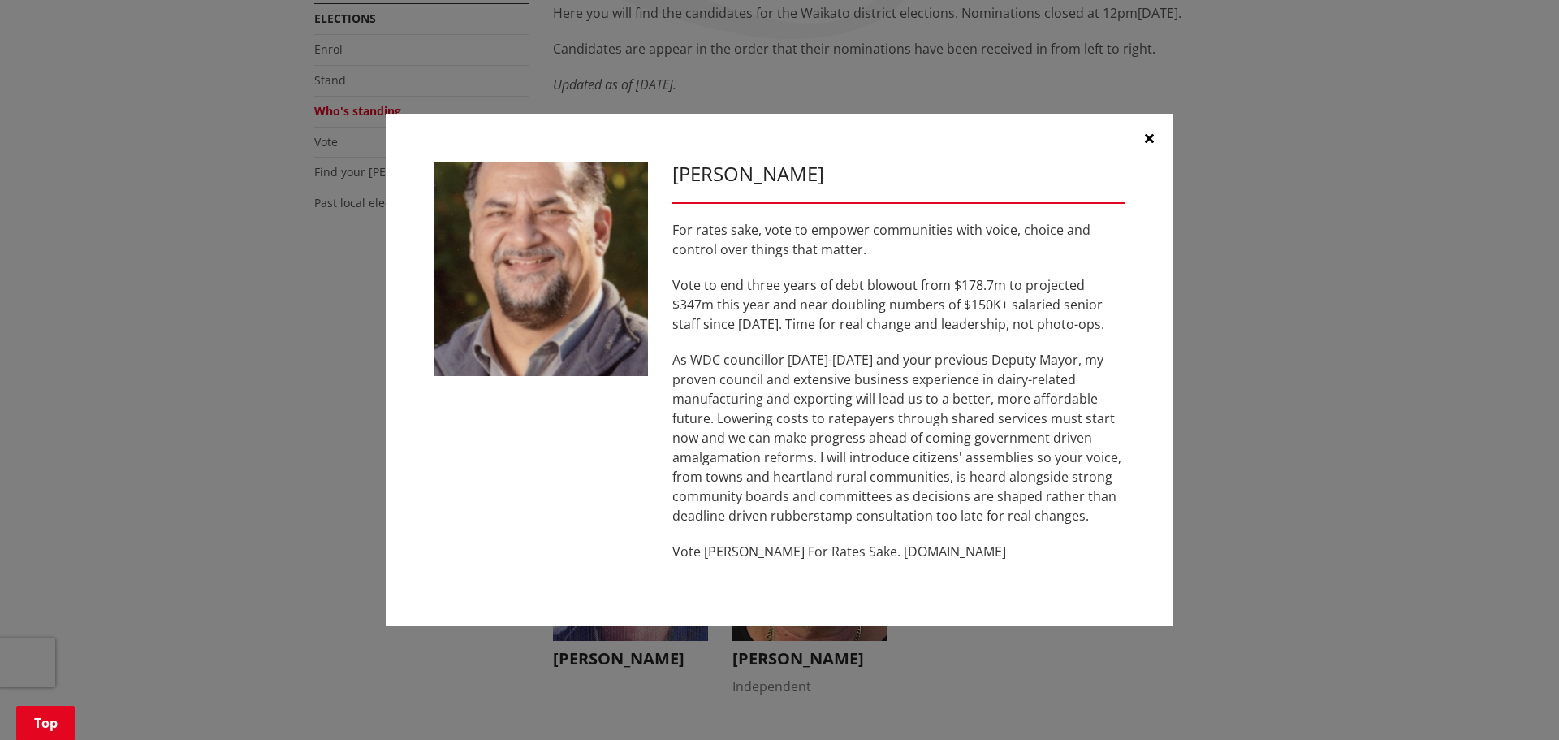
click at [1148, 136] on icon "button" at bounding box center [1149, 138] width 9 height 13
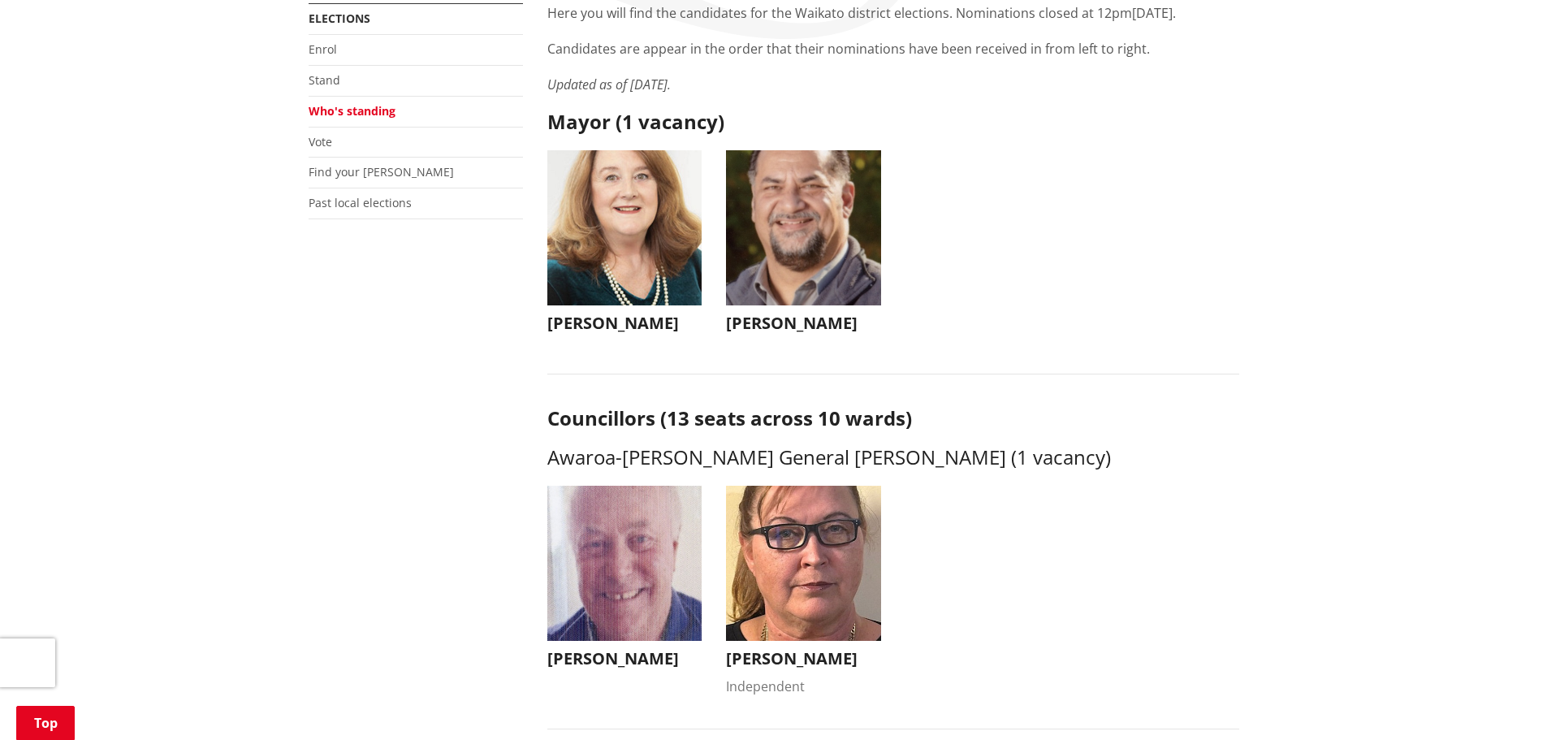
click at [639, 242] on img "button" at bounding box center [624, 227] width 155 height 155
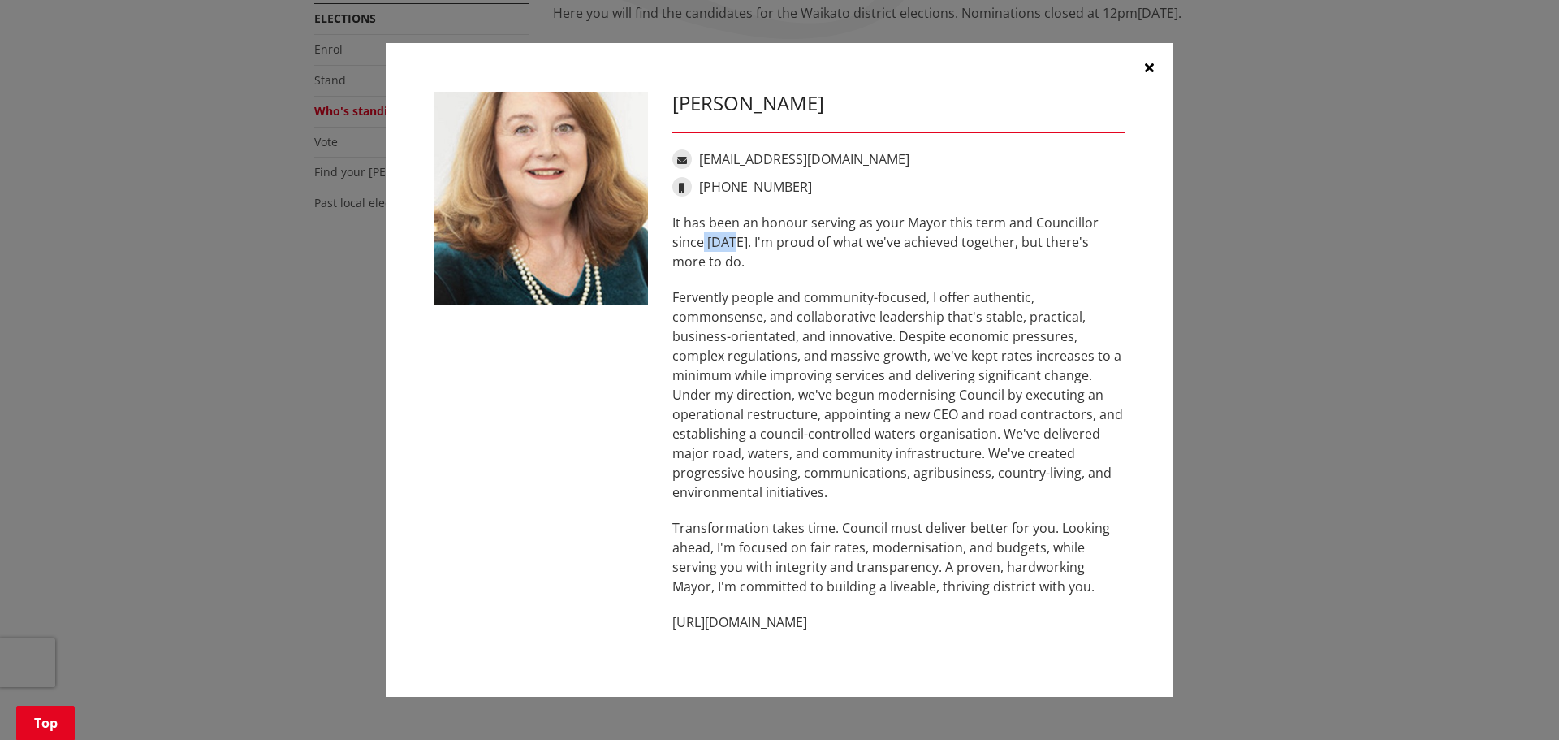
click at [701, 241] on p "It has been an honour serving as your Mayor this term and Councillor since [DAT…" at bounding box center [898, 242] width 452 height 58
click at [824, 249] on p "It has been an honour serving as your Mayor this term and Councillor since [DAT…" at bounding box center [898, 242] width 452 height 58
click at [1149, 67] on icon "button" at bounding box center [1149, 67] width 9 height 13
